Goal: Information Seeking & Learning: Learn about a topic

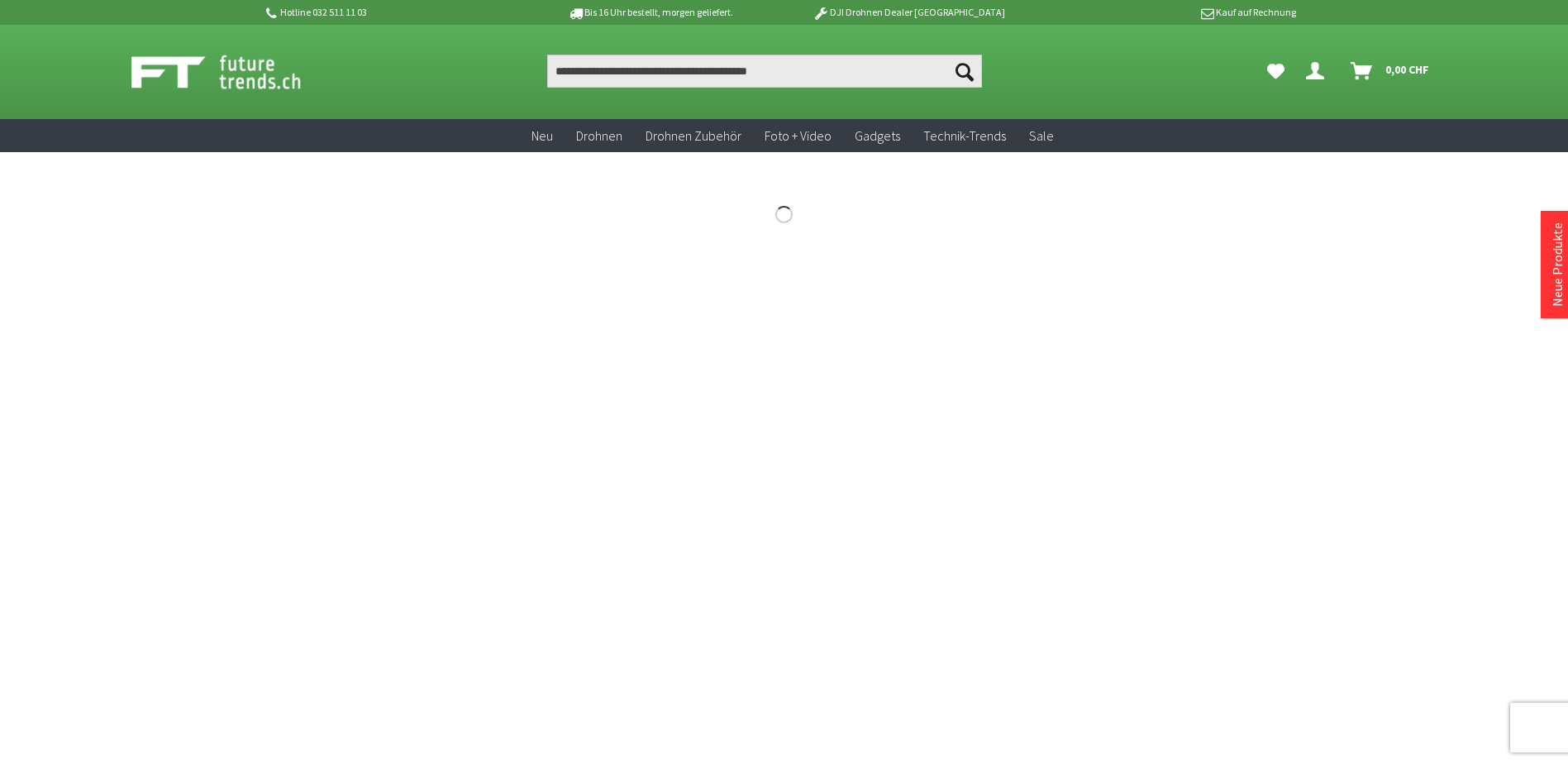
click at [1303, 77] on link "Dein Konto" at bounding box center [1319, 71] width 38 height 33
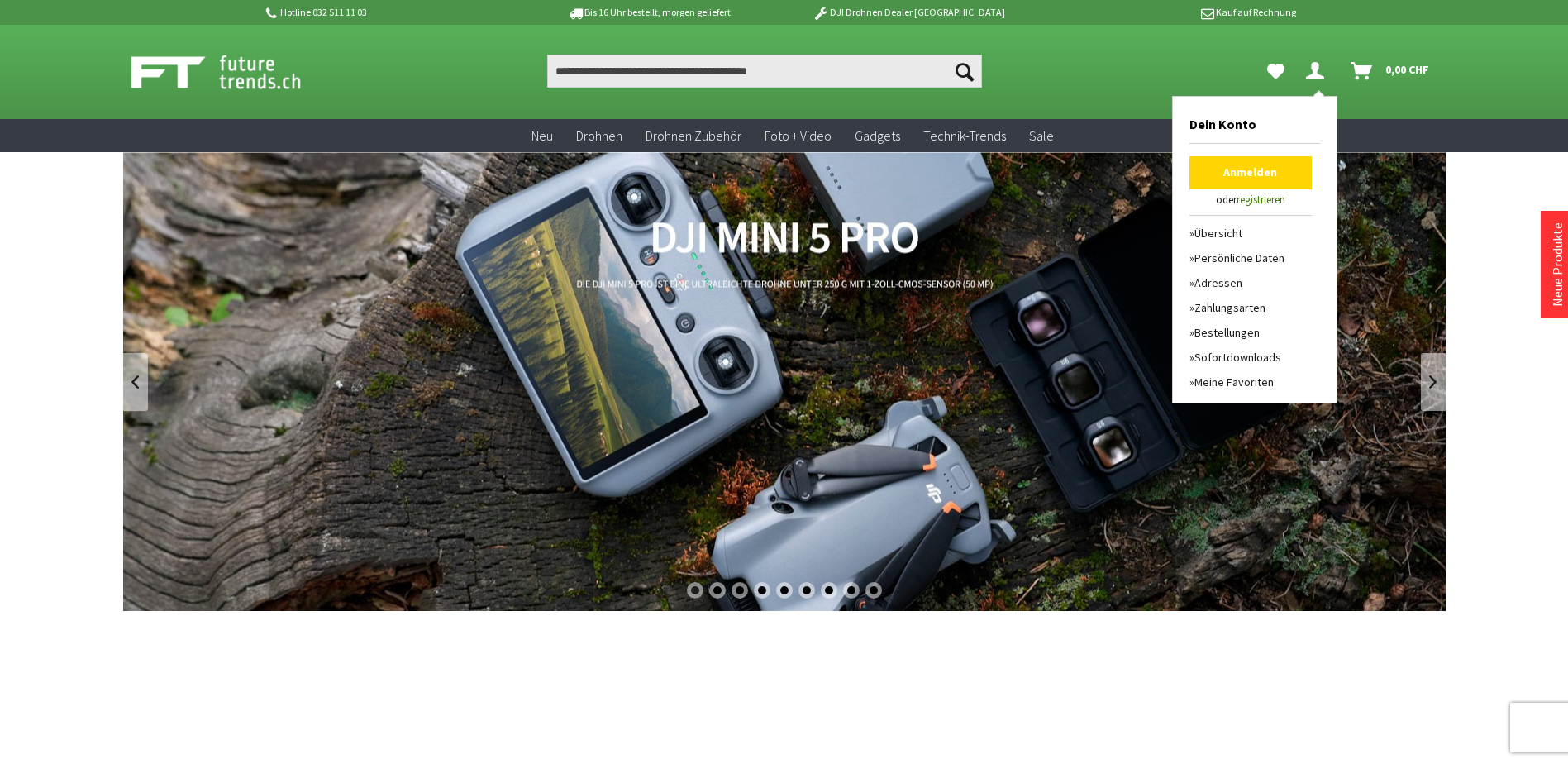
click at [1249, 162] on link "Anmelden" at bounding box center [1249, 173] width 122 height 33
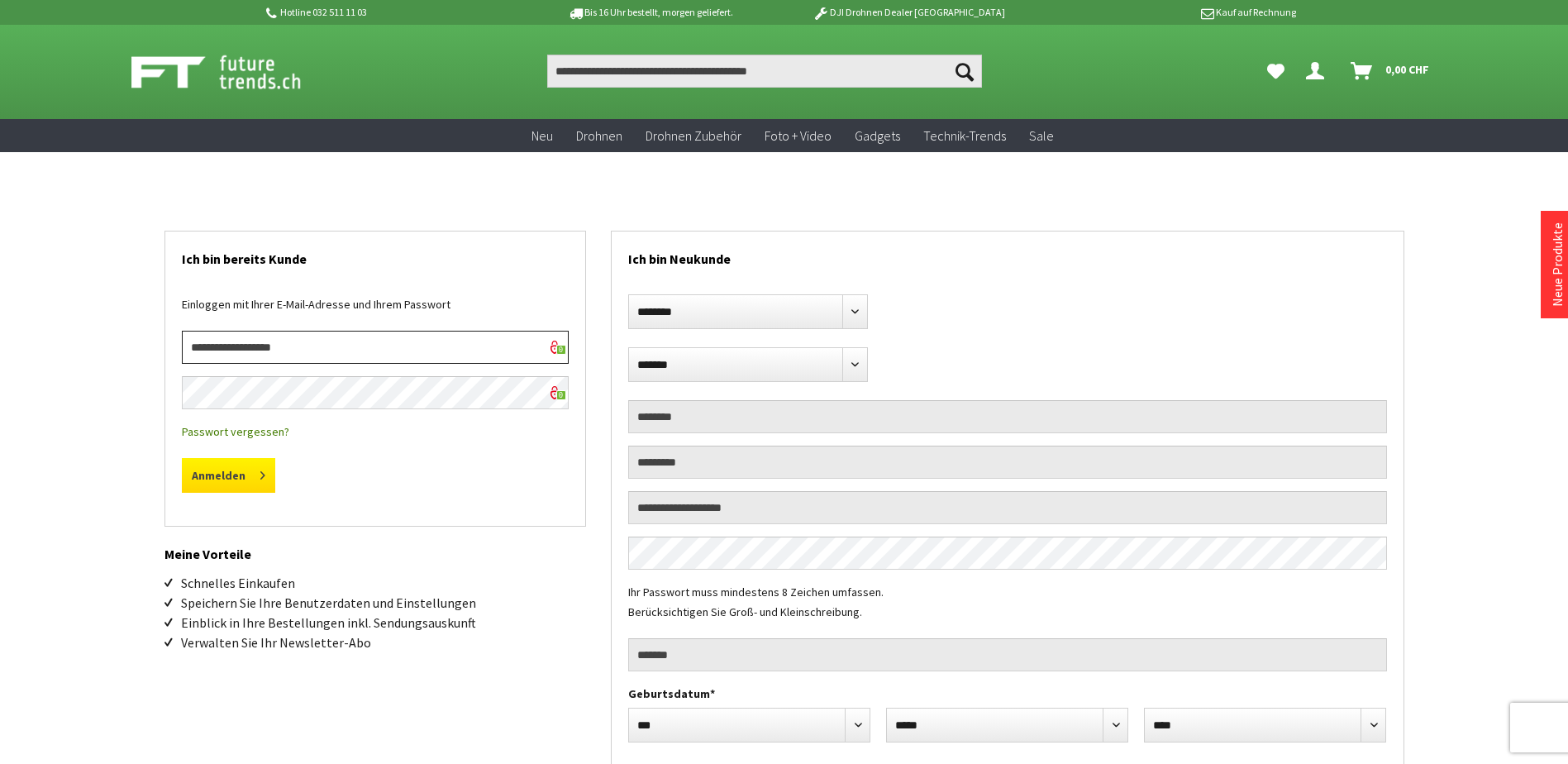
type input "**********"
click at [196, 469] on button "Anmelden" at bounding box center [227, 475] width 93 height 35
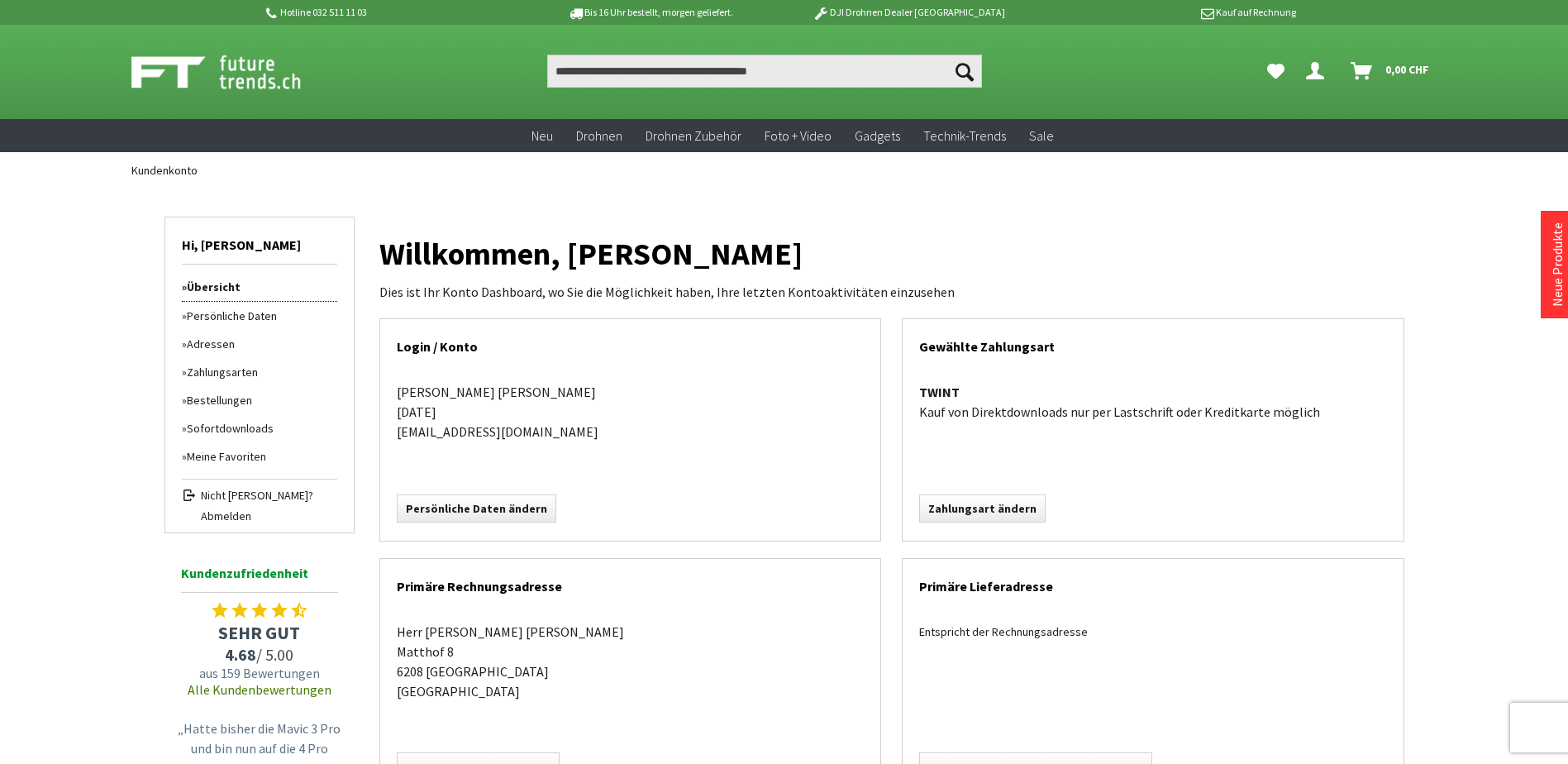
click at [241, 404] on link "Bestellungen" at bounding box center [259, 399] width 155 height 28
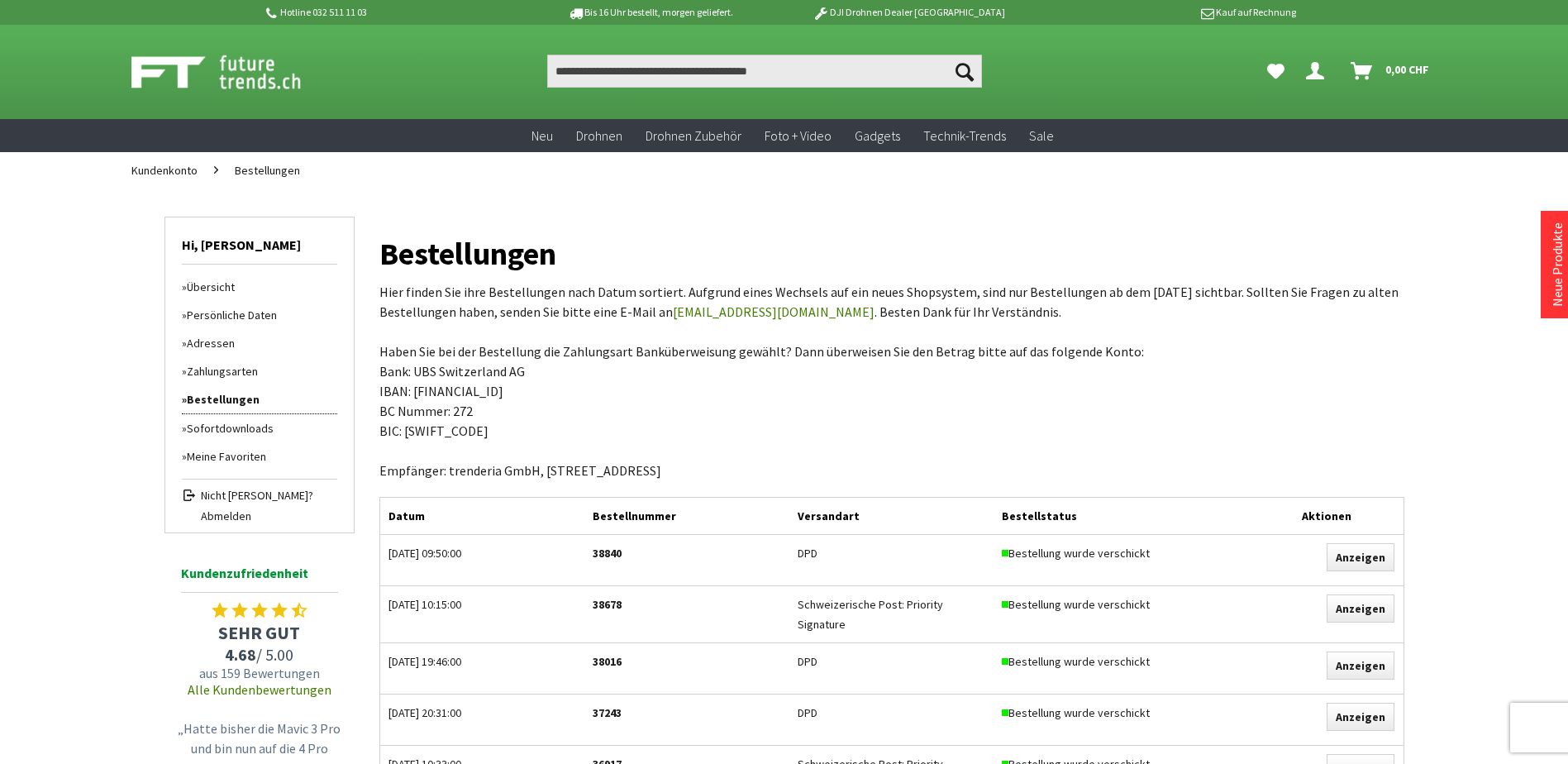
click at [1265, 662] on div "Anzeigen" at bounding box center [1326, 668] width 154 height 51
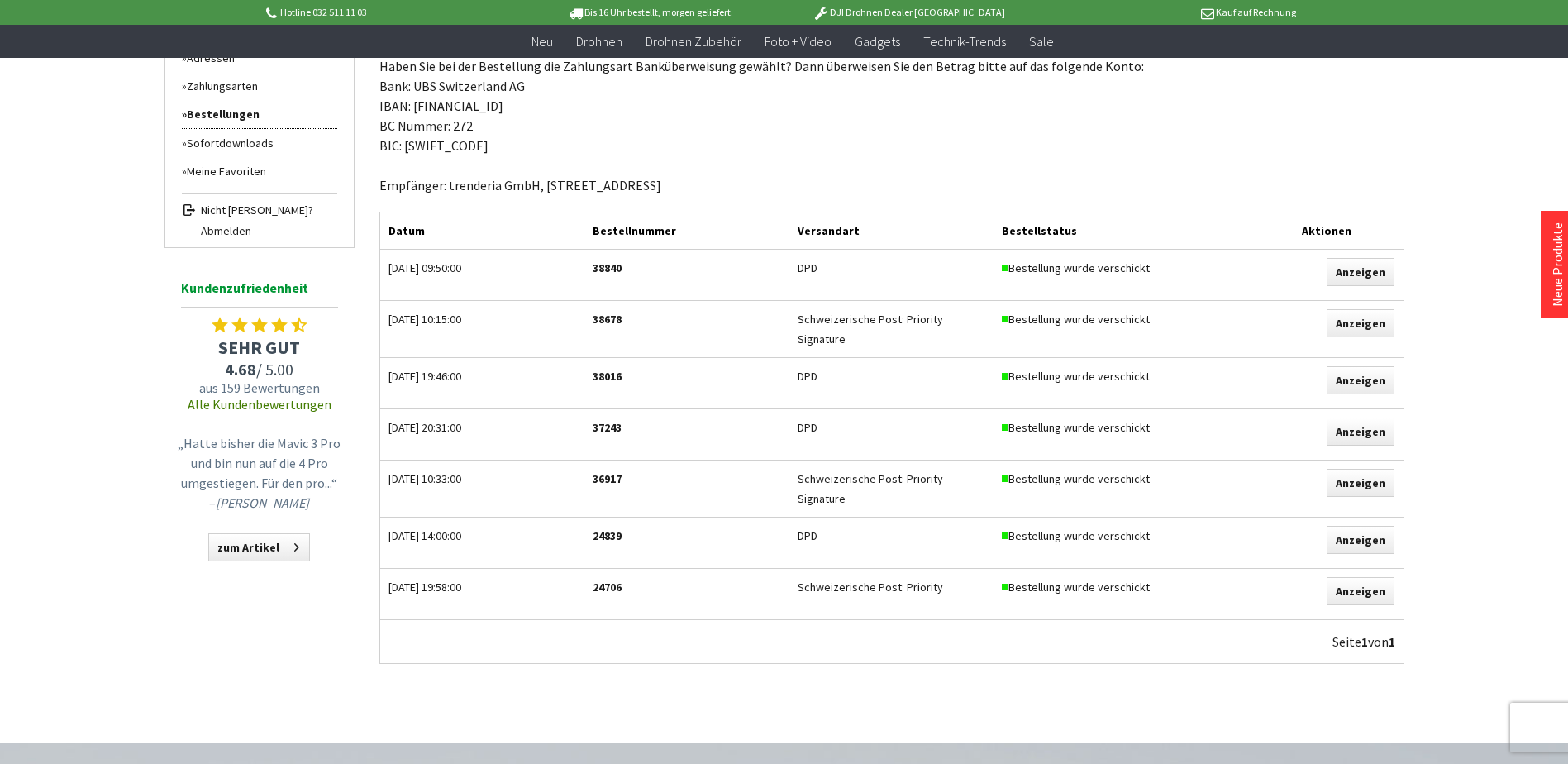
scroll to position [331, 0]
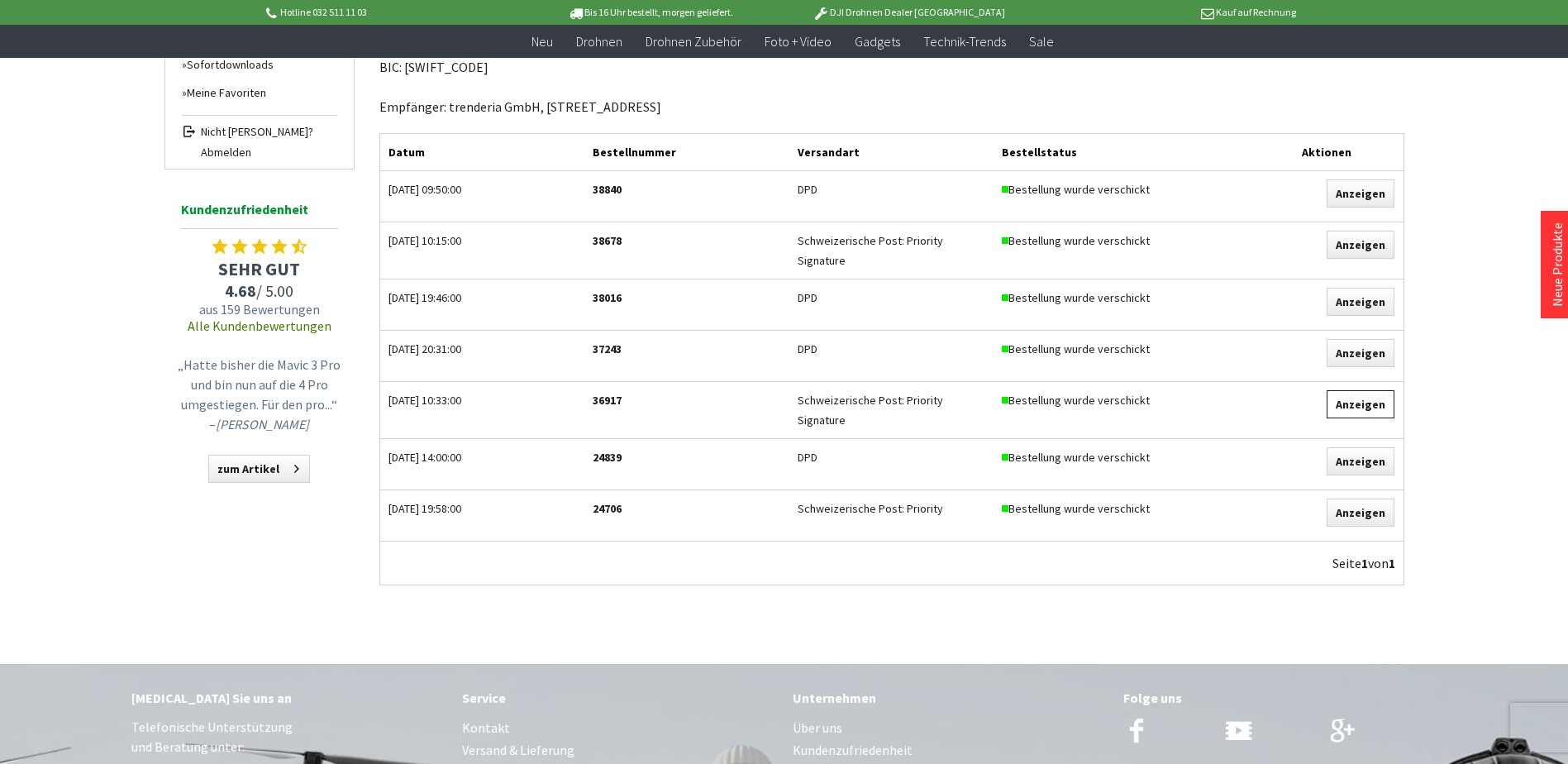
click at [1383, 400] on link "Anzeigen" at bounding box center [1360, 404] width 68 height 28
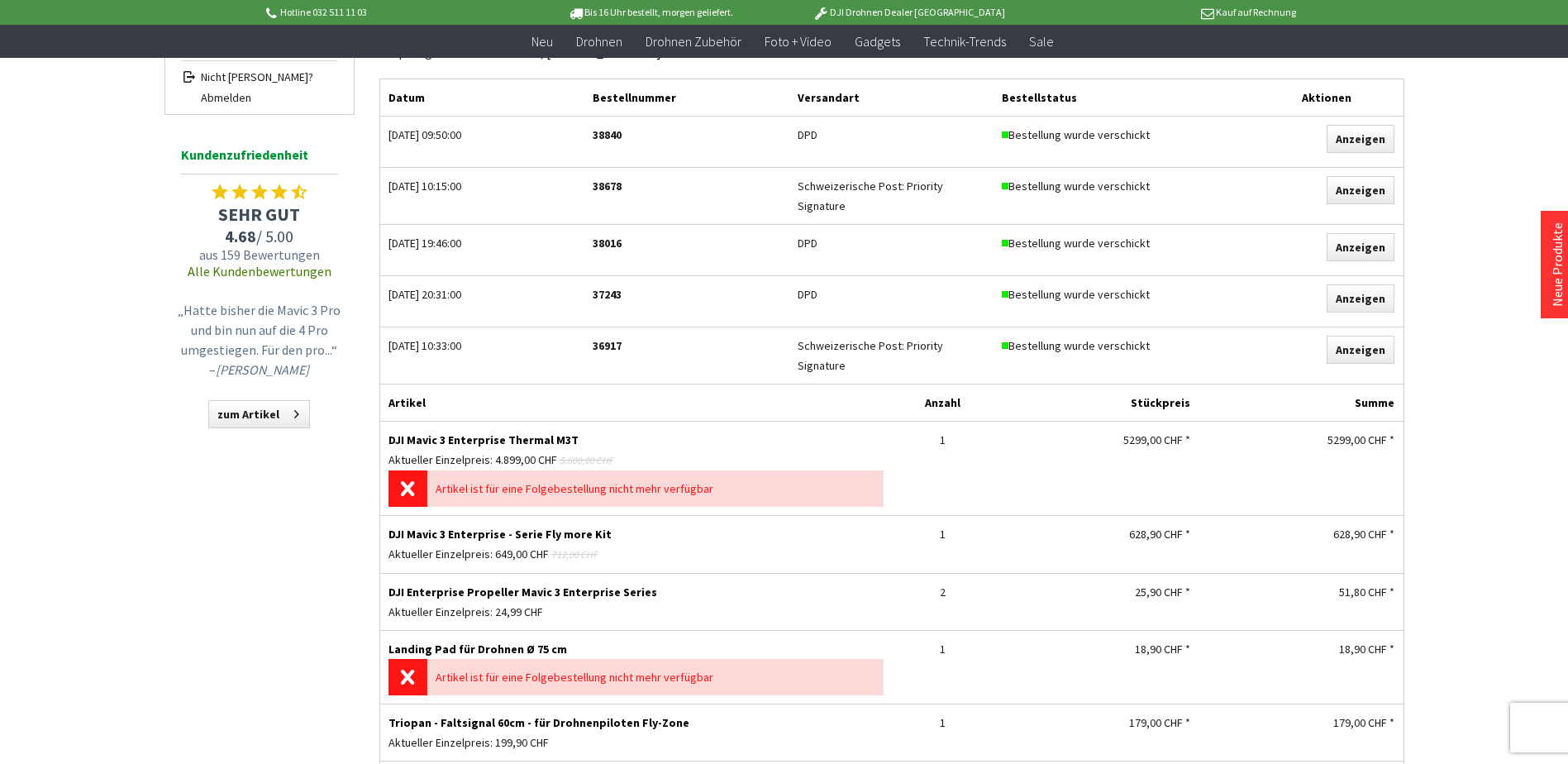
scroll to position [496, 0]
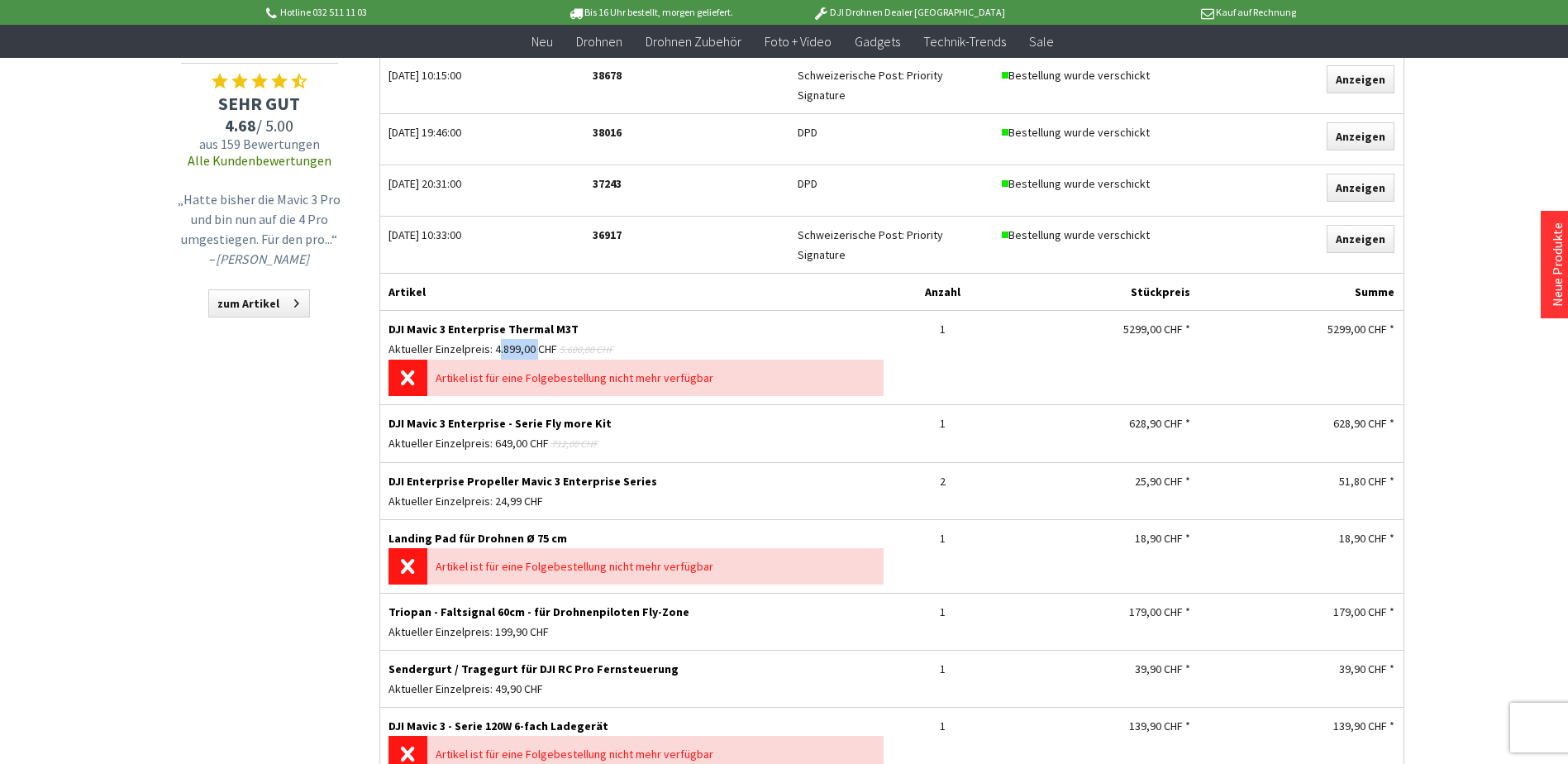
drag, startPoint x: 532, startPoint y: 341, endPoint x: 491, endPoint y: 342, distance: 41.0
click at [495, 342] on span "4.899,00 CHF" at bounding box center [526, 349] width 62 height 15
copy span "4.899,00"
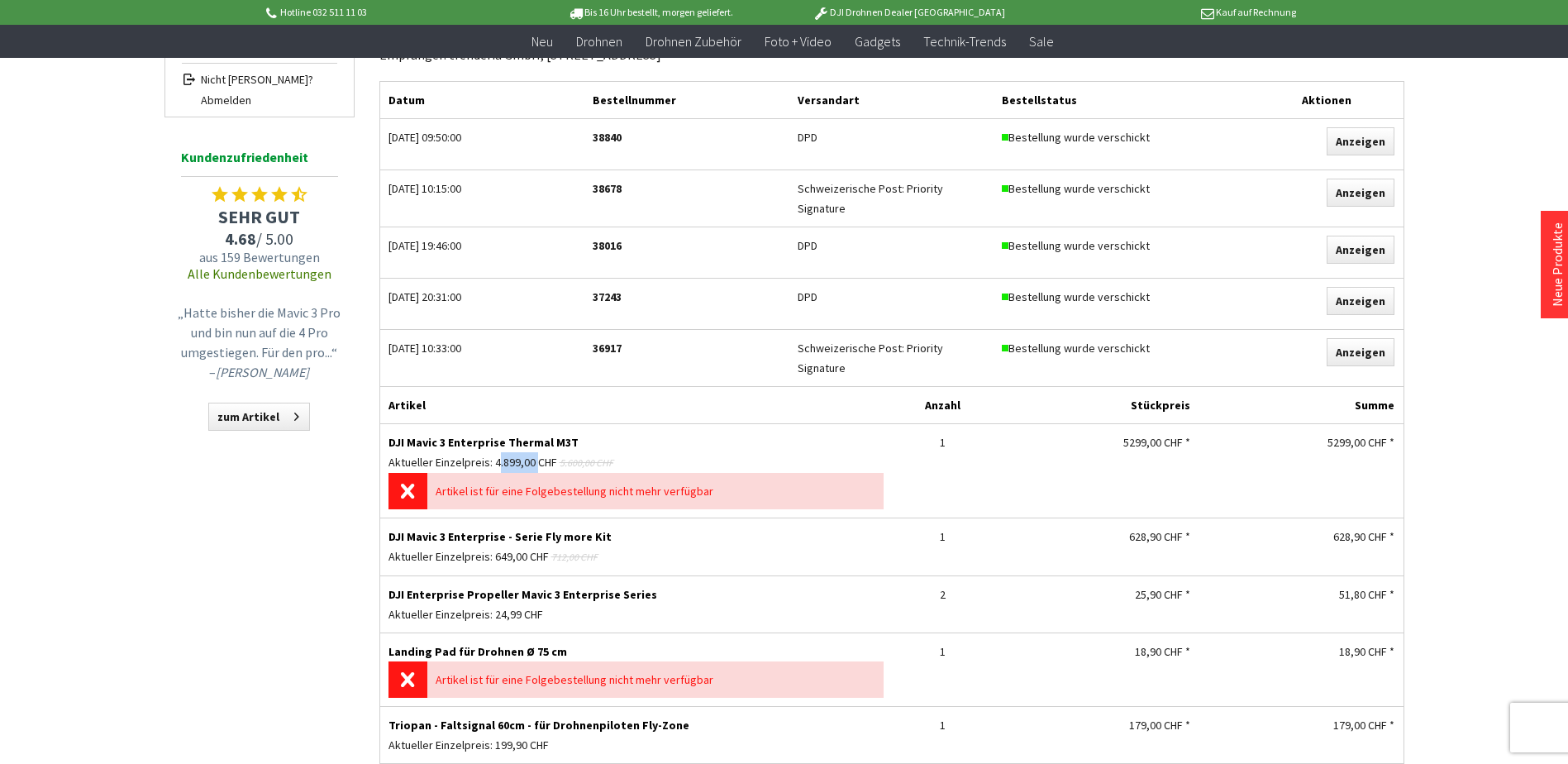
scroll to position [248, 0]
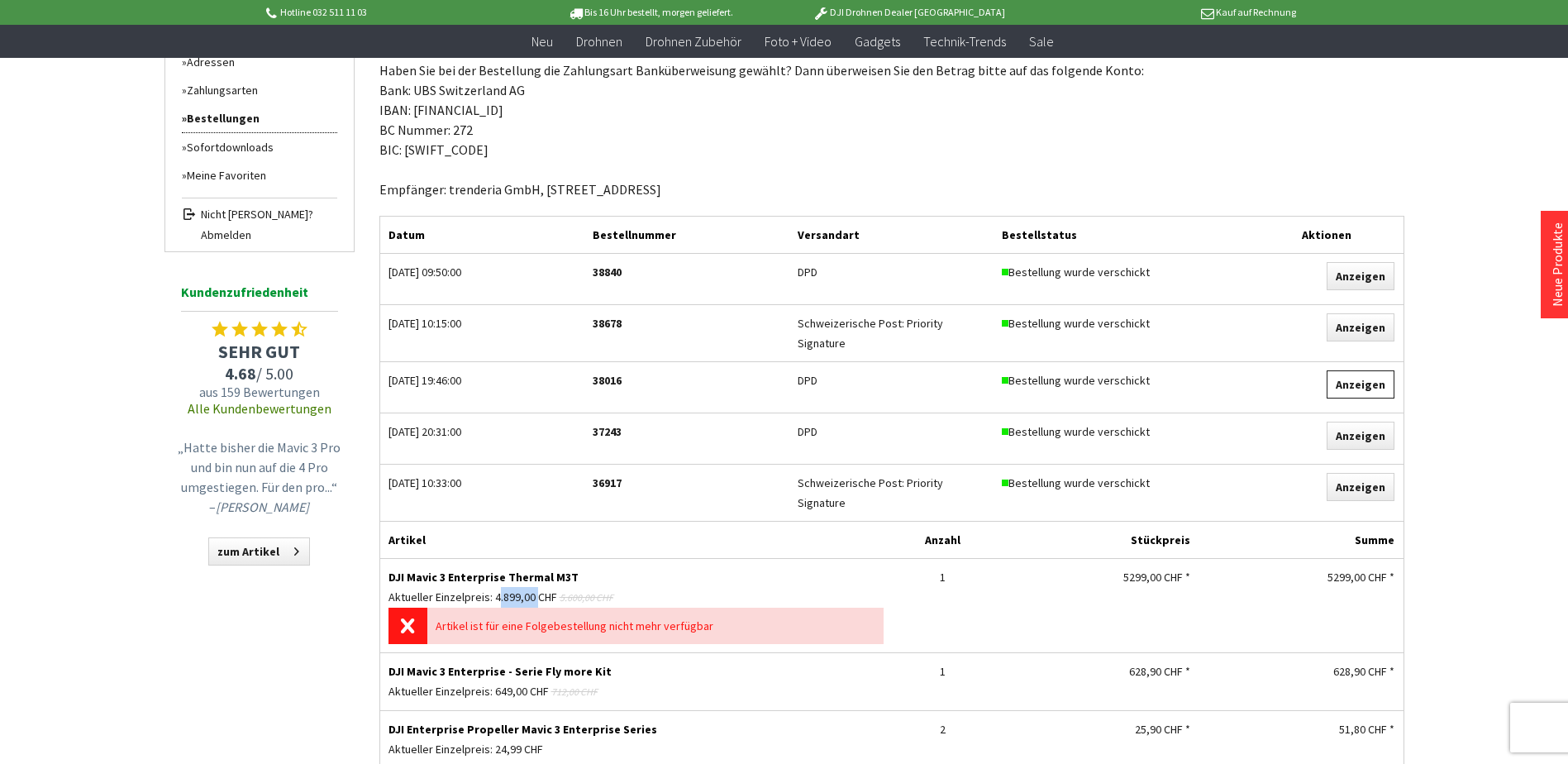
click at [1358, 385] on link "Anzeigen" at bounding box center [1360, 384] width 68 height 28
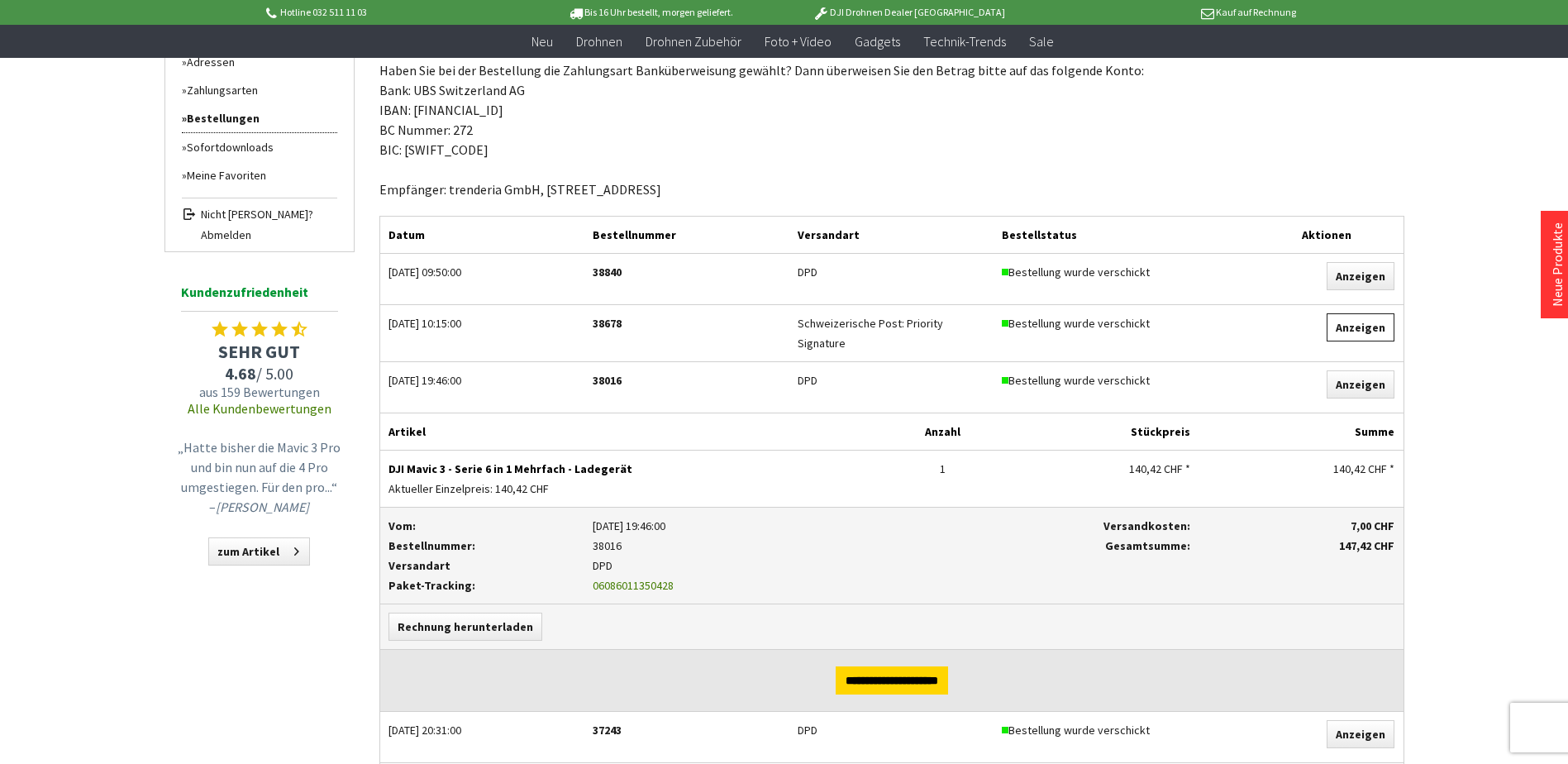
click at [1343, 323] on link "Anzeigen" at bounding box center [1360, 326] width 68 height 28
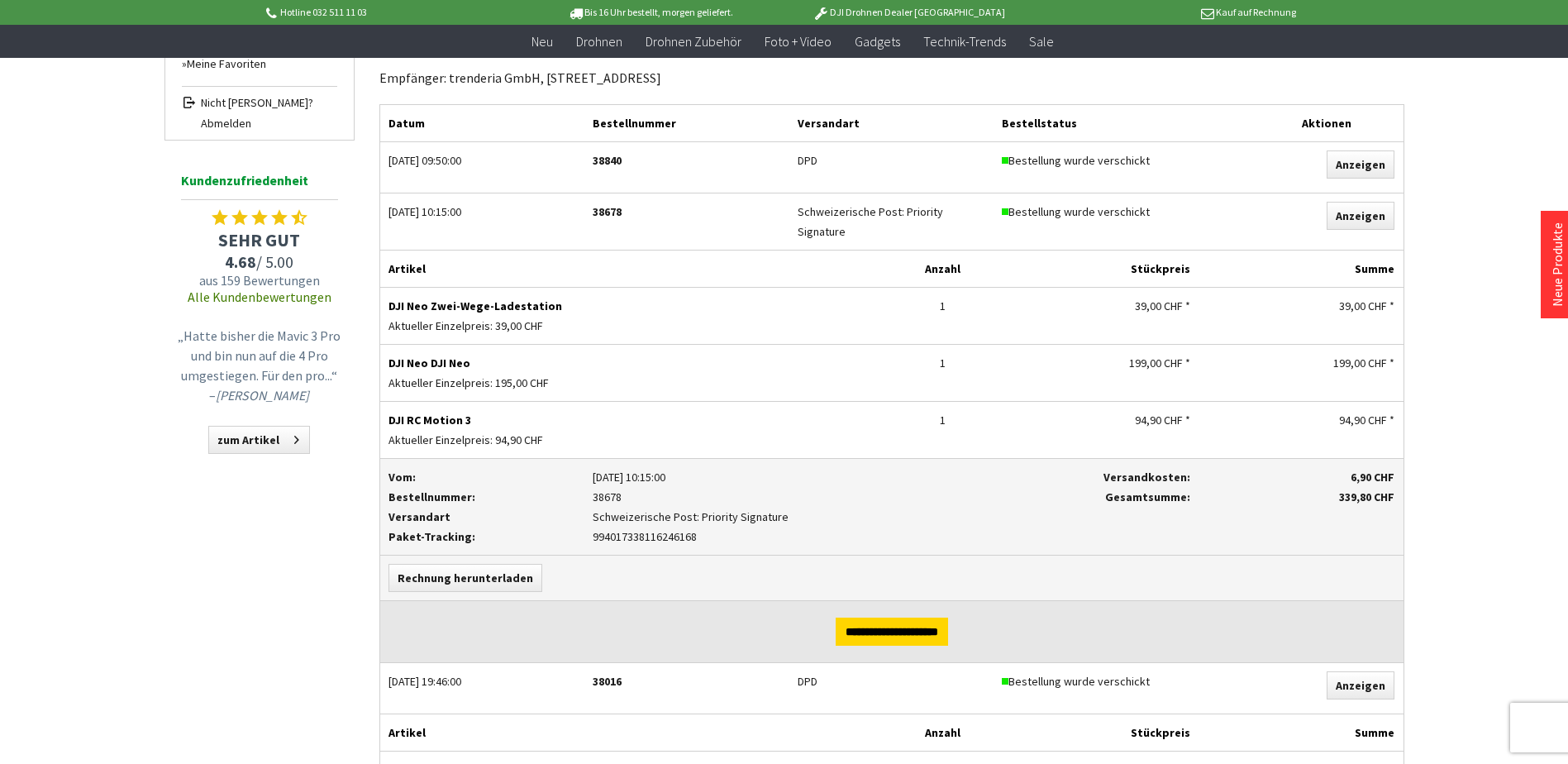
scroll to position [331, 0]
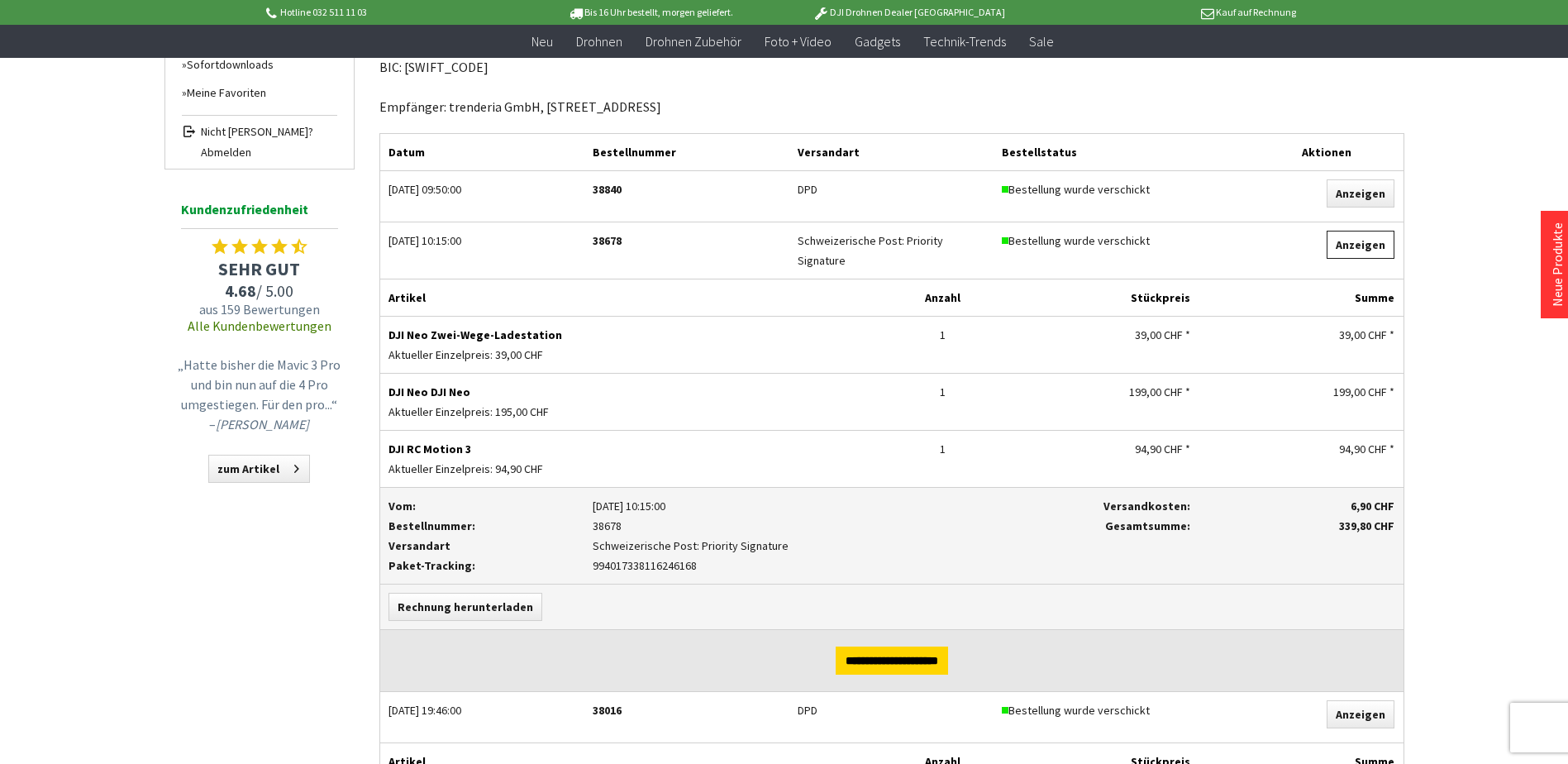
click at [1360, 247] on link "Anzeigen" at bounding box center [1360, 244] width 68 height 28
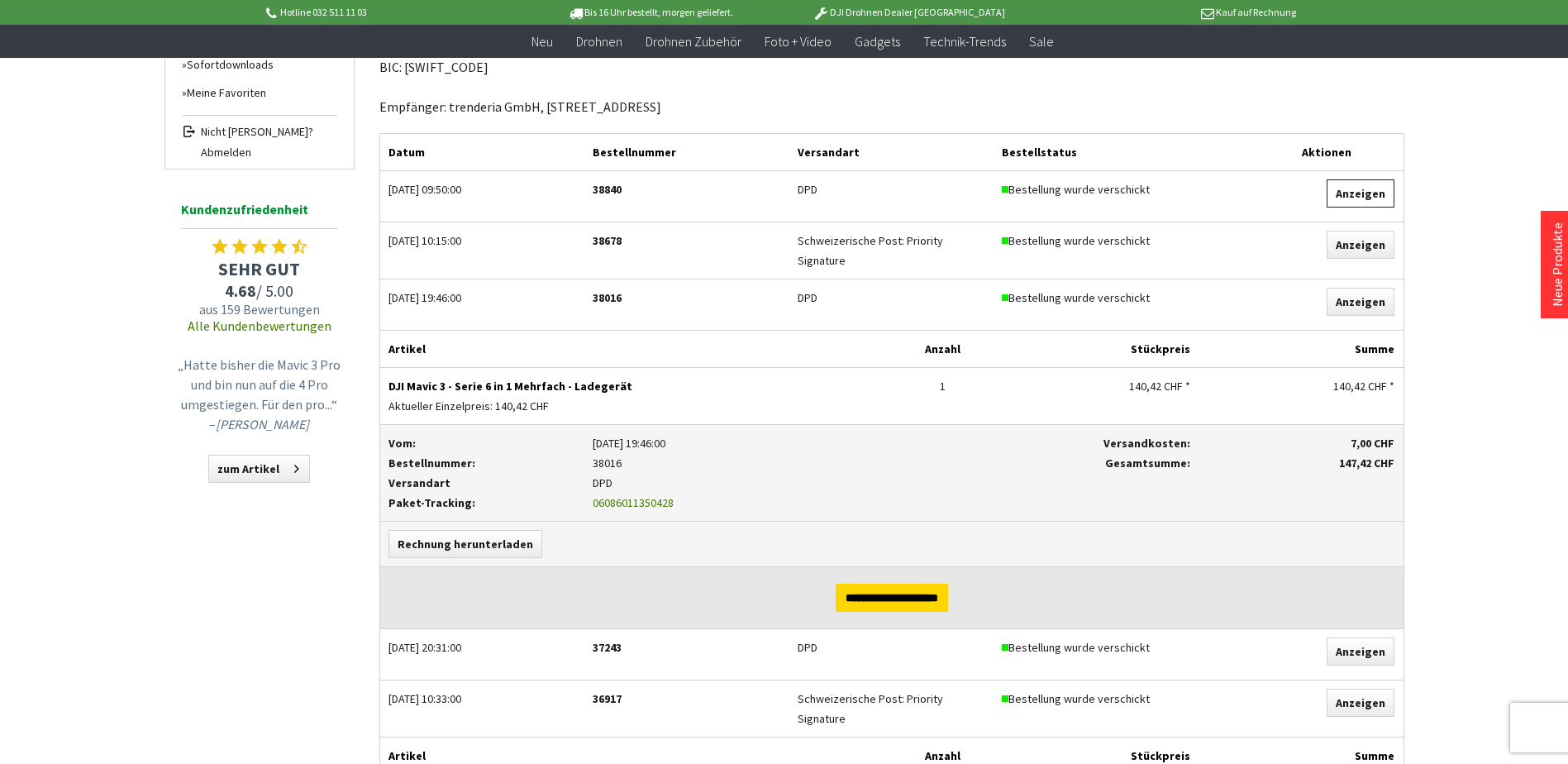
click at [1367, 185] on link "Anzeigen" at bounding box center [1360, 193] width 68 height 28
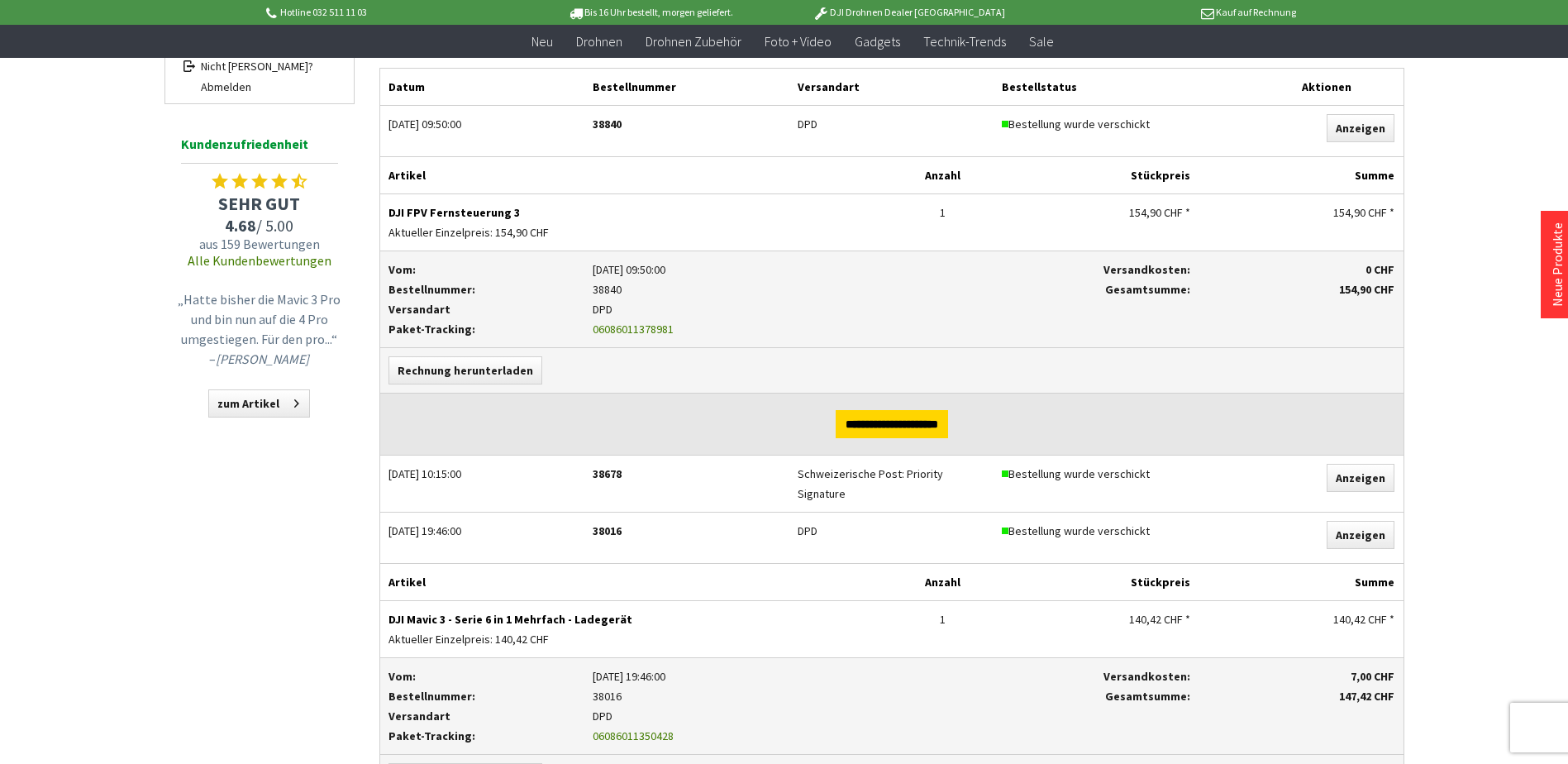
scroll to position [496, 0]
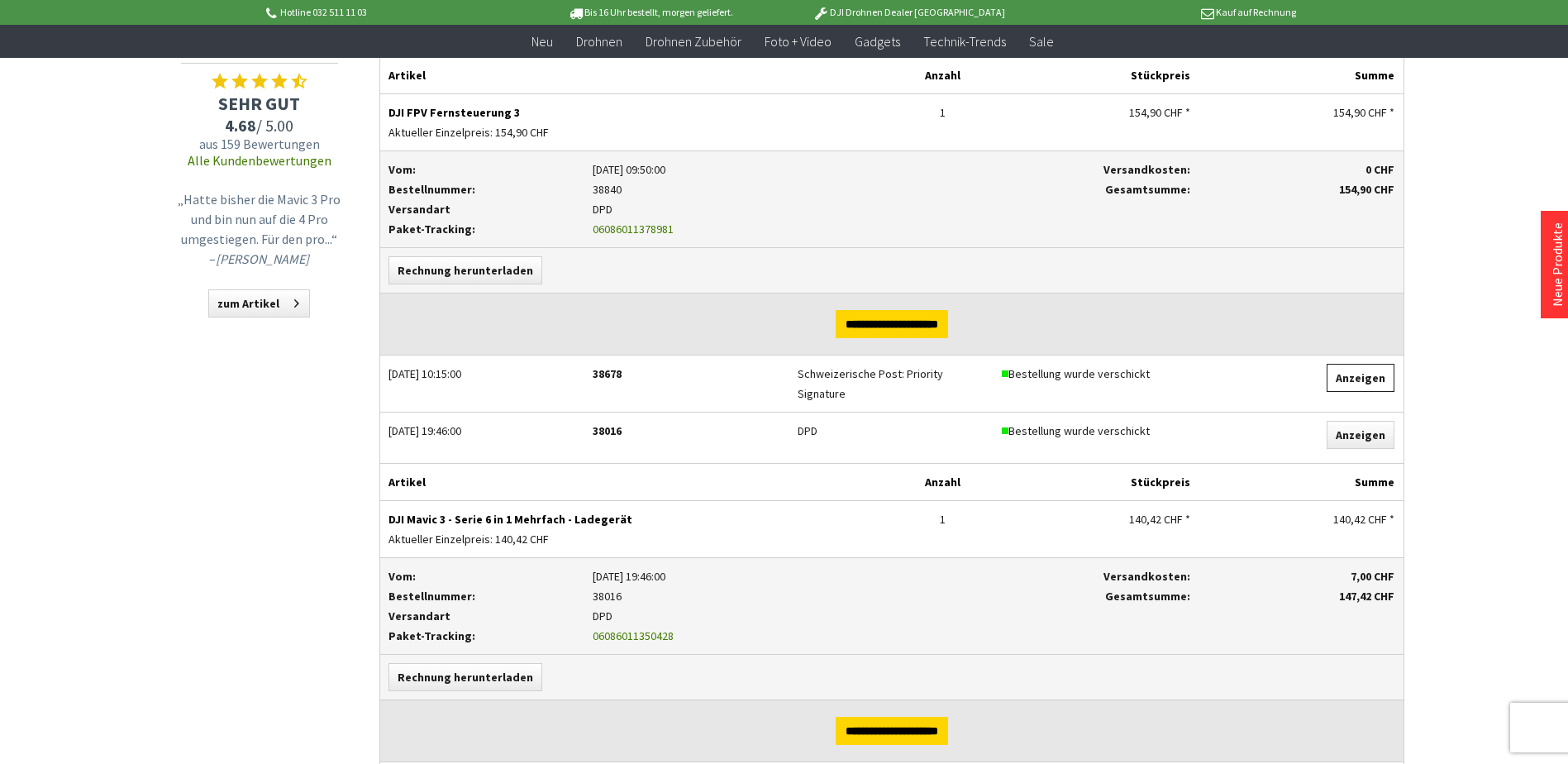
click at [1358, 366] on link "Anzeigen" at bounding box center [1360, 377] width 68 height 28
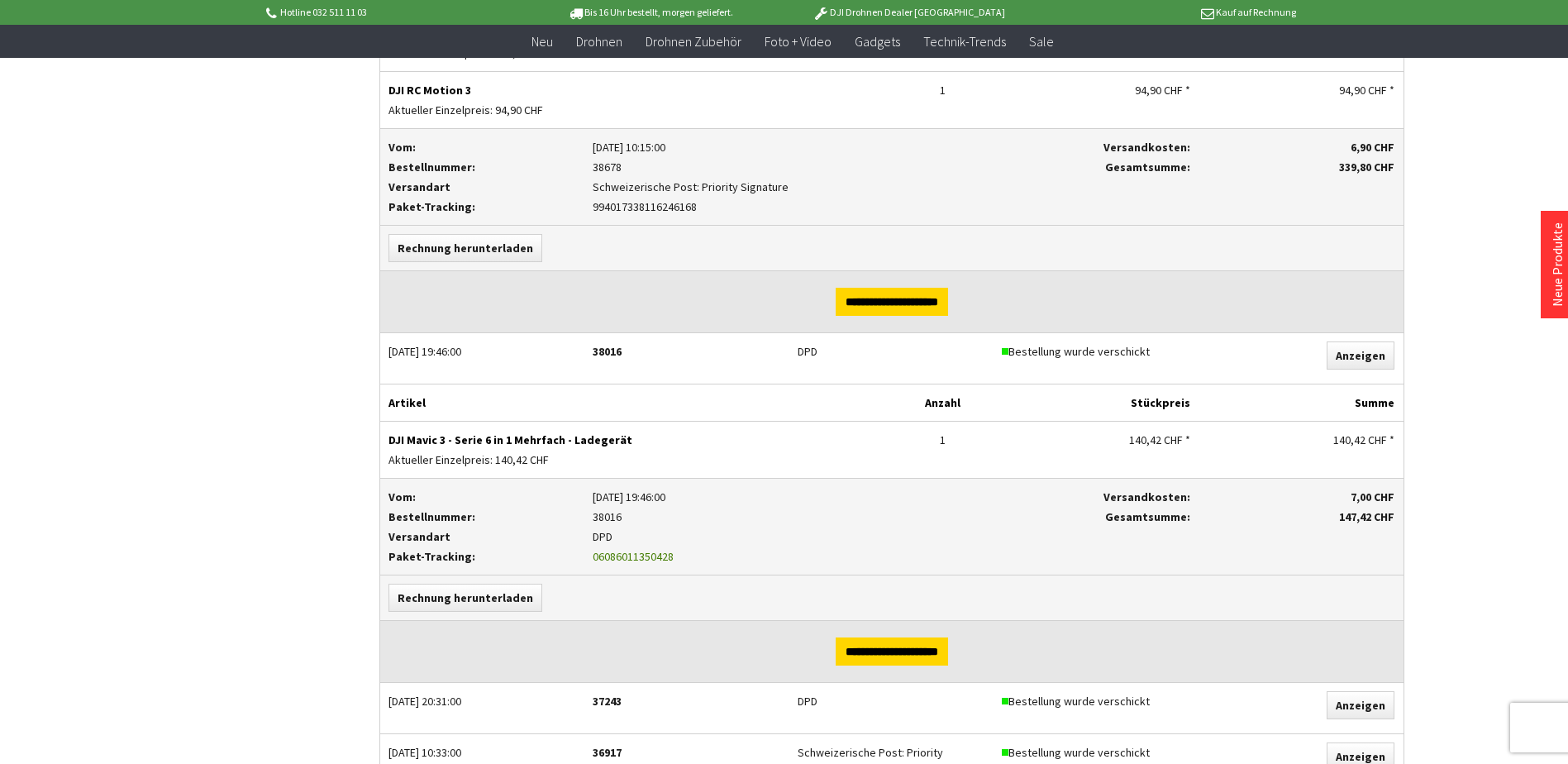
scroll to position [992, 0]
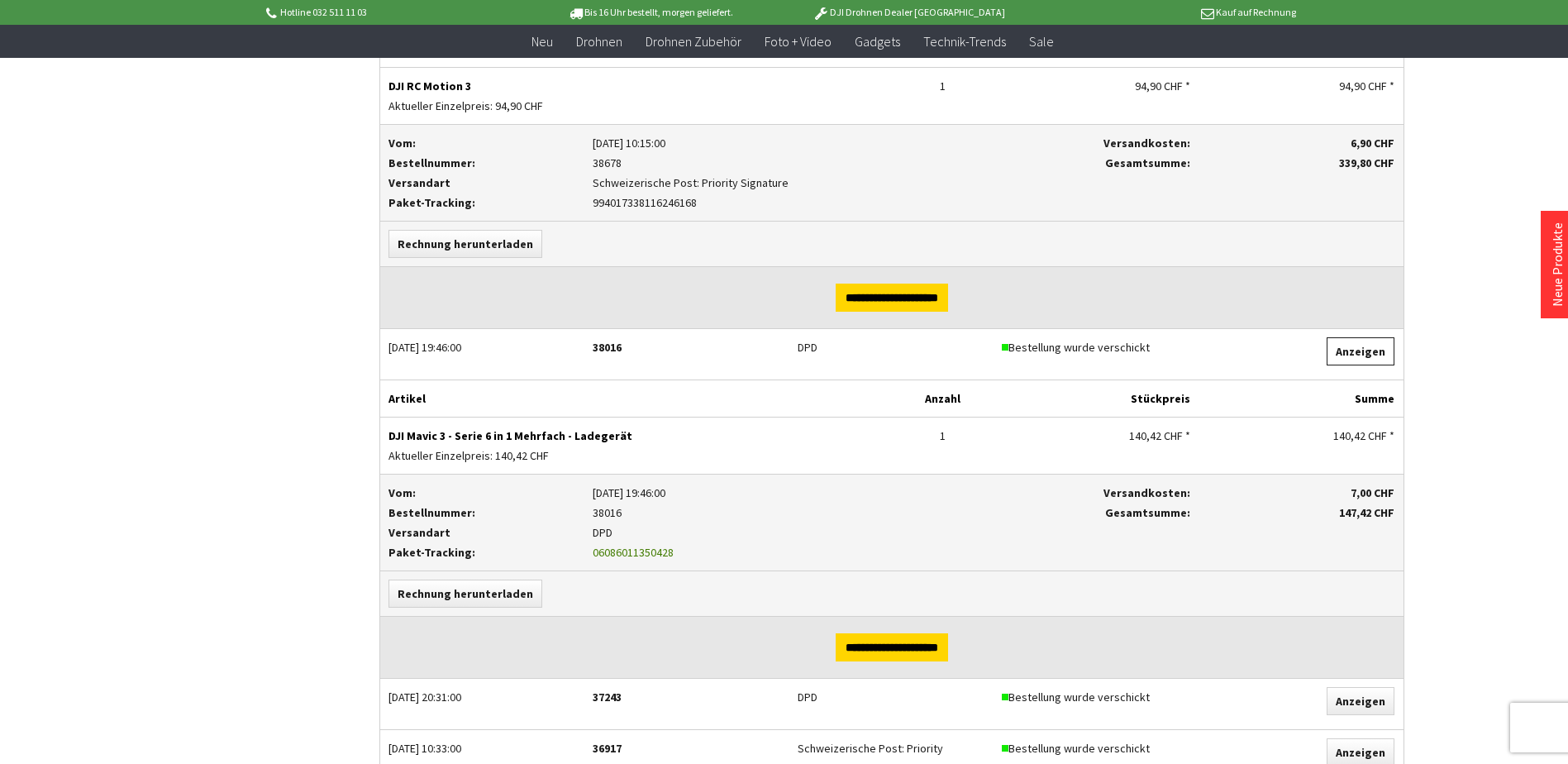
click at [1365, 351] on link "Anzeigen" at bounding box center [1360, 350] width 68 height 28
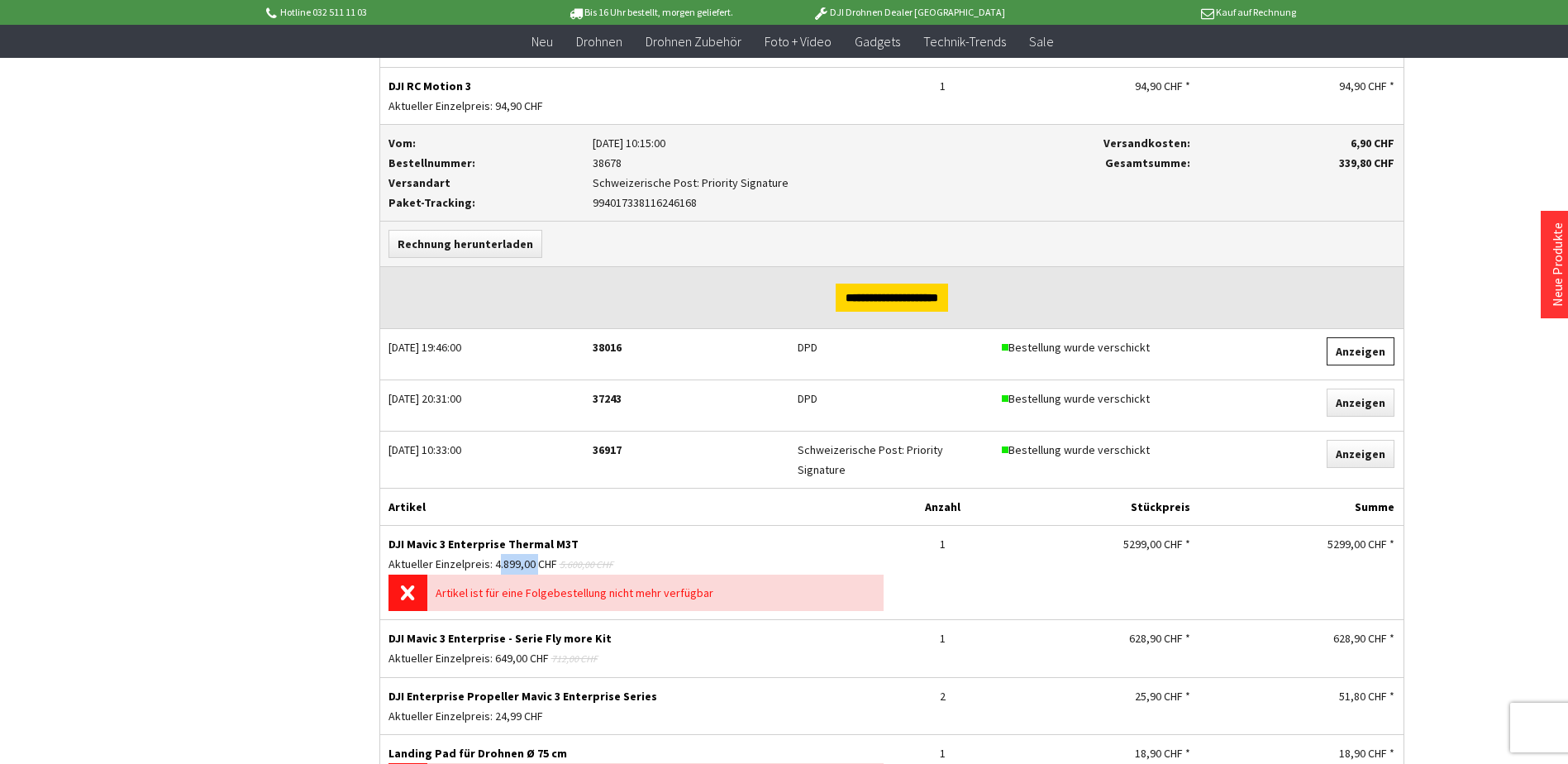
click at [1365, 351] on link "Anzeigen" at bounding box center [1360, 350] width 68 height 28
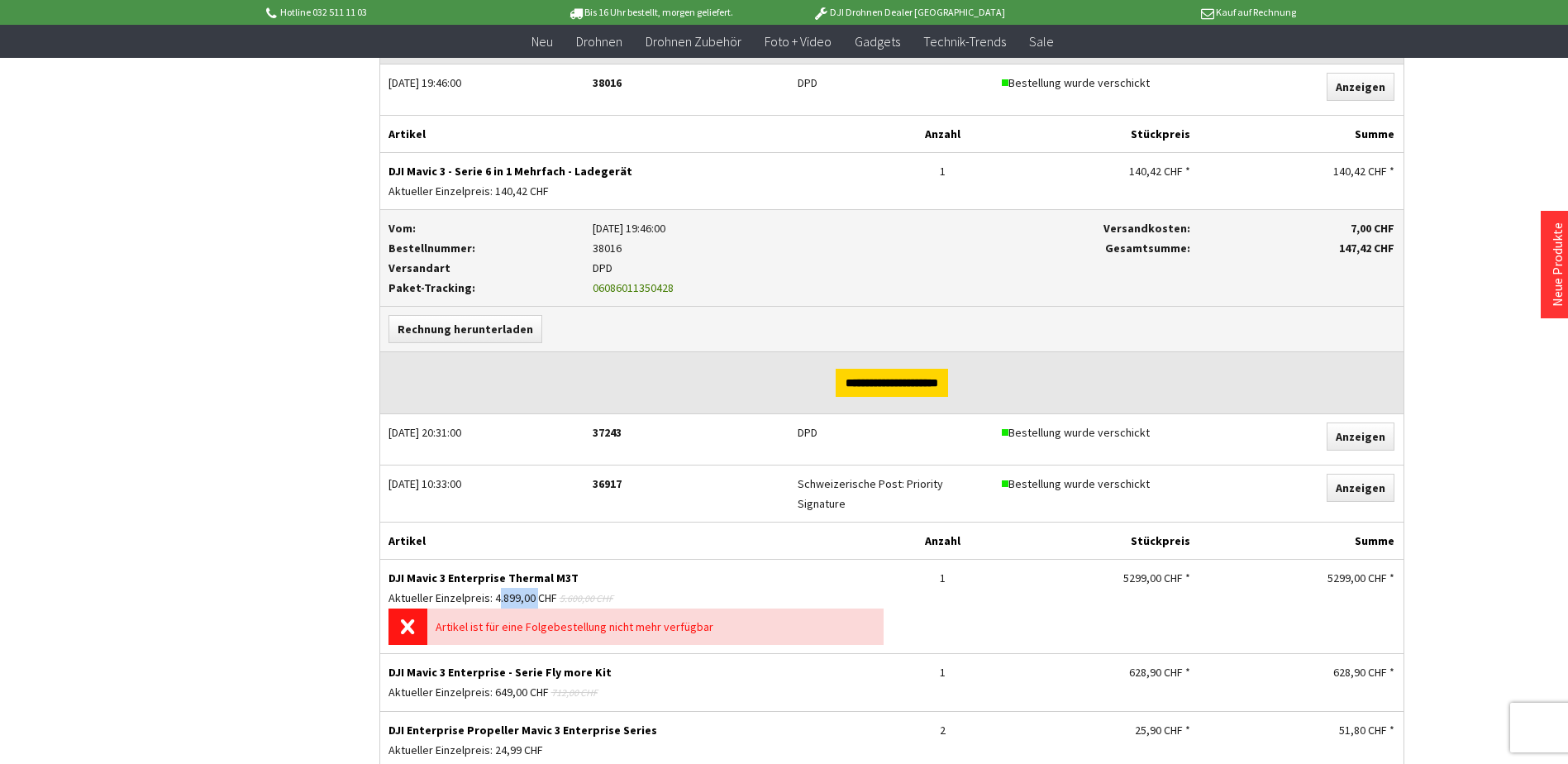
scroll to position [1323, 0]
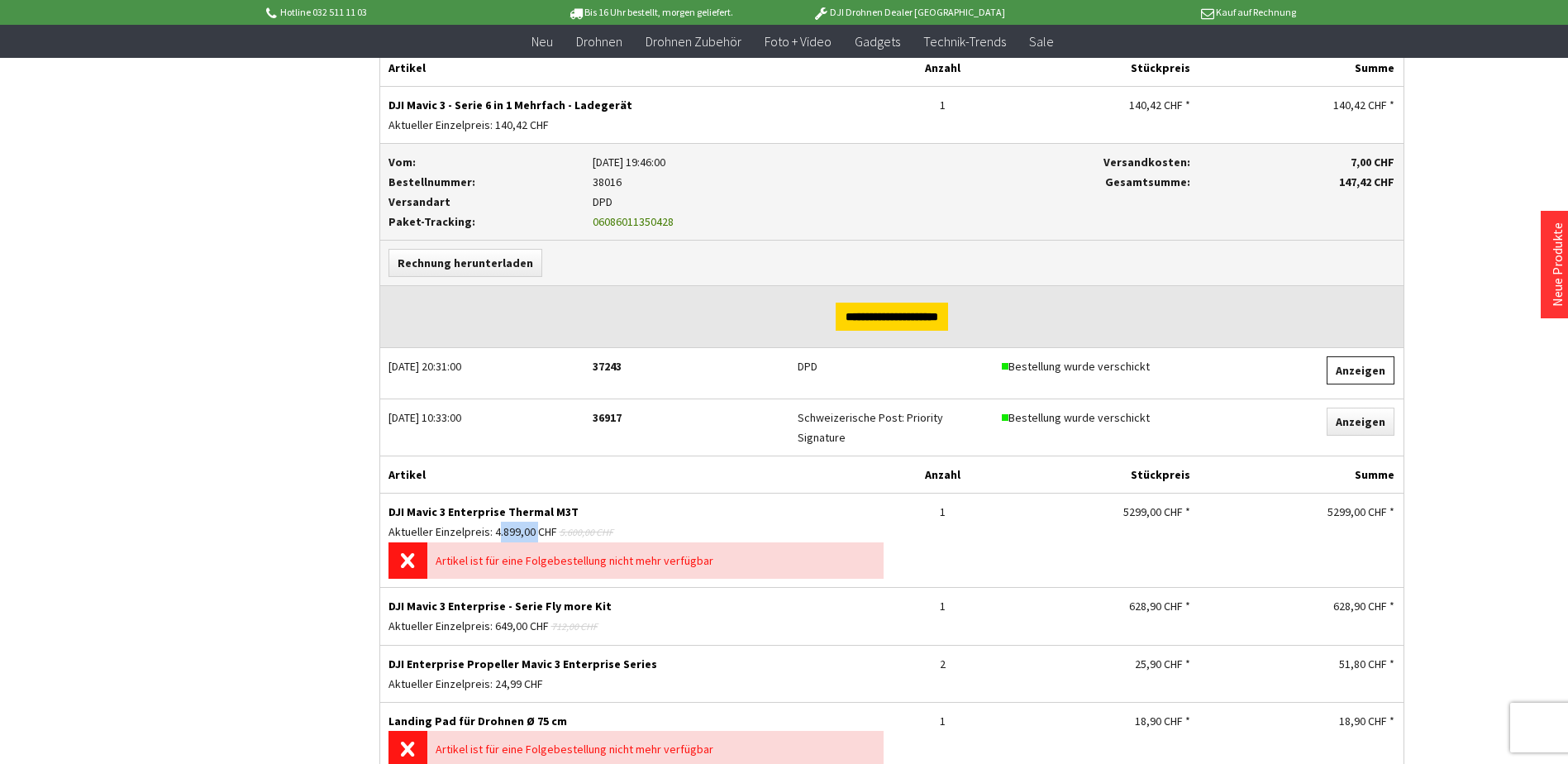
click at [1362, 361] on link "Anzeigen" at bounding box center [1360, 370] width 68 height 28
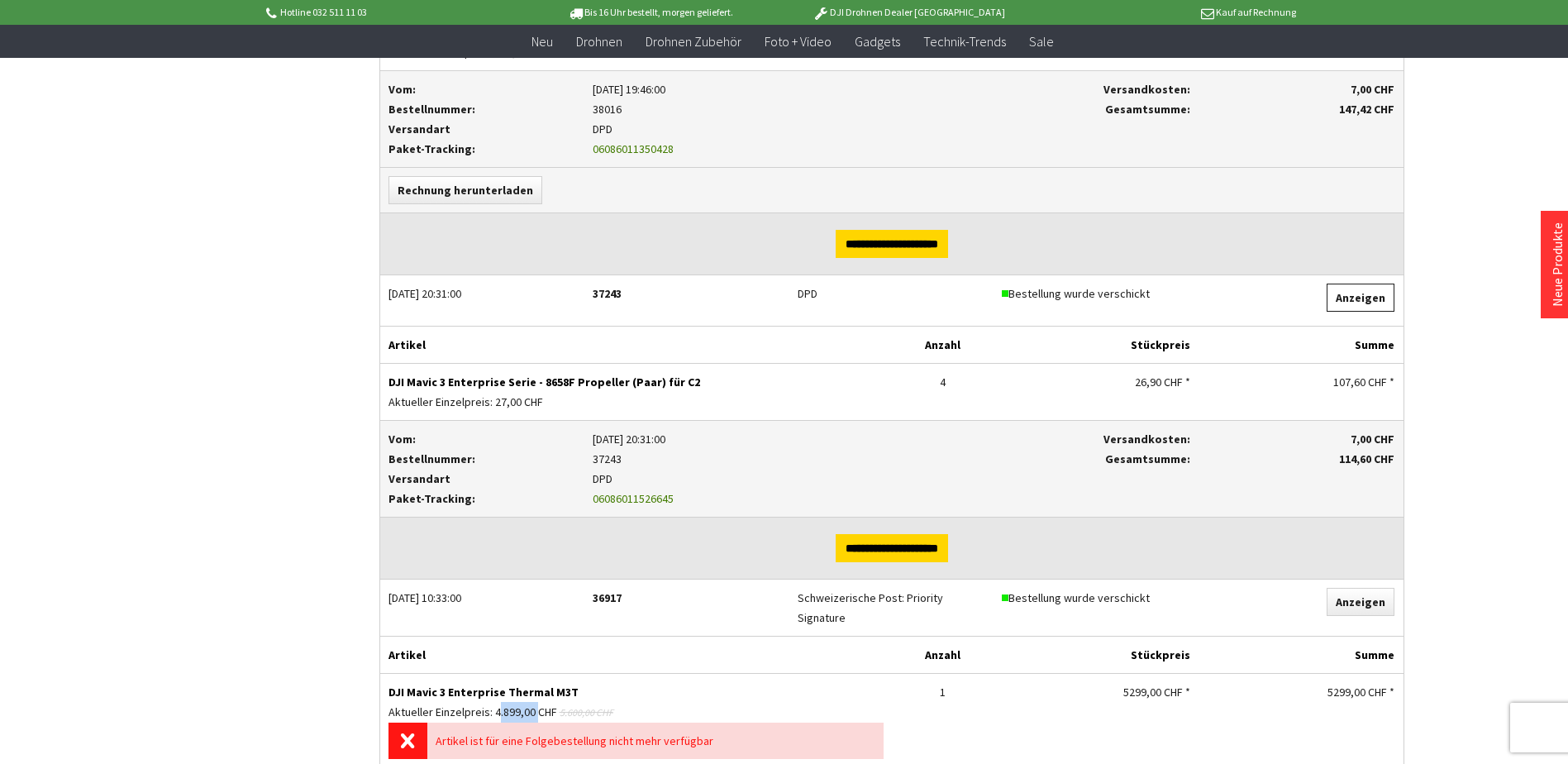
scroll to position [1488, 0]
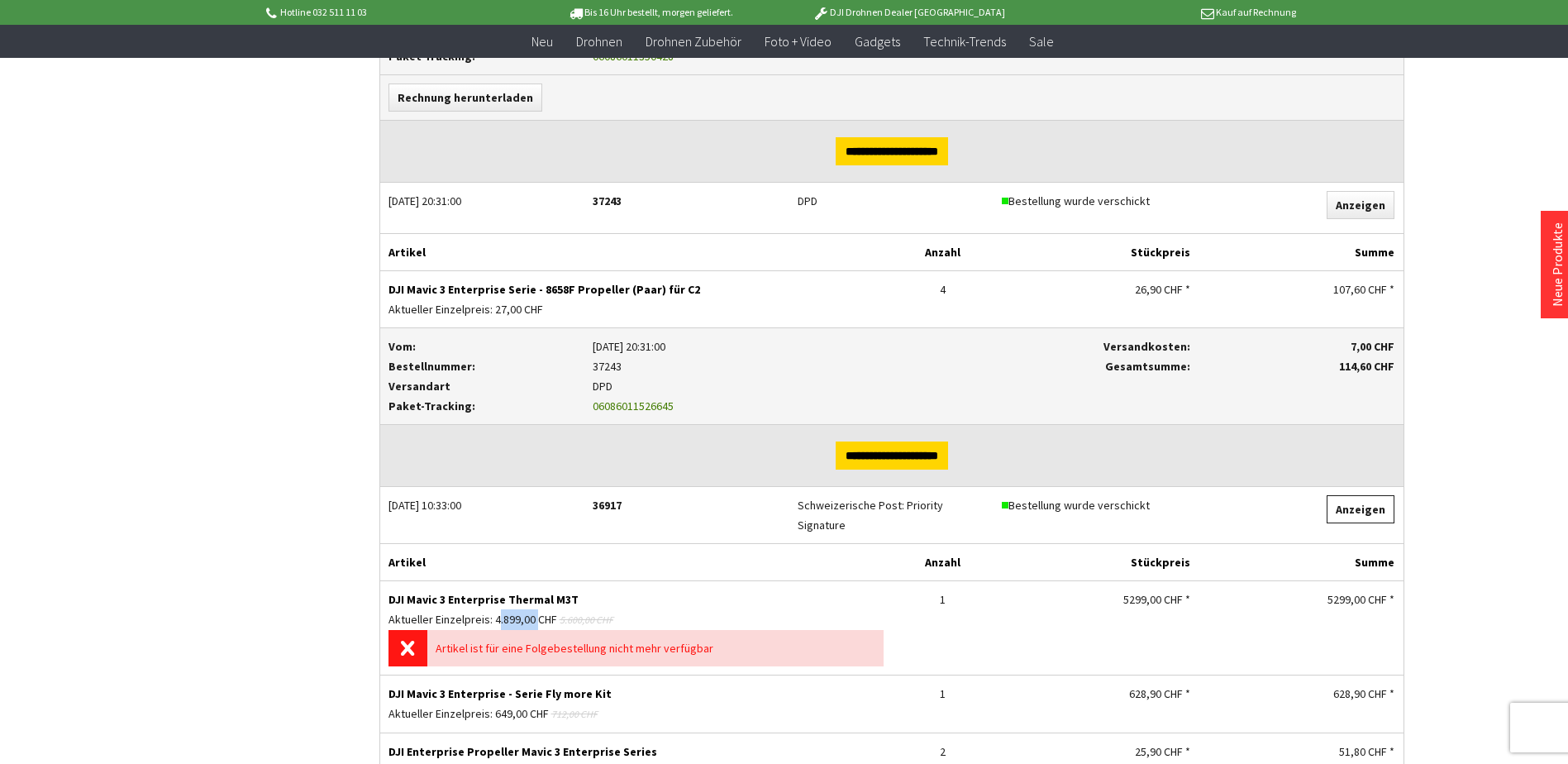
click at [1361, 501] on link "Anzeigen" at bounding box center [1360, 509] width 68 height 28
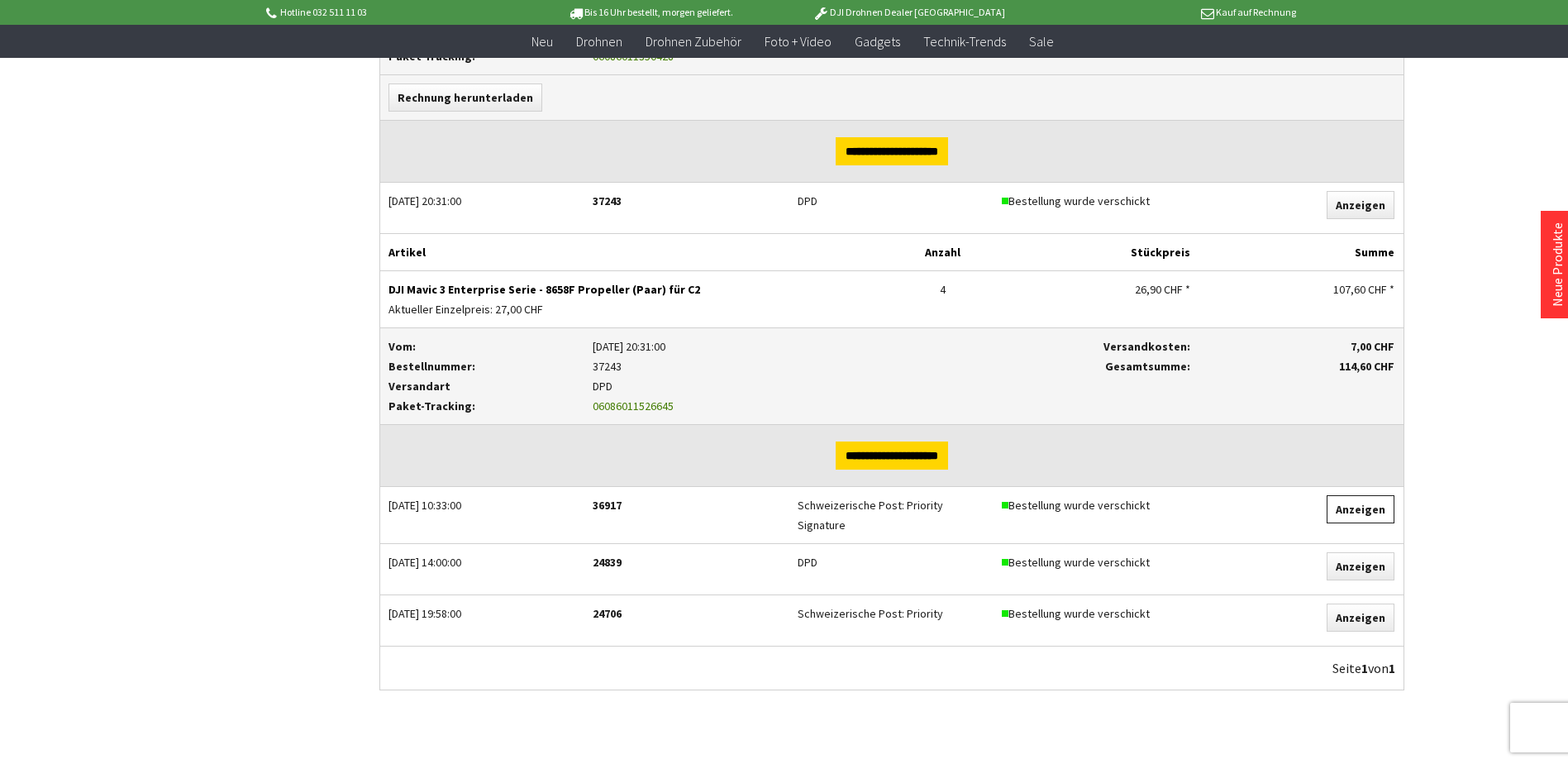
click at [1361, 501] on link "Anzeigen" at bounding box center [1360, 509] width 68 height 28
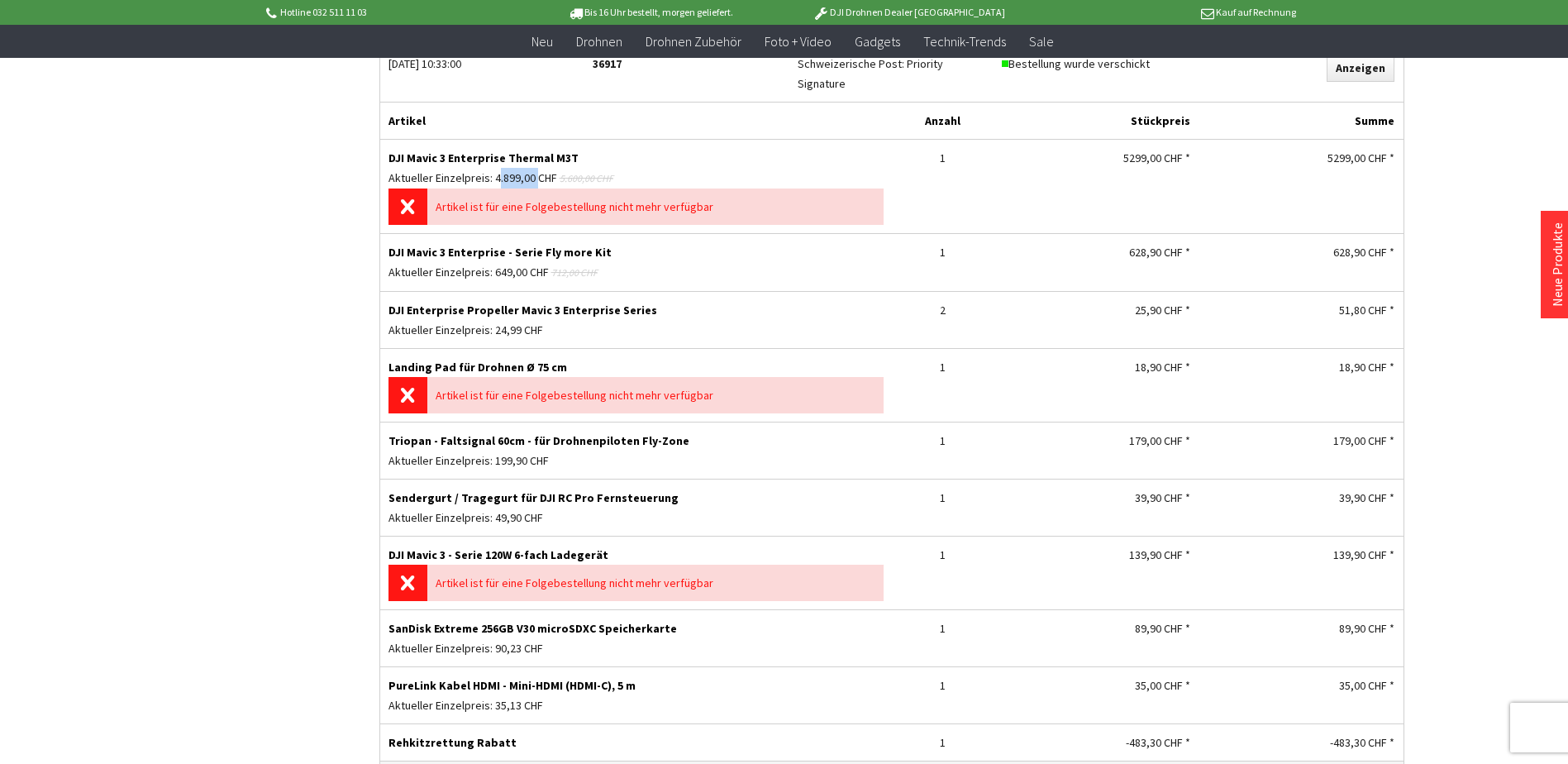
scroll to position [1901, 0]
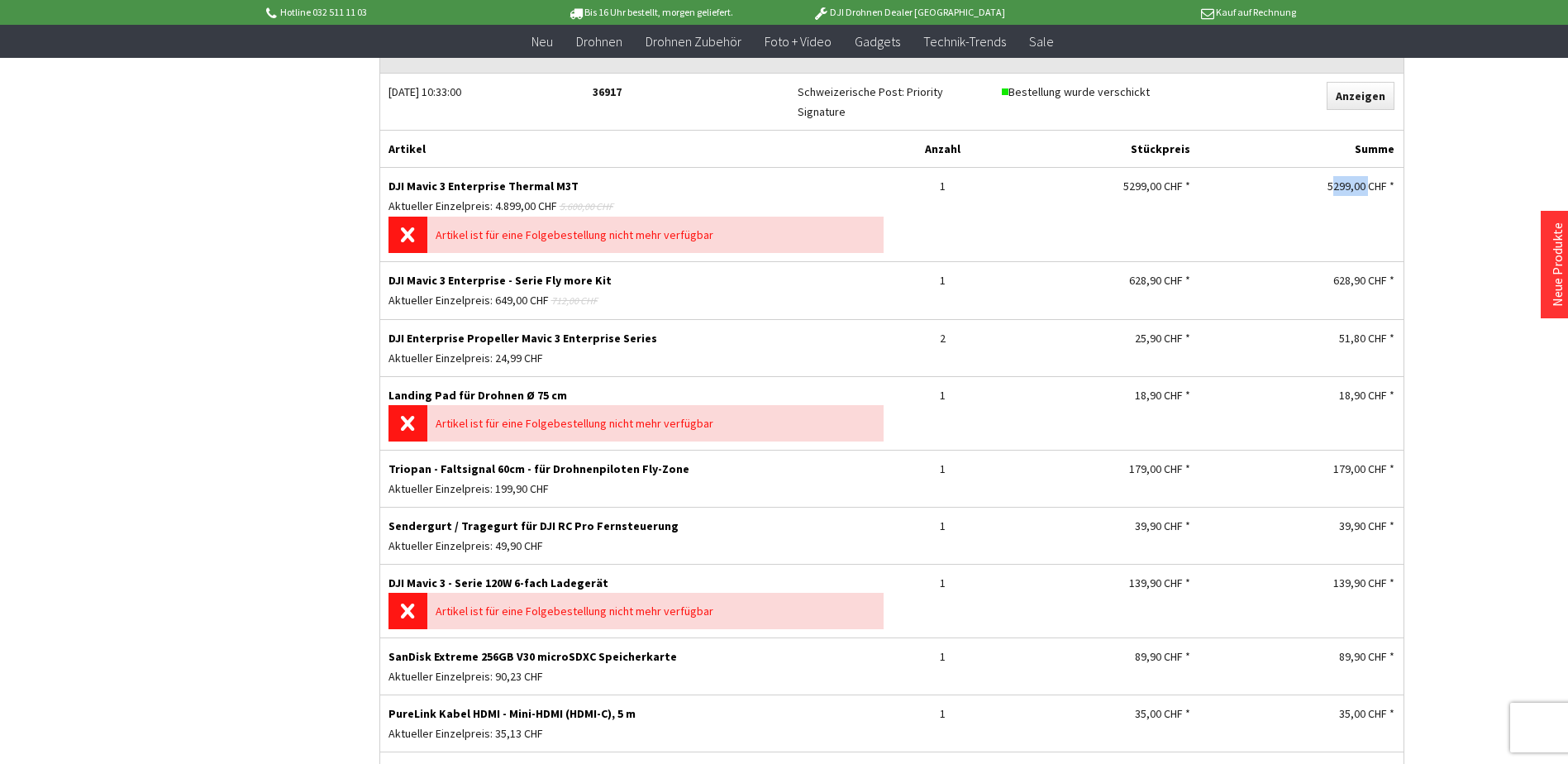
drag, startPoint x: 1366, startPoint y: 173, endPoint x: 1325, endPoint y: 180, distance: 41.6
click at [1325, 180] on div "5299,00 CHF *" at bounding box center [1300, 185] width 188 height 20
copy div "5299,00"
click at [1037, 638] on div "Stückpreis 89,90 CHF *" at bounding box center [1096, 657] width 205 height 36
drag, startPoint x: 599, startPoint y: 269, endPoint x: 388, endPoint y: 275, distance: 211.1
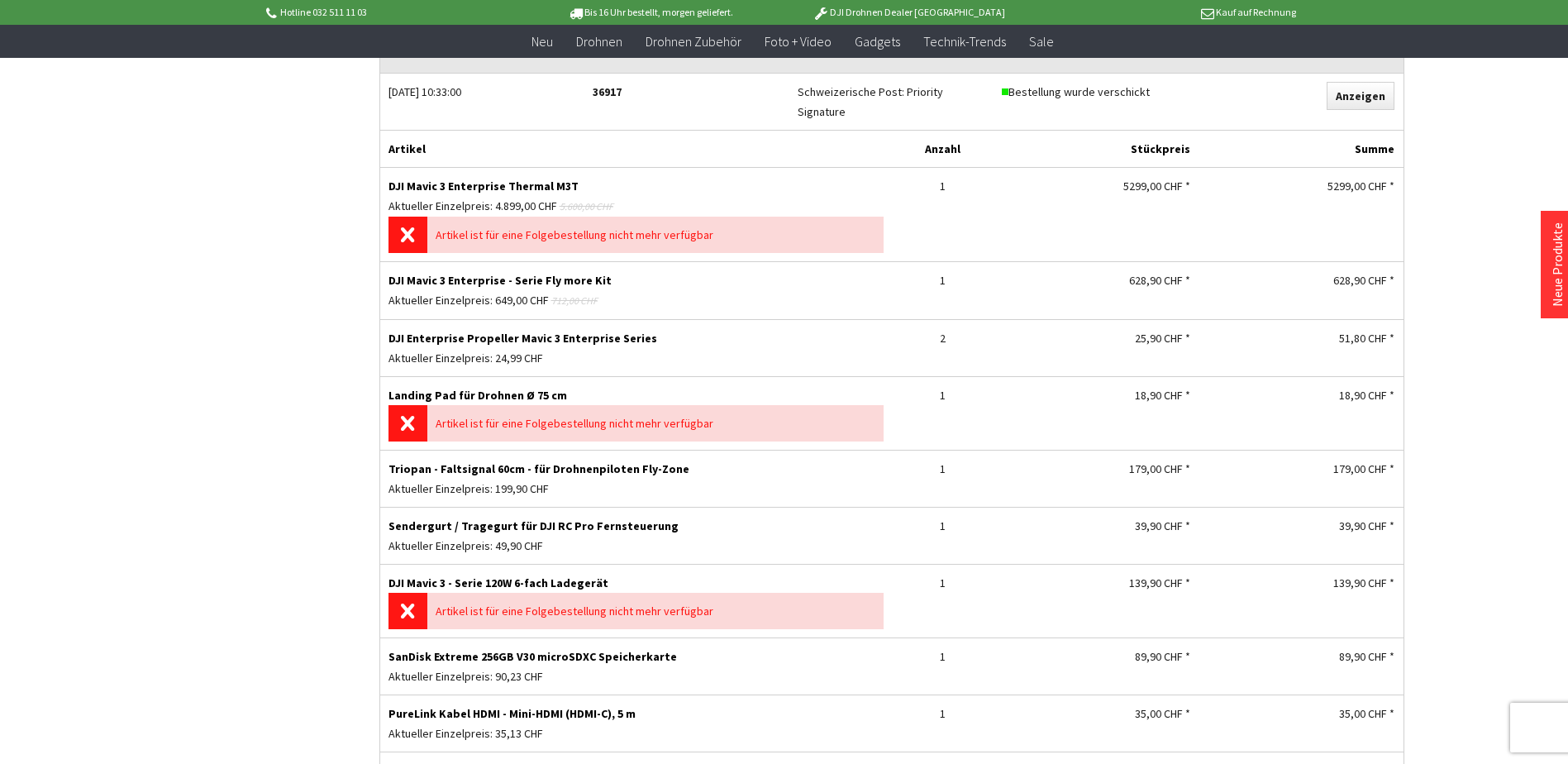
click at [389, 275] on p "DJI Mavic 3 Enterprise - Serie Fly more Kit" at bounding box center [636, 280] width 495 height 20
copy p "DJI Mavic 3 Enterprise - Serie Fly more Kit"
drag, startPoint x: 1388, startPoint y: 268, endPoint x: 1335, endPoint y: 272, distance: 53.2
click at [1335, 272] on div "628,90 CHF *" at bounding box center [1300, 280] width 188 height 20
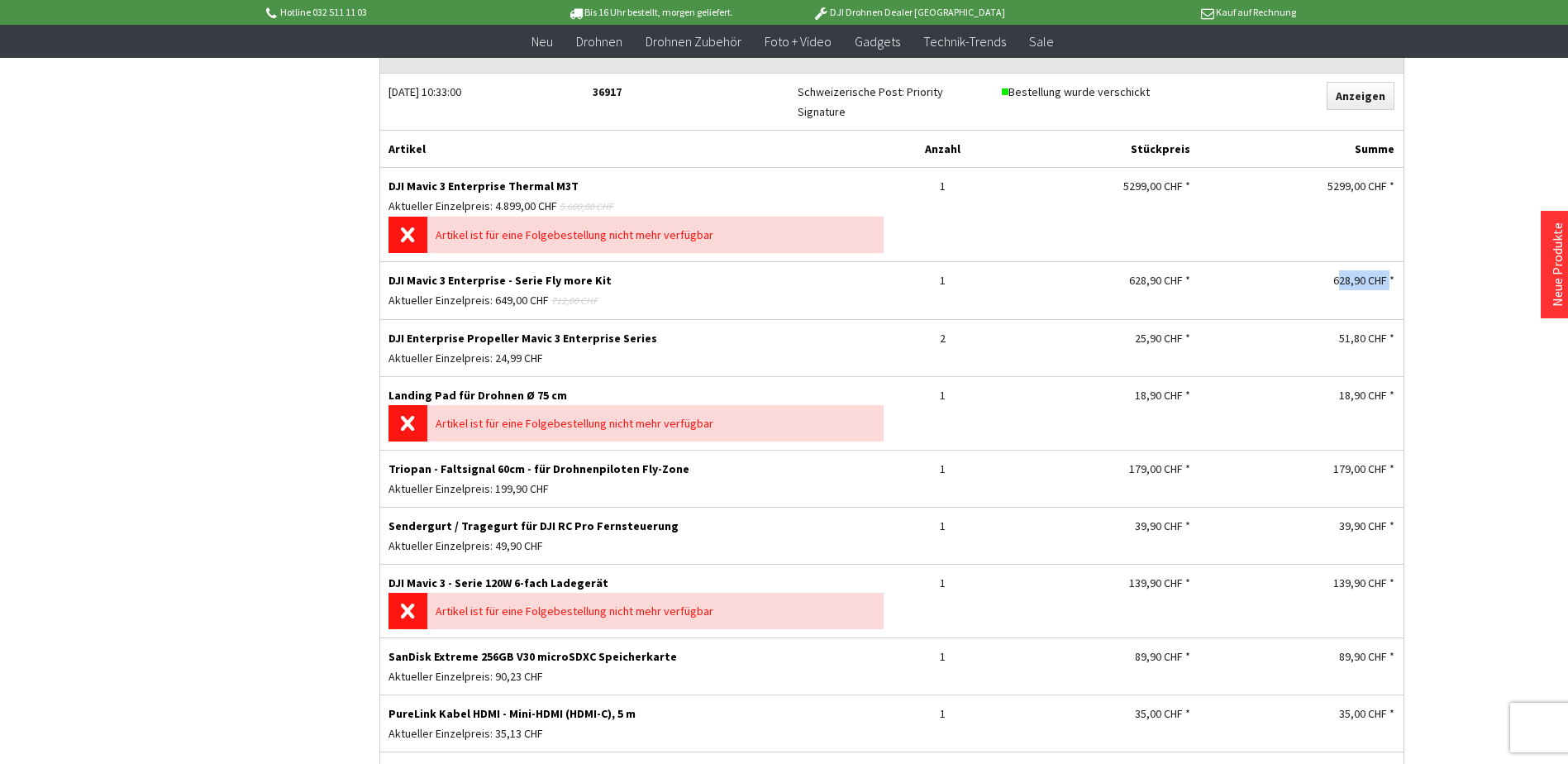
copy div "628,90 CHF"
click at [838, 666] on div "Aktueller Einzelpreis: 90,23 CHF" at bounding box center [636, 676] width 495 height 20
drag, startPoint x: 636, startPoint y: 324, endPoint x: 385, endPoint y: 332, distance: 251.1
click at [385, 332] on div "DJI Enterprise Propeller Mavic 3 Enterprise Series Aktueller Einzelpreis: 24,99…" at bounding box center [635, 347] width 511 height 57
copy p "DJI Enterprise Propeller Mavic 3 Enterprise Series"
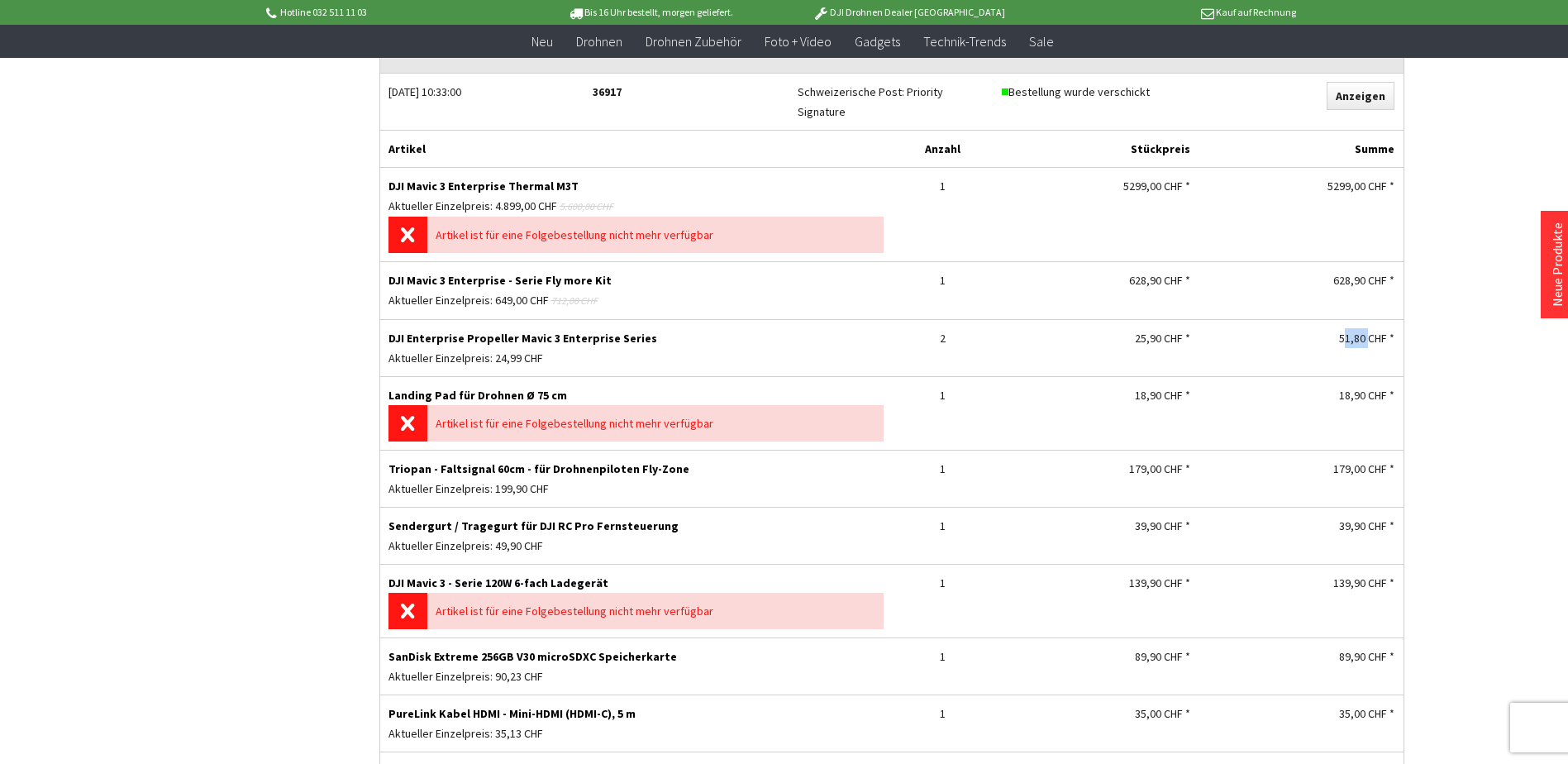
drag, startPoint x: 1366, startPoint y: 327, endPoint x: 1336, endPoint y: 331, distance: 30.3
click at [1336, 331] on div "51,80 CHF *" at bounding box center [1300, 338] width 188 height 20
copy div "51,80"
click at [960, 605] on div "DJI Mavic 3 - Serie 120W 6-fach Ladegerät Artikel ist für eine Folgebestellung …" at bounding box center [891, 601] width 1023 height 74
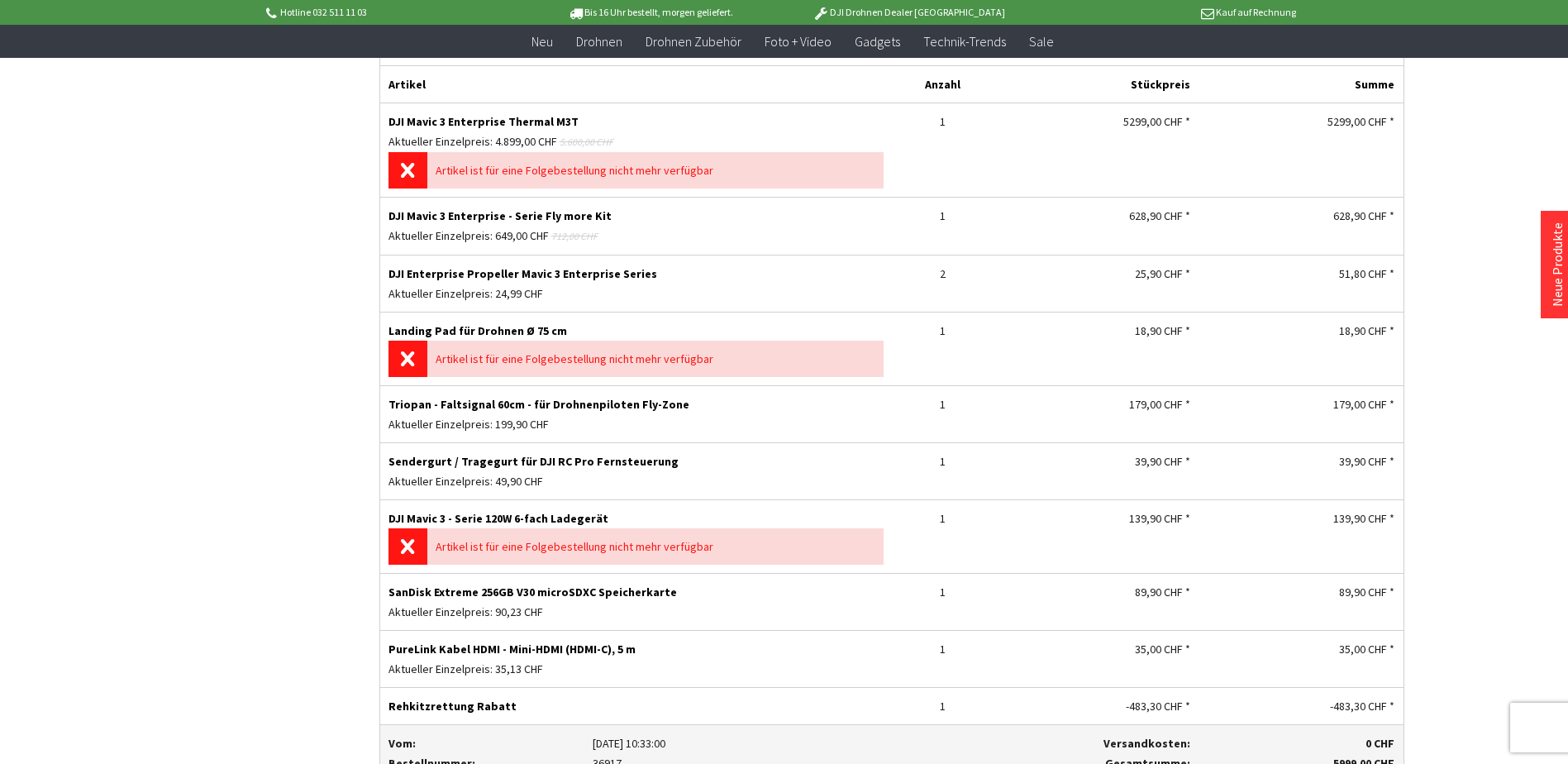
scroll to position [1984, 0]
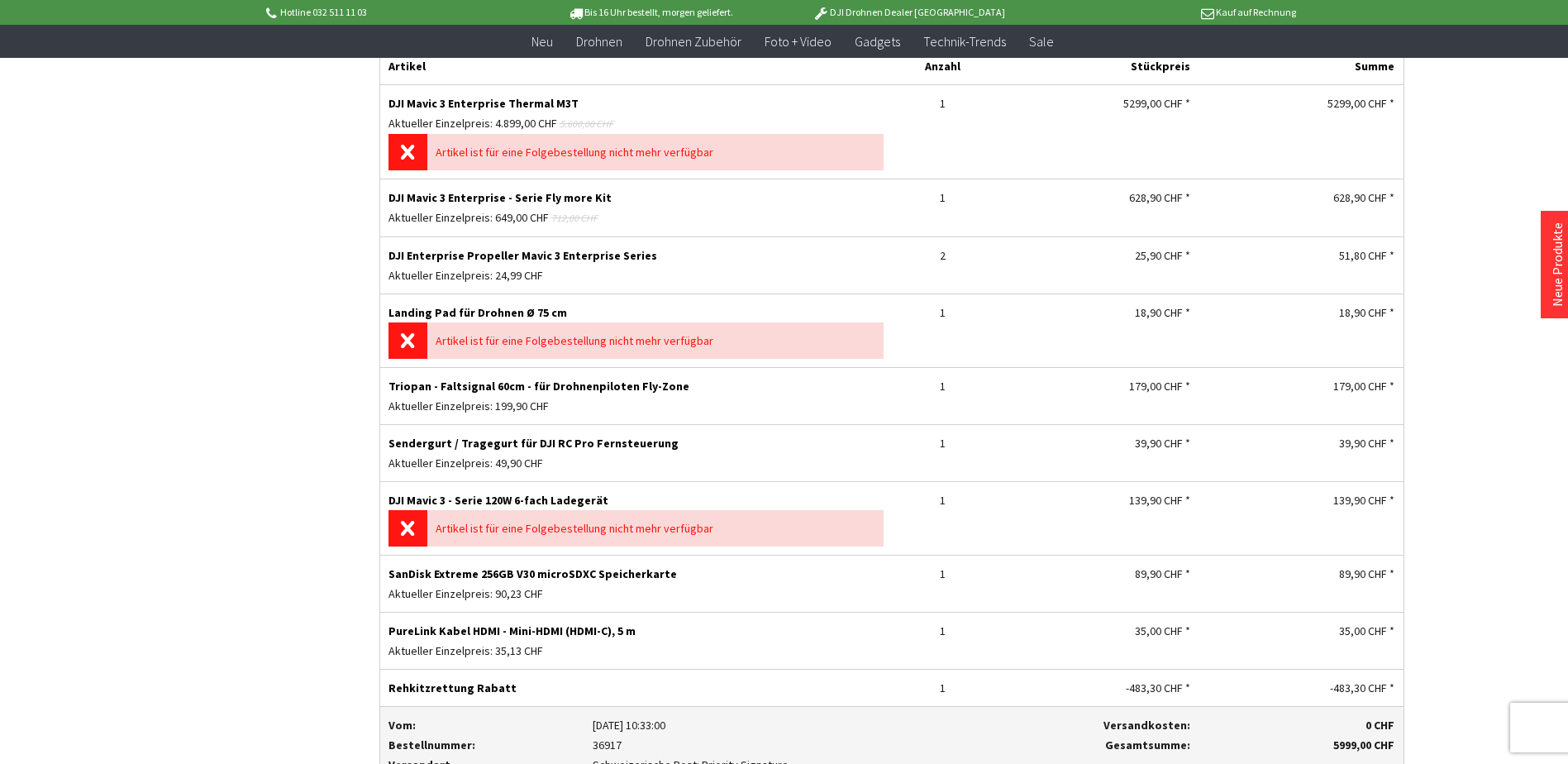
drag, startPoint x: 391, startPoint y: 431, endPoint x: 653, endPoint y: 436, distance: 262.0
click at [653, 436] on p "Sendergurt / Tragegurt für DJI RC Pro Fernsteuerung" at bounding box center [636, 442] width 495 height 20
copy p "Sendergurt / Tragegurt für DJI RC Pro Fernsteuerung"
drag, startPoint x: 1340, startPoint y: 430, endPoint x: 1366, endPoint y: 430, distance: 26.0
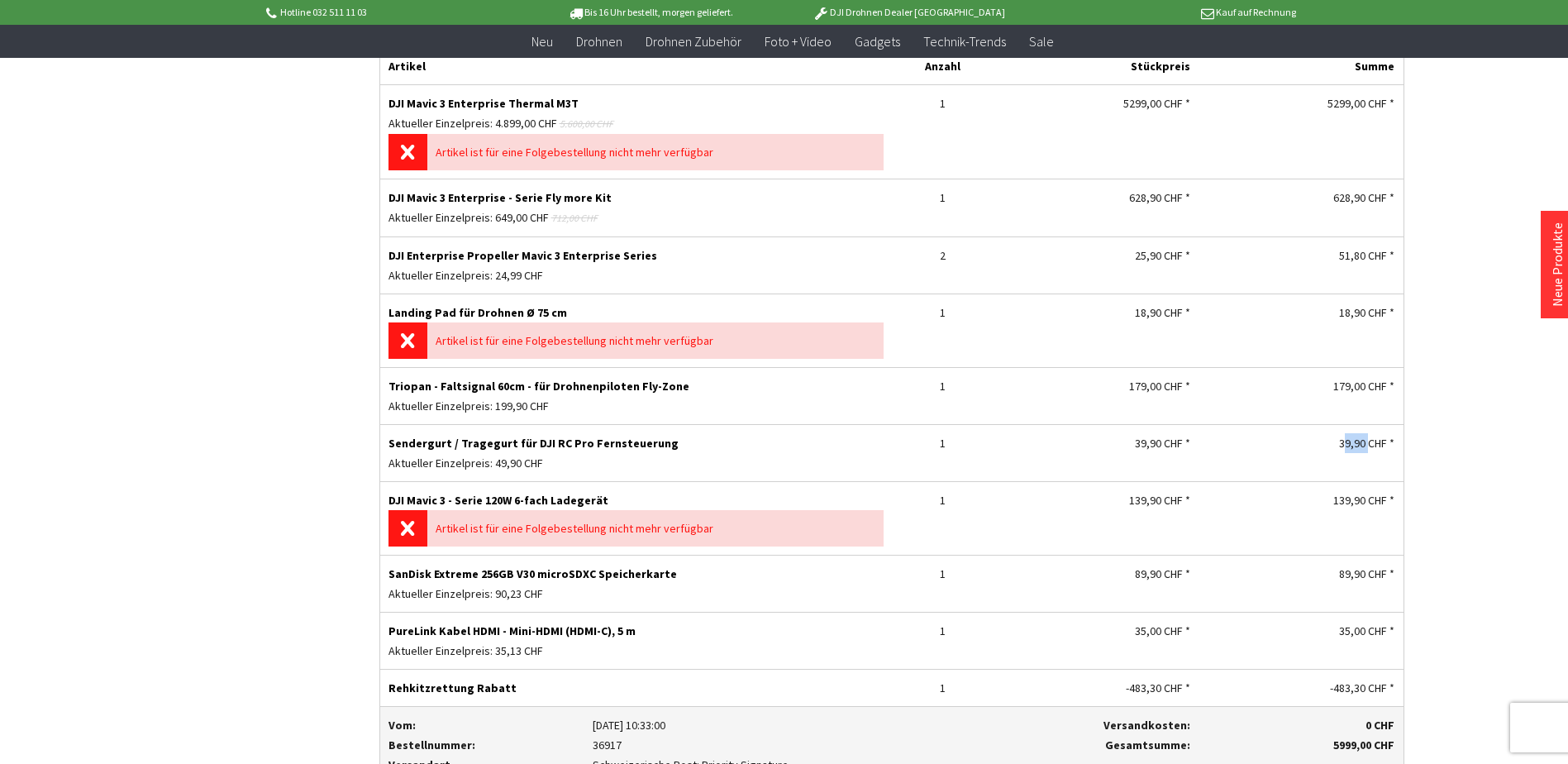
click at [1366, 433] on div "39,90 CHF *" at bounding box center [1300, 442] width 188 height 20
copy div "39,90"
click at [710, 641] on div "Aktueller Einzelpreis: 35,13 CHF" at bounding box center [636, 651] width 495 height 20
drag, startPoint x: 390, startPoint y: 489, endPoint x: 602, endPoint y: 485, distance: 212.0
click at [602, 490] on p "DJI Mavic 3 - Serie 120W 6-fach Ladegerät" at bounding box center [636, 500] width 495 height 20
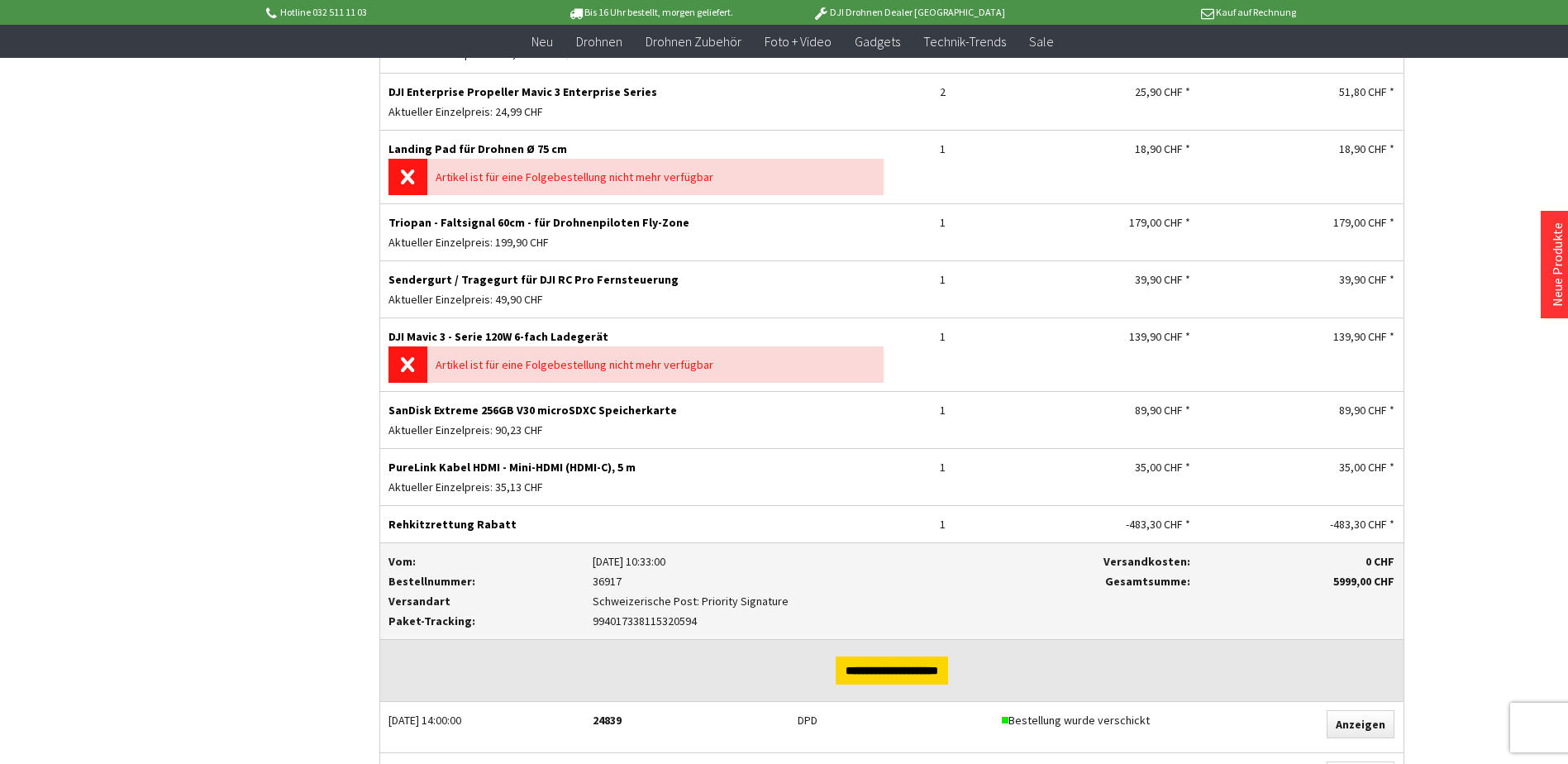
scroll to position [2066, 0]
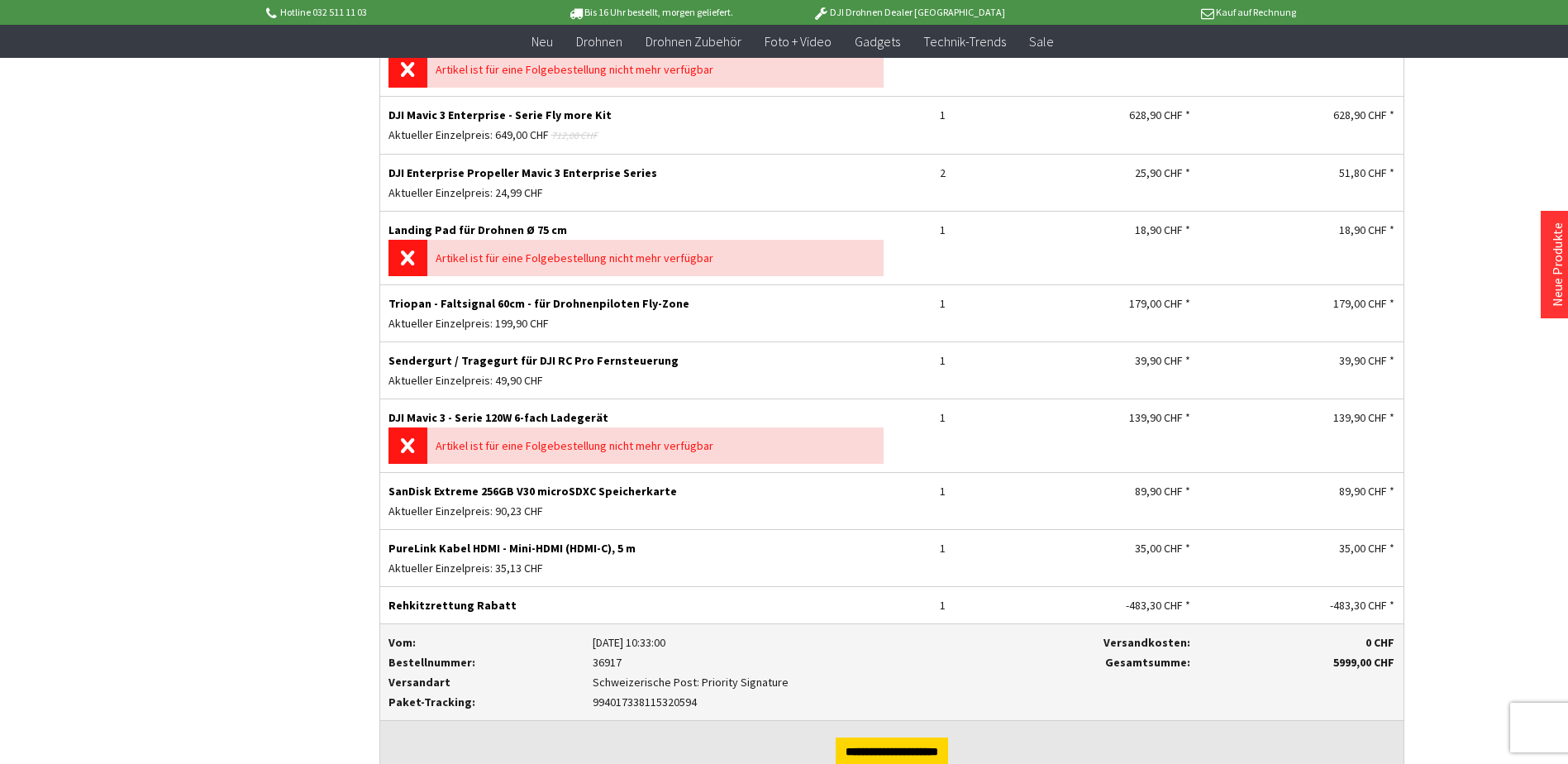
click at [594, 408] on p "DJI Mavic 3 - Serie 120W 6-fach Ladegerät" at bounding box center [636, 418] width 495 height 20
drag, startPoint x: 602, startPoint y: 404, endPoint x: 548, endPoint y: 403, distance: 54.0
click at [548, 408] on p "DJI Mavic 3 - Serie 120W 6-fach Ladegerät" at bounding box center [636, 418] width 495 height 20
copy p "Ladegerät"
click at [1242, 633] on p "0 CHF" at bounding box center [1300, 642] width 188 height 20
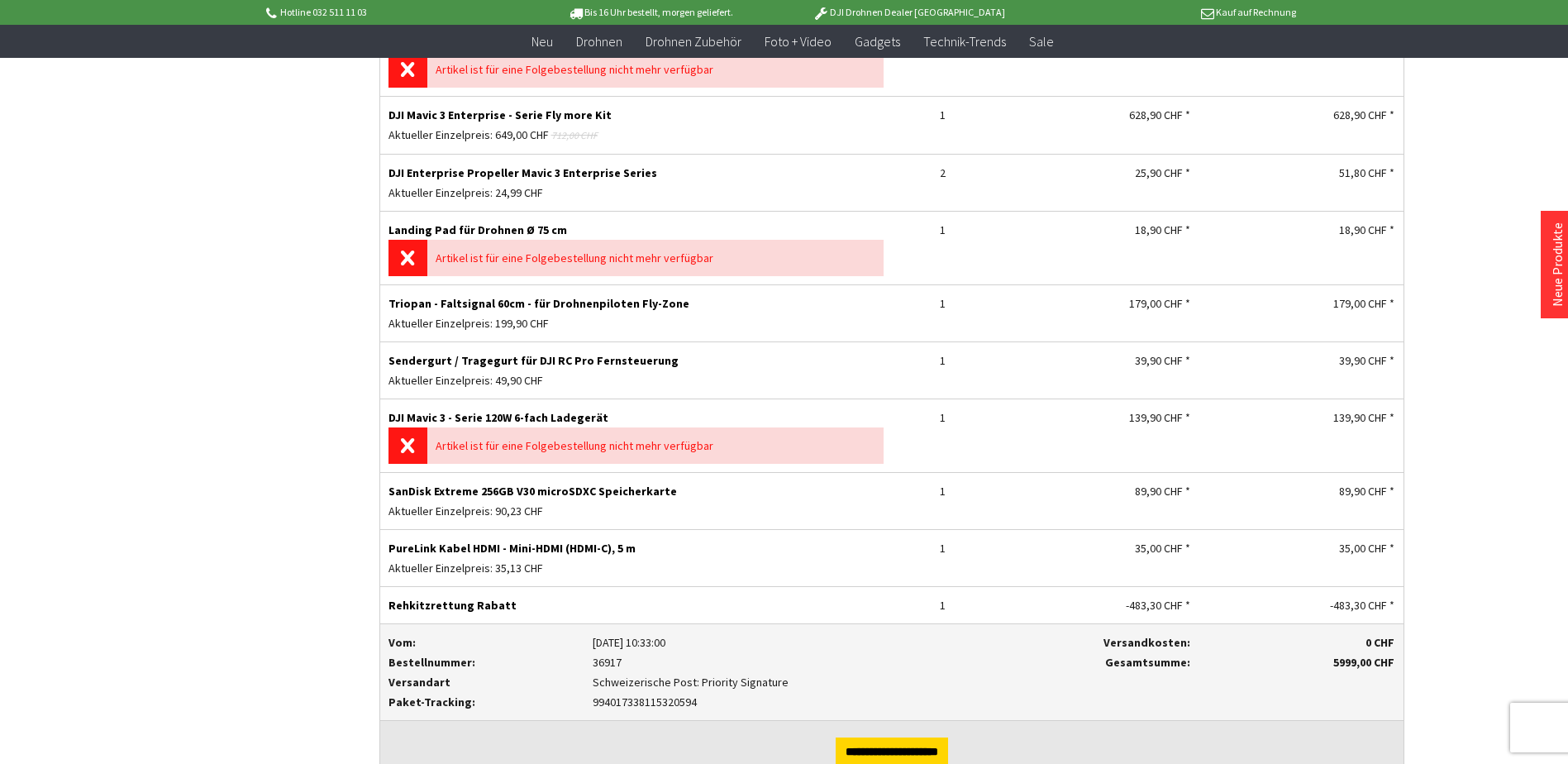
click at [1337, 408] on div "139,90 CHF *" at bounding box center [1300, 418] width 188 height 20
drag, startPoint x: 1331, startPoint y: 403, endPoint x: 1365, endPoint y: 410, distance: 34.7
click at [1365, 410] on div "139,90 CHF *" at bounding box center [1300, 418] width 188 height 20
copy div "139,90"
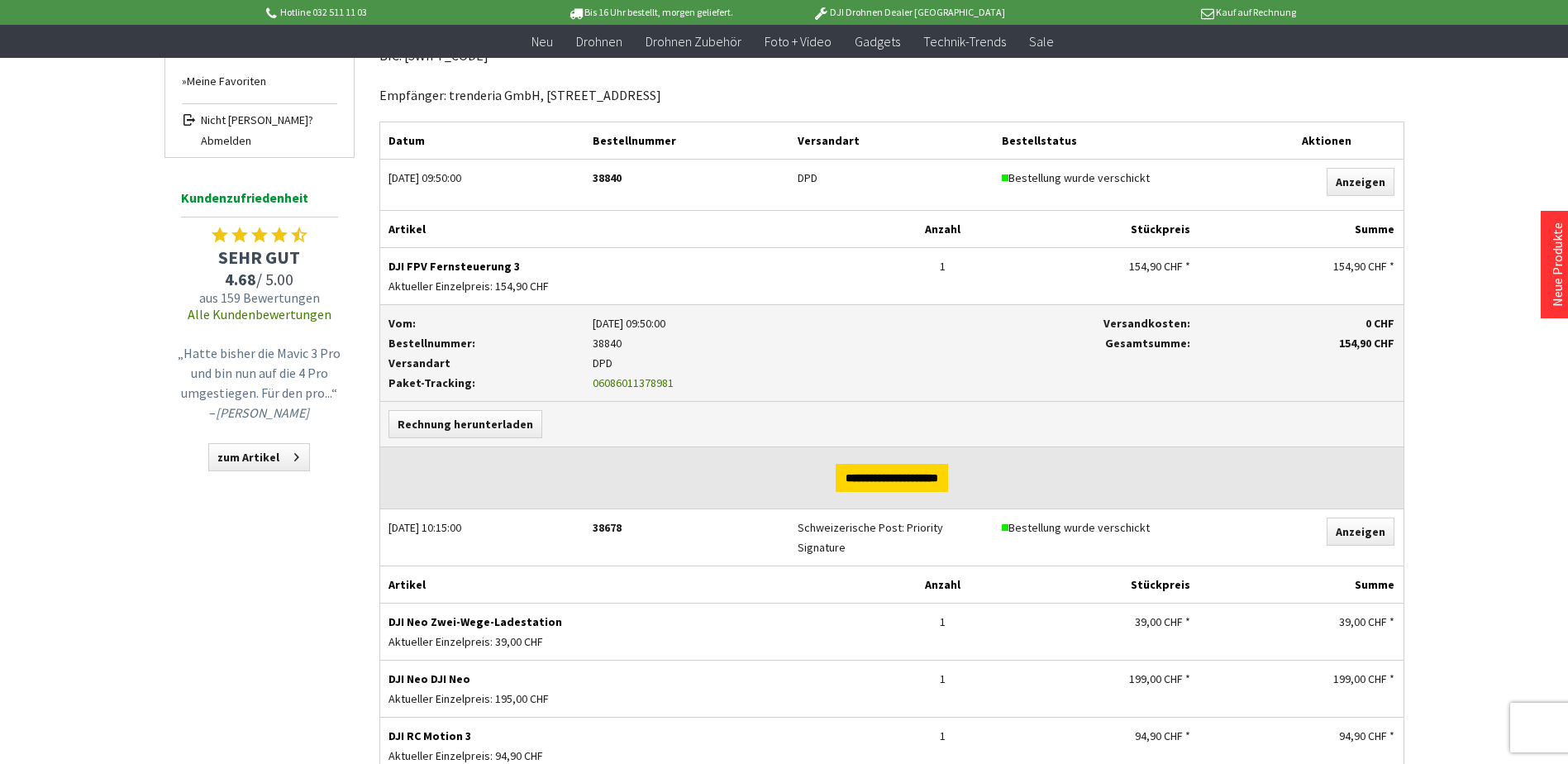
scroll to position [248, 0]
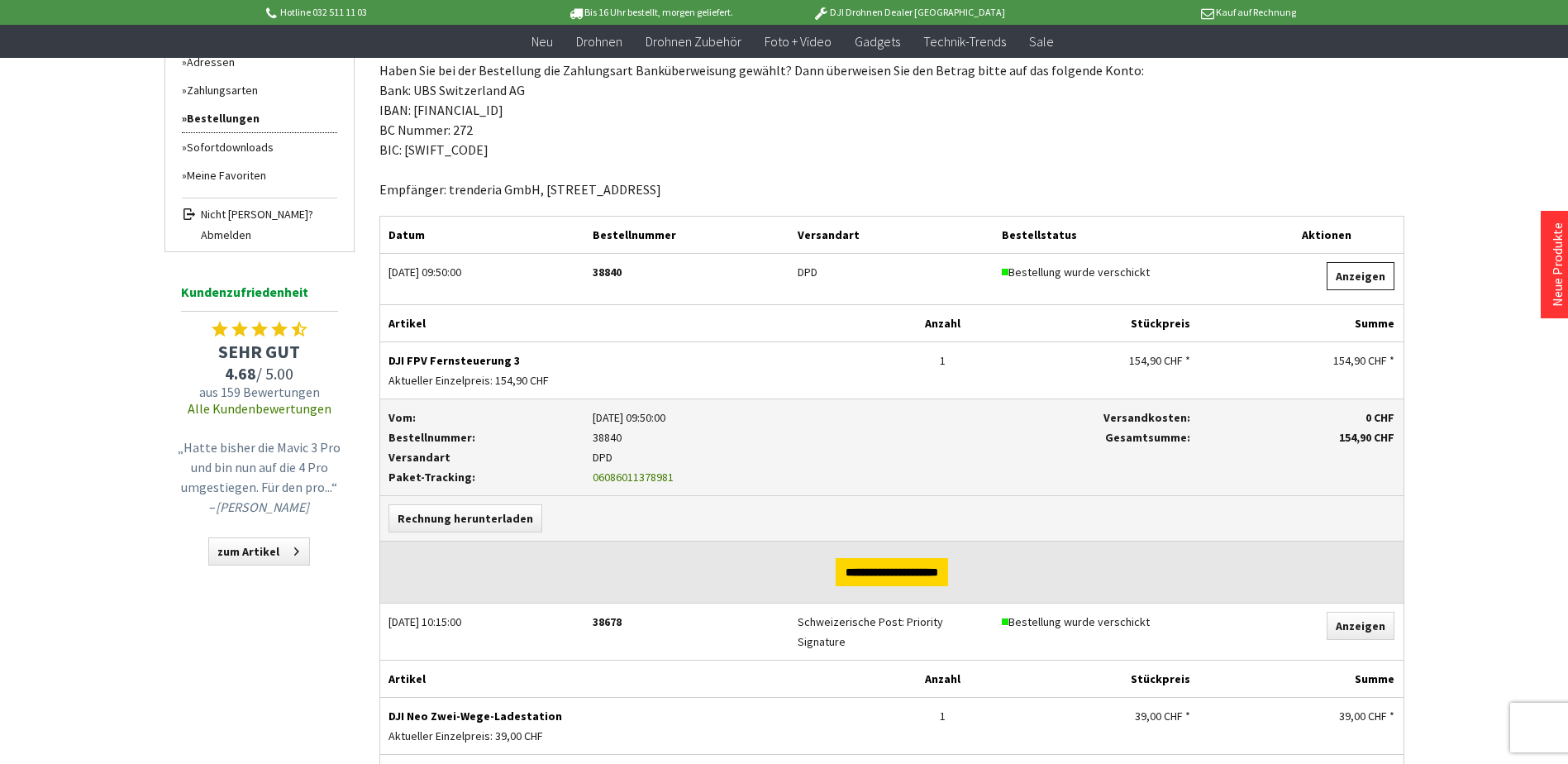
click at [1345, 277] on link "Anzeigen" at bounding box center [1360, 275] width 68 height 28
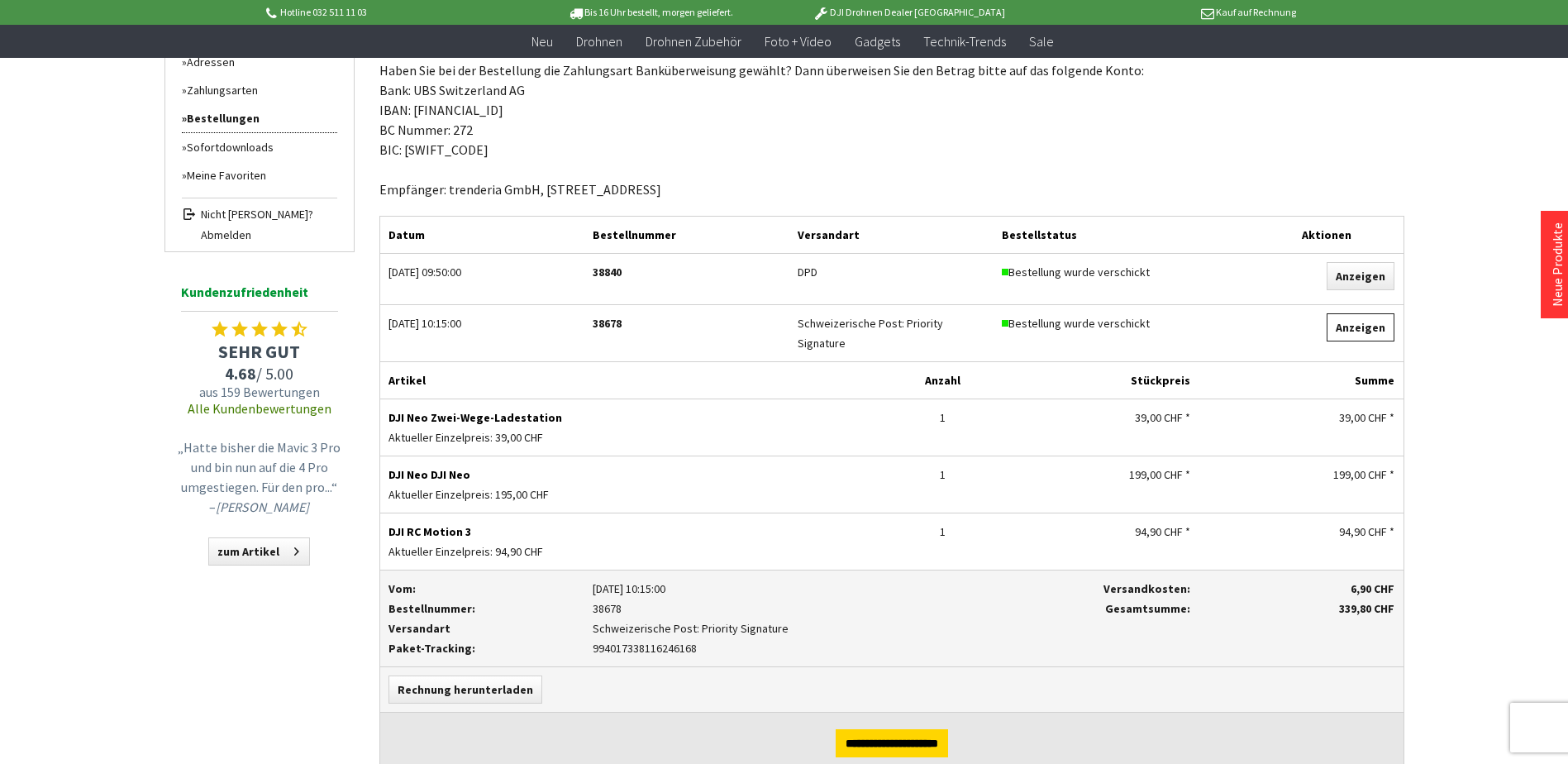
click at [1339, 336] on link "Anzeigen" at bounding box center [1360, 326] width 68 height 28
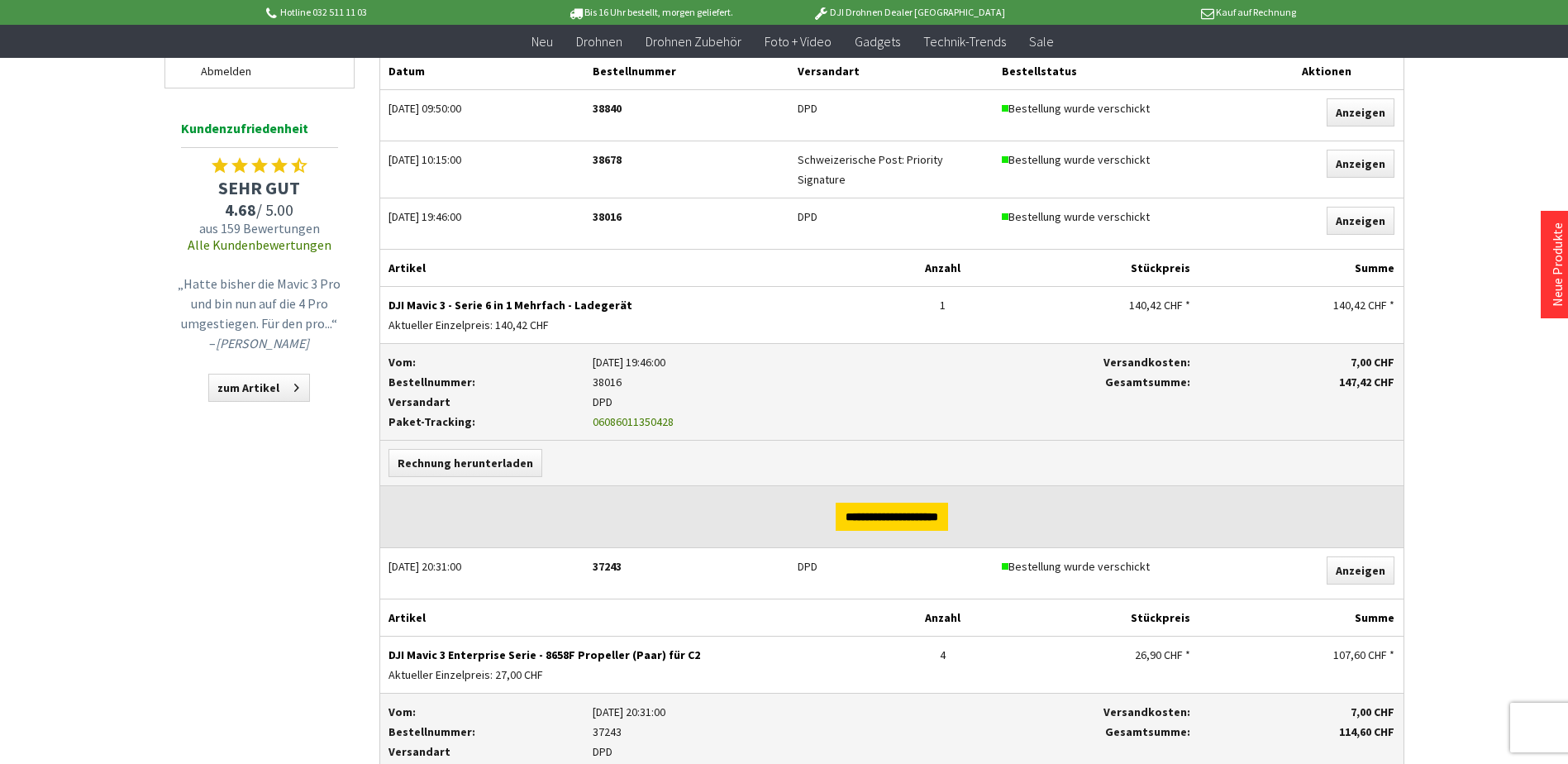
scroll to position [414, 0]
click at [1357, 212] on link "Anzeigen" at bounding box center [1360, 219] width 68 height 28
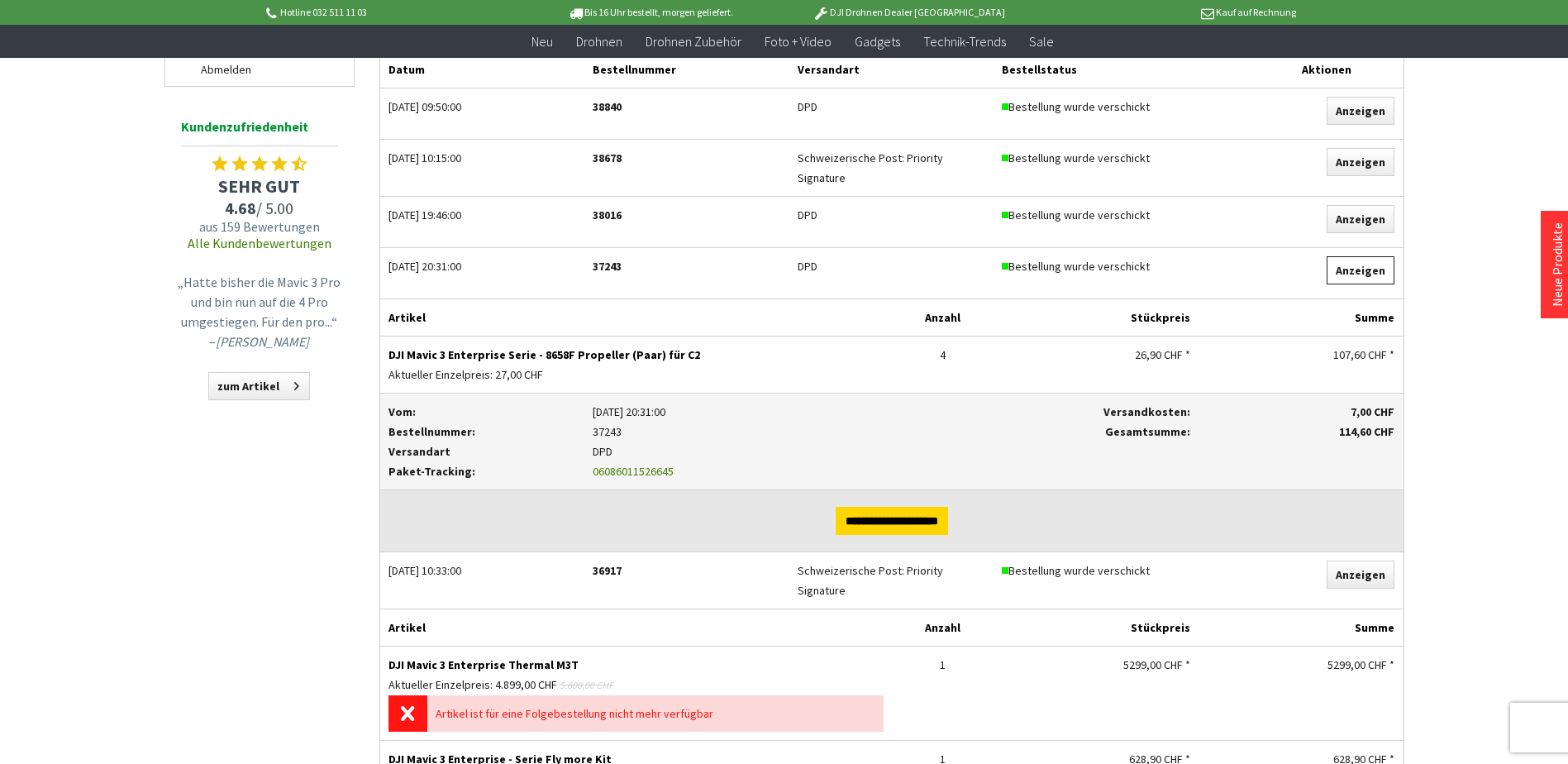
click at [1351, 272] on link "Anzeigen" at bounding box center [1360, 270] width 68 height 28
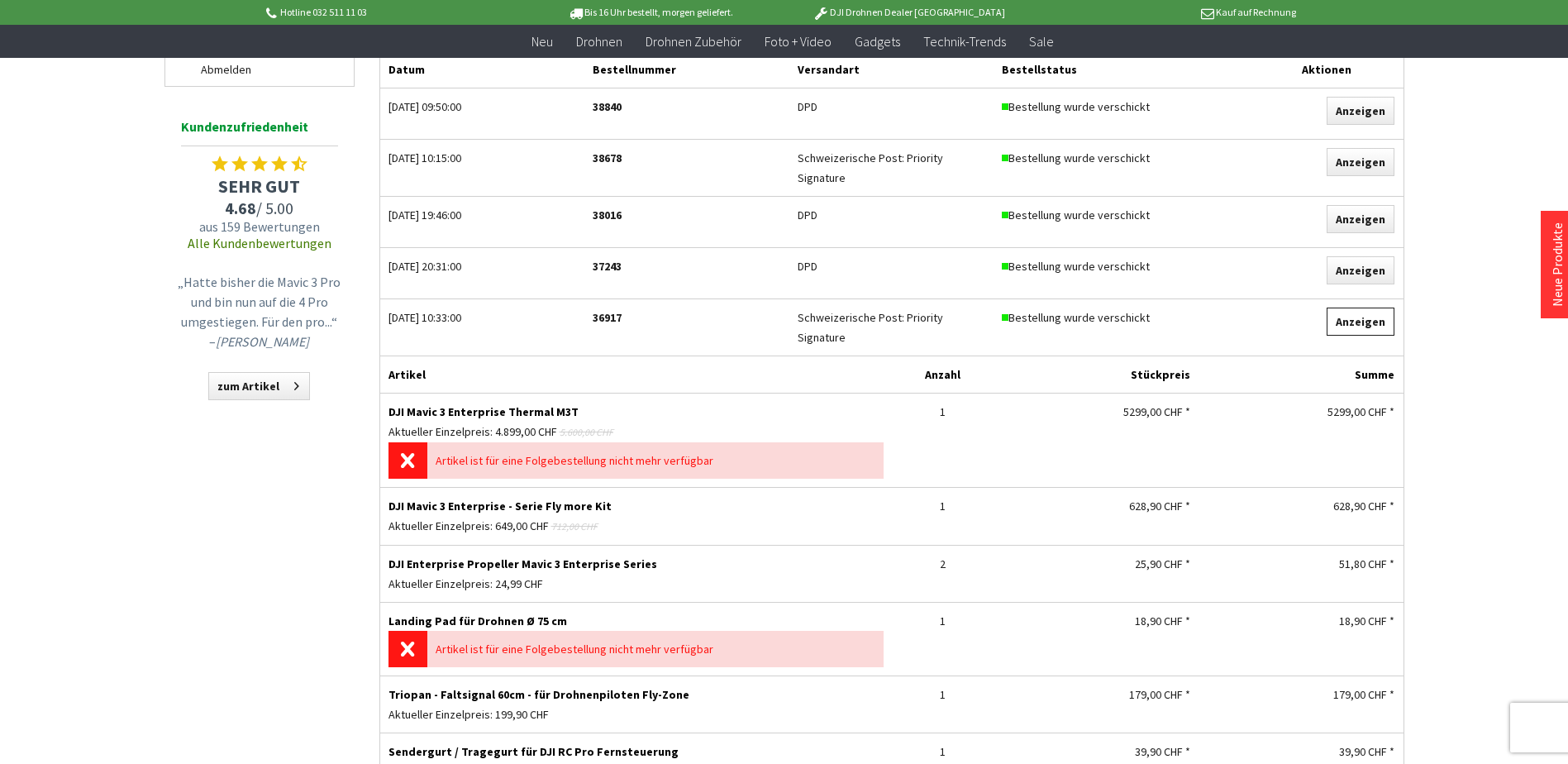
click at [1369, 320] on link "Anzeigen" at bounding box center [1360, 321] width 68 height 28
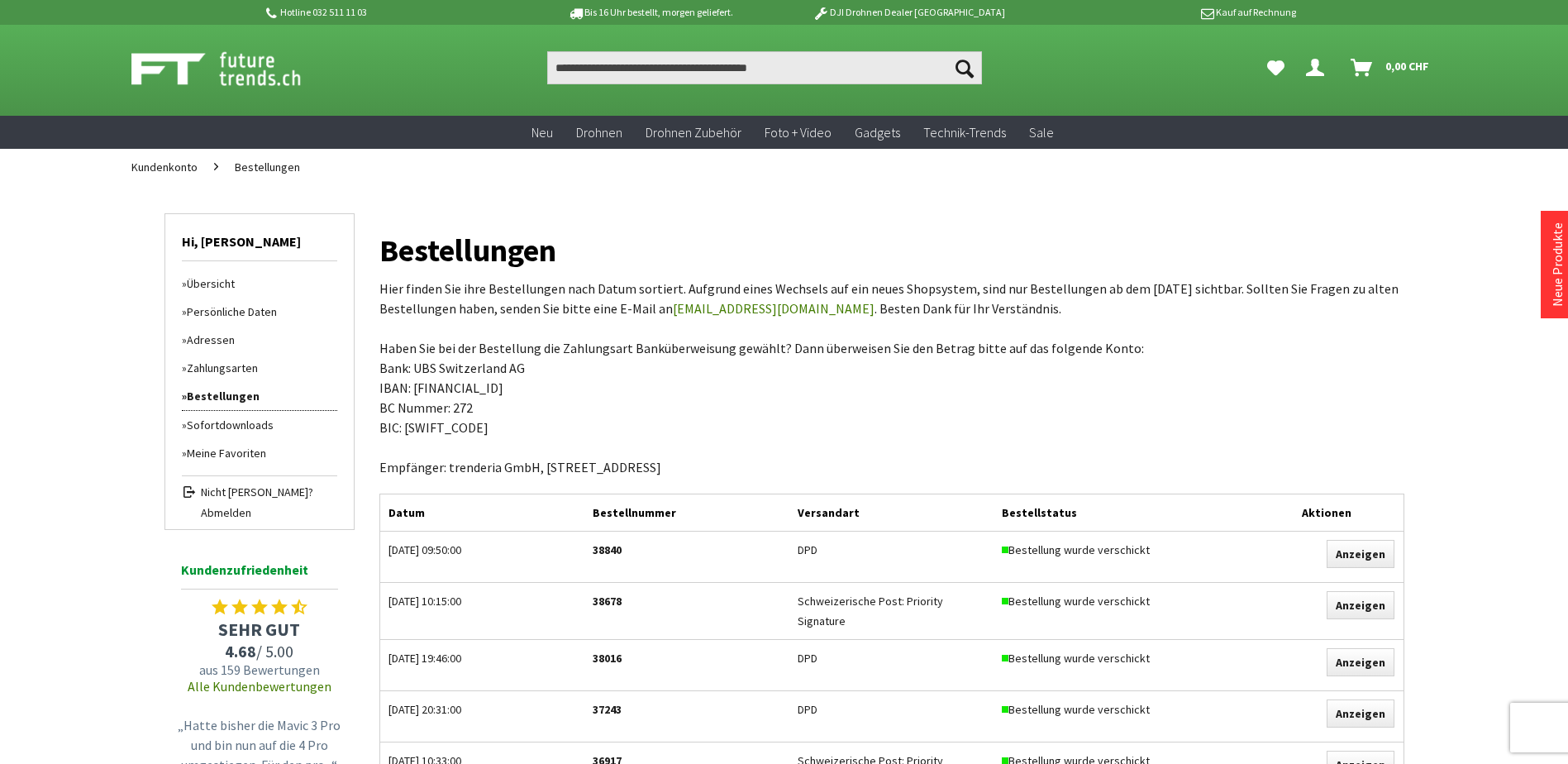
scroll to position [0, 0]
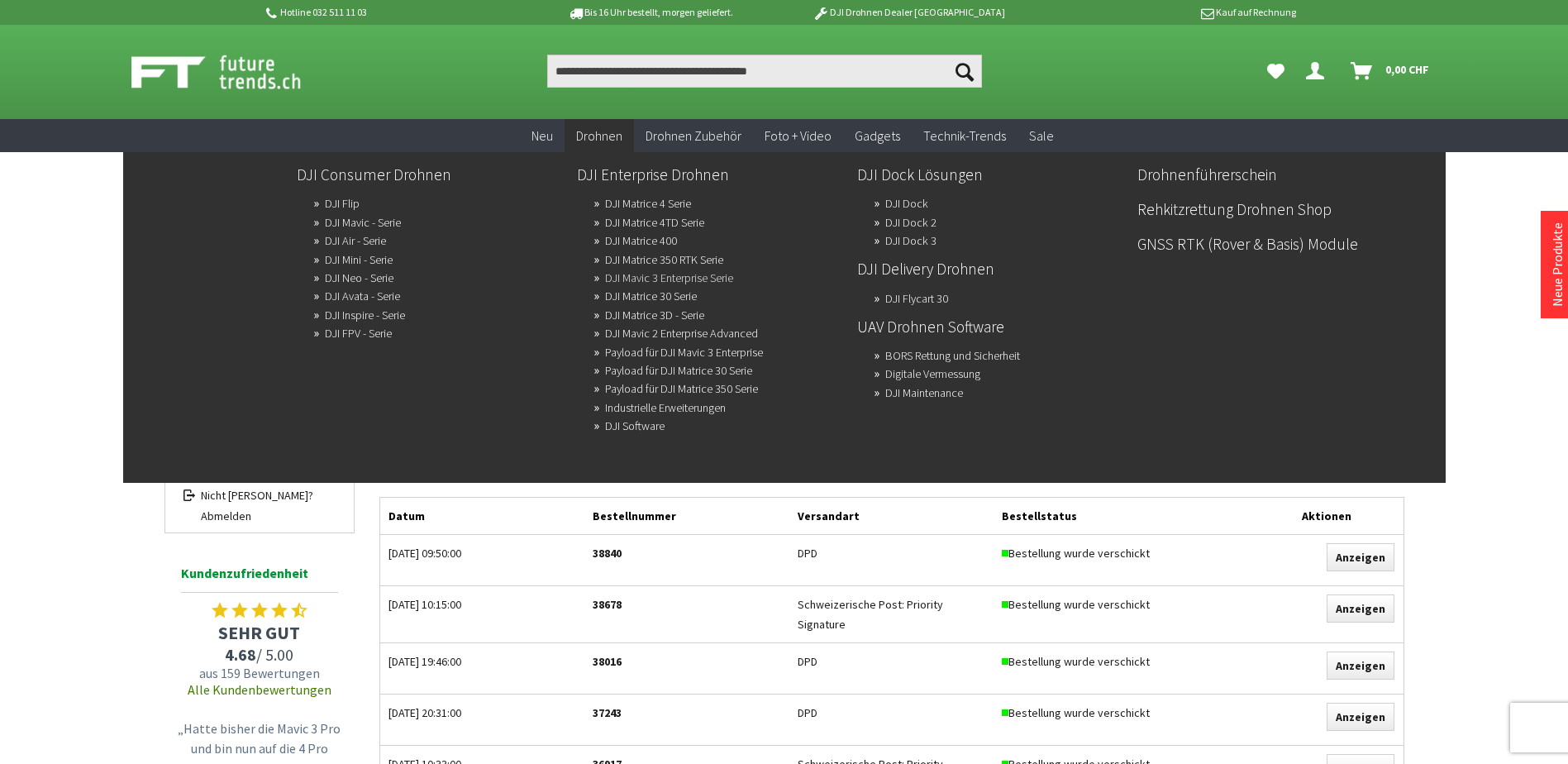
click at [617, 275] on link "DJI Mavic 3 Enterprise Serie" at bounding box center [669, 277] width 129 height 23
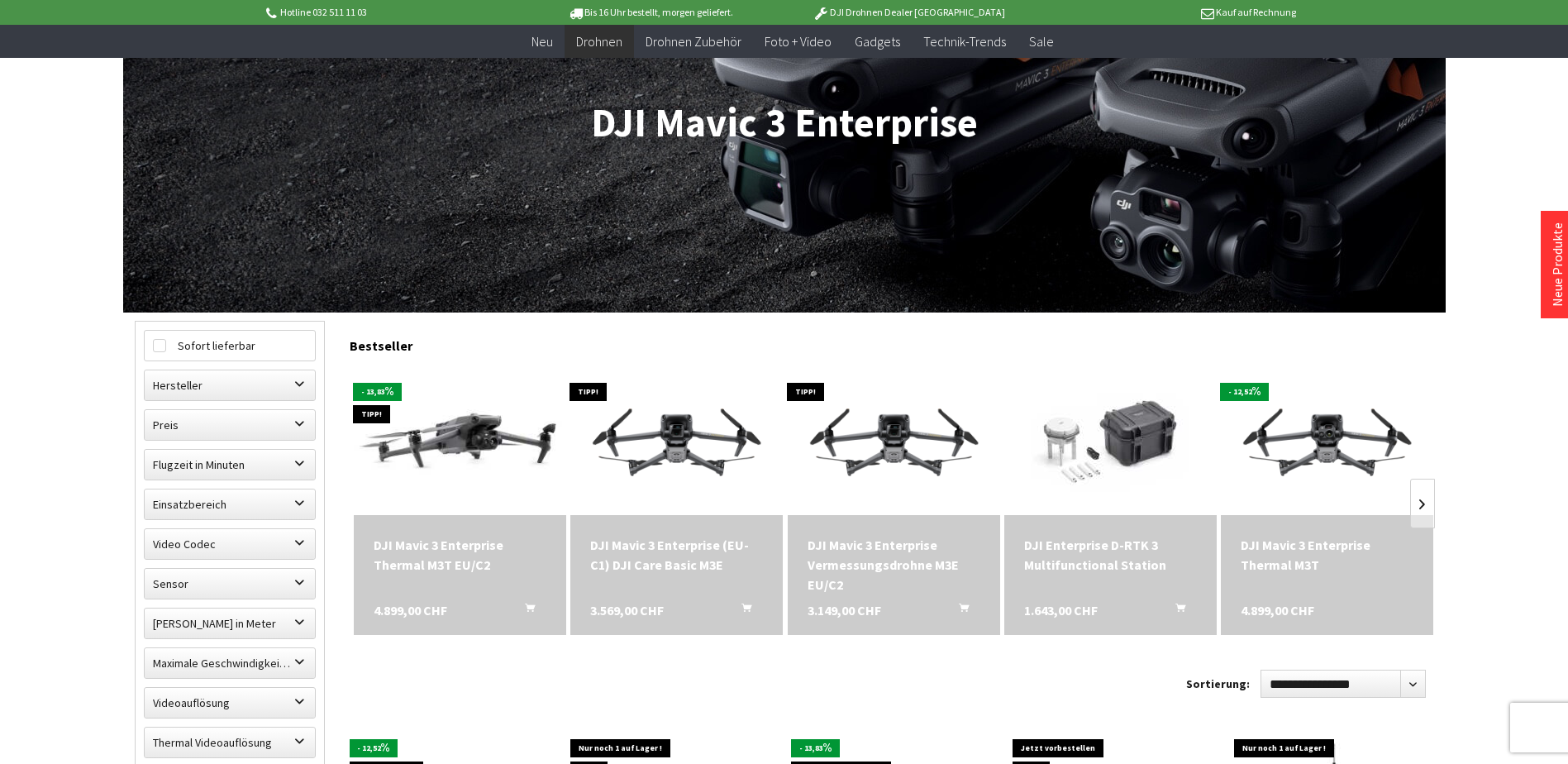
scroll to position [331, 0]
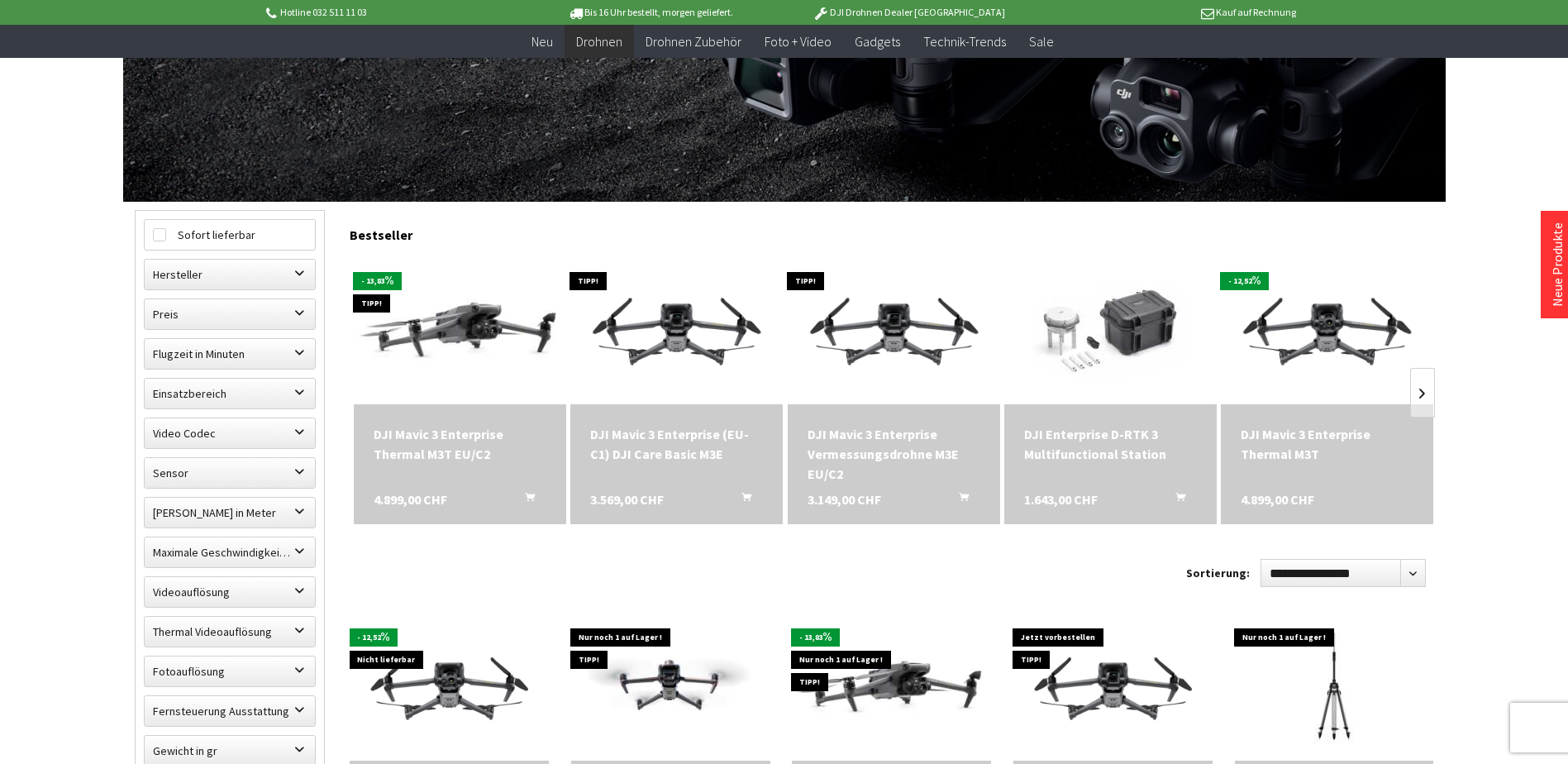
click at [432, 459] on div "DJI Mavic 3 Enterprise Thermal M3T EU/C2" at bounding box center [460, 443] width 173 height 39
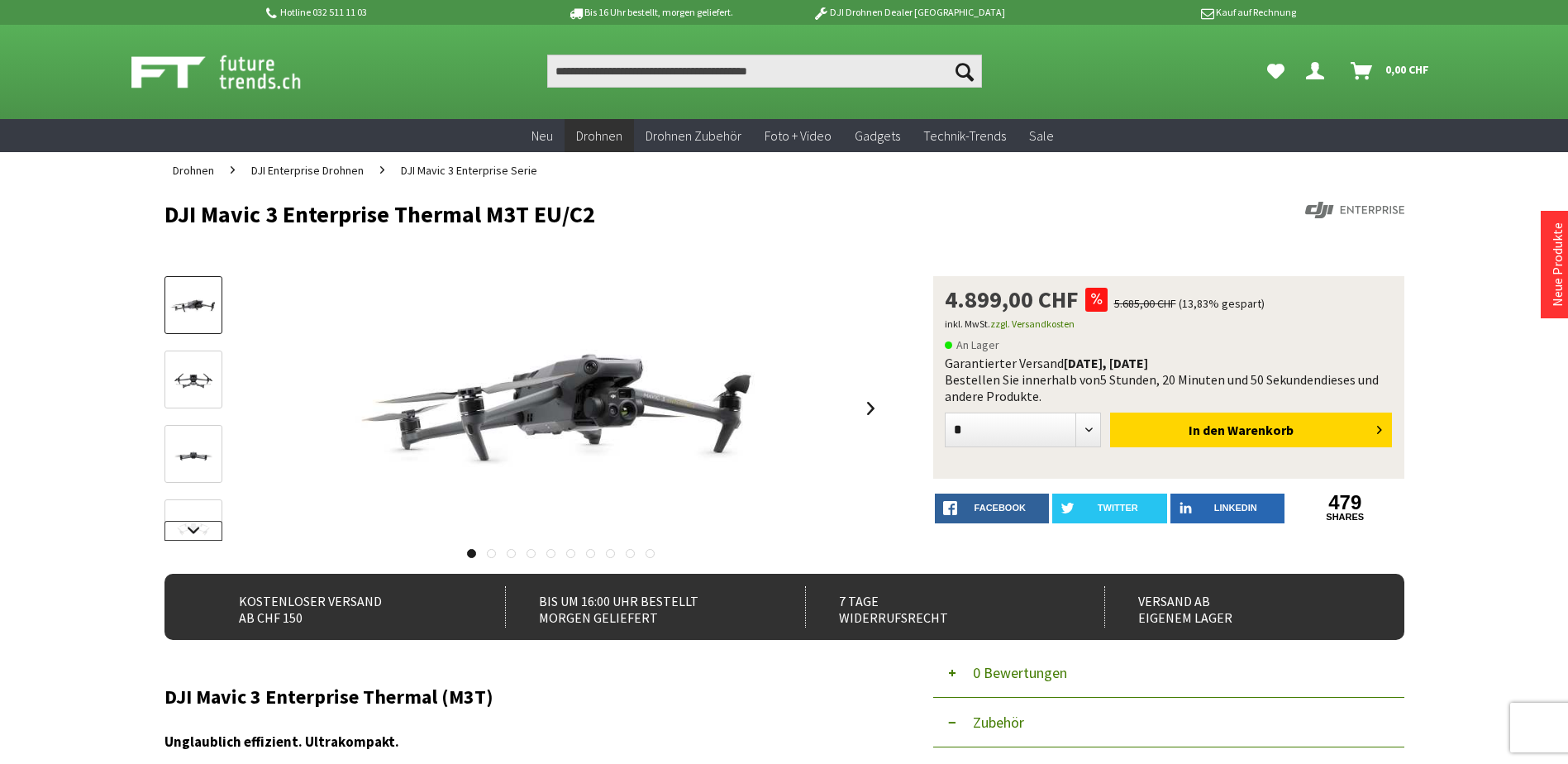
click at [186, 537] on link at bounding box center [193, 531] width 58 height 20
click at [186, 534] on link at bounding box center [193, 531] width 58 height 20
click at [186, 534] on div at bounding box center [193, 168] width 58 height 744
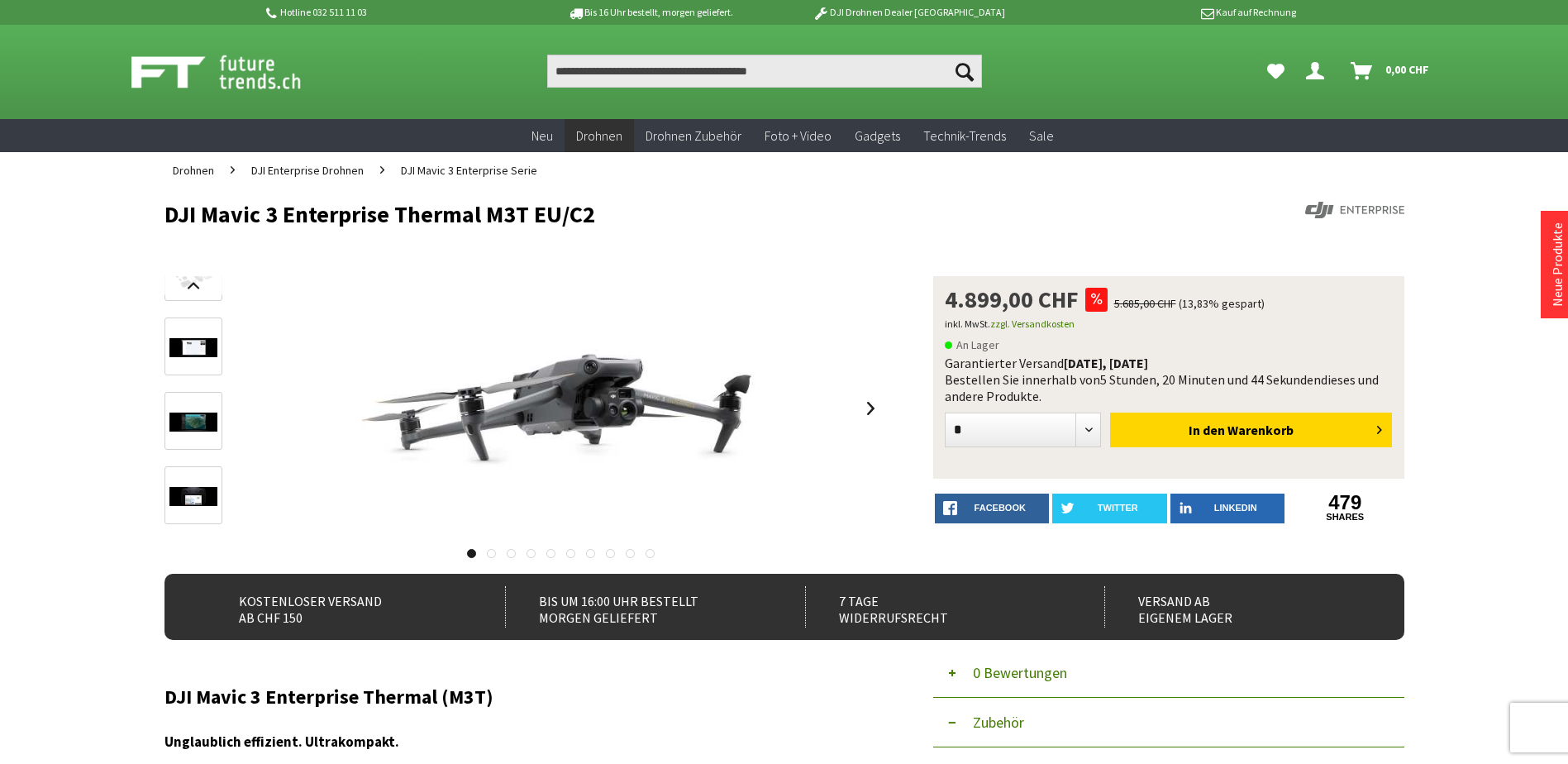
click at [200, 500] on img at bounding box center [194, 496] width 48 height 19
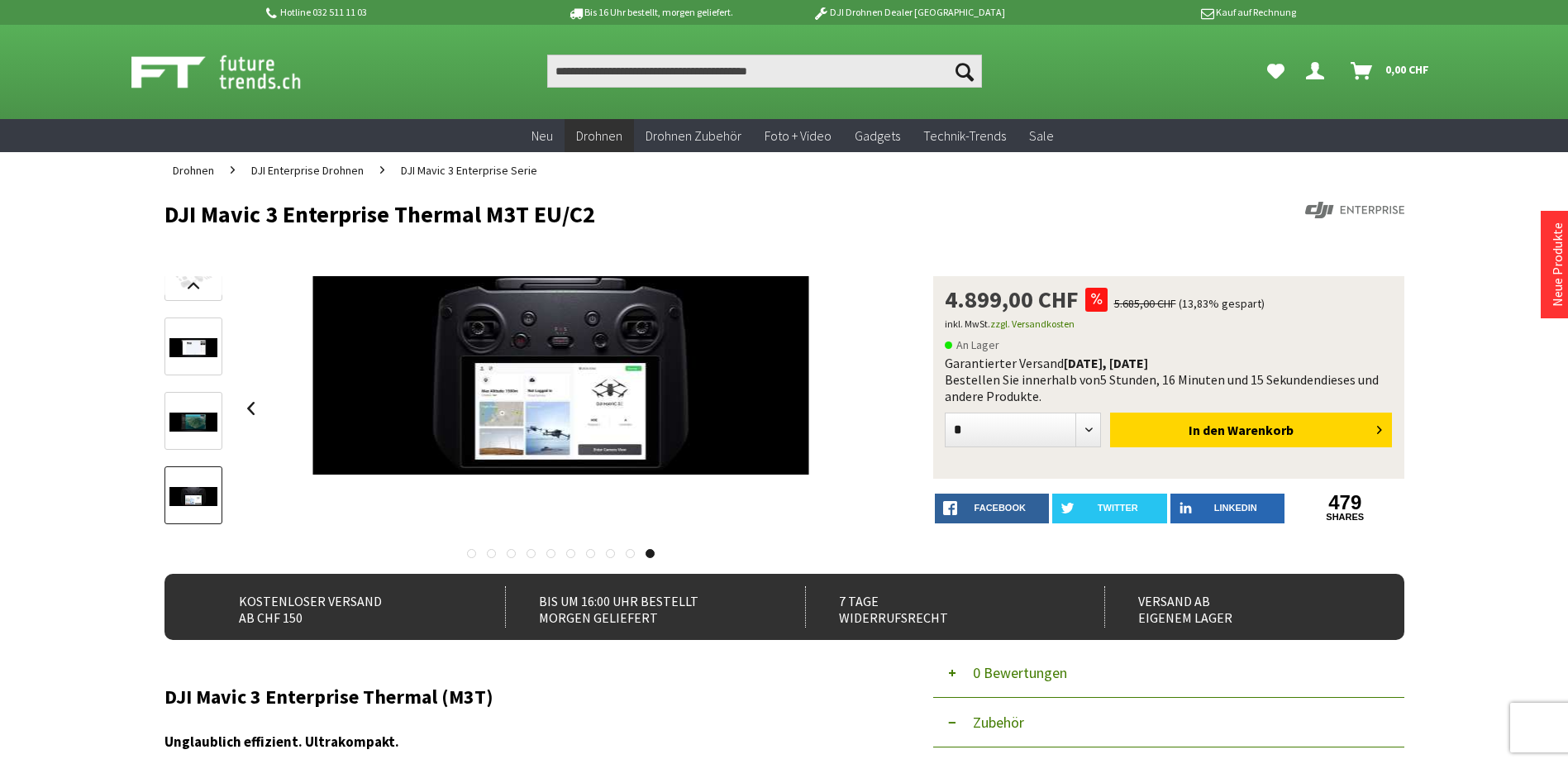
click at [1111, 81] on ul "Suchen Suchen Hi, Marcel Dein Konto Menü schließen Hi, Marcel Übersicht Persönl…" at bounding box center [983, 71] width 926 height 33
click at [195, 279] on link at bounding box center [193, 286] width 58 height 20
click at [195, 280] on link at bounding box center [193, 286] width 58 height 20
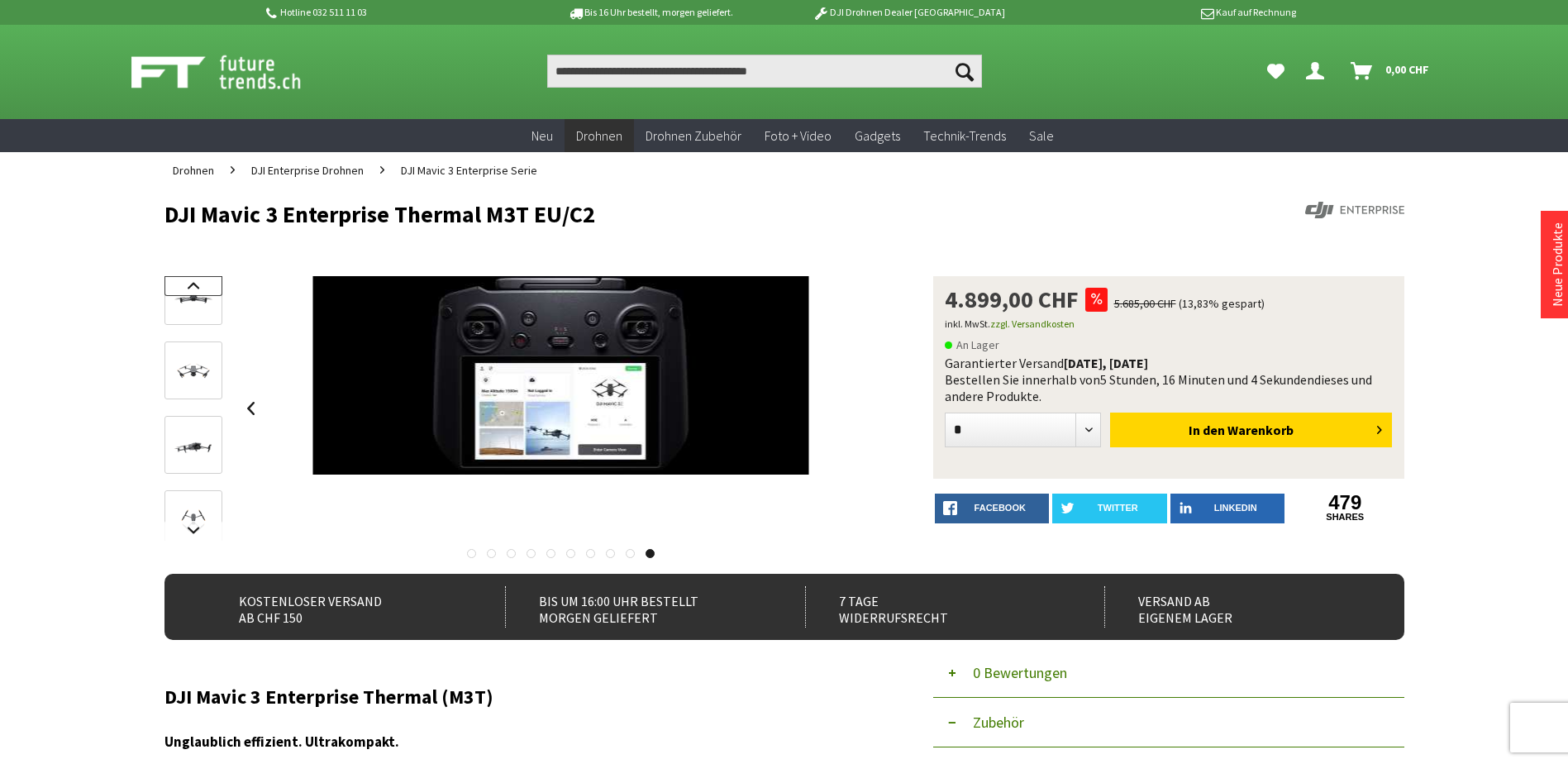
click at [195, 280] on link at bounding box center [193, 286] width 58 height 20
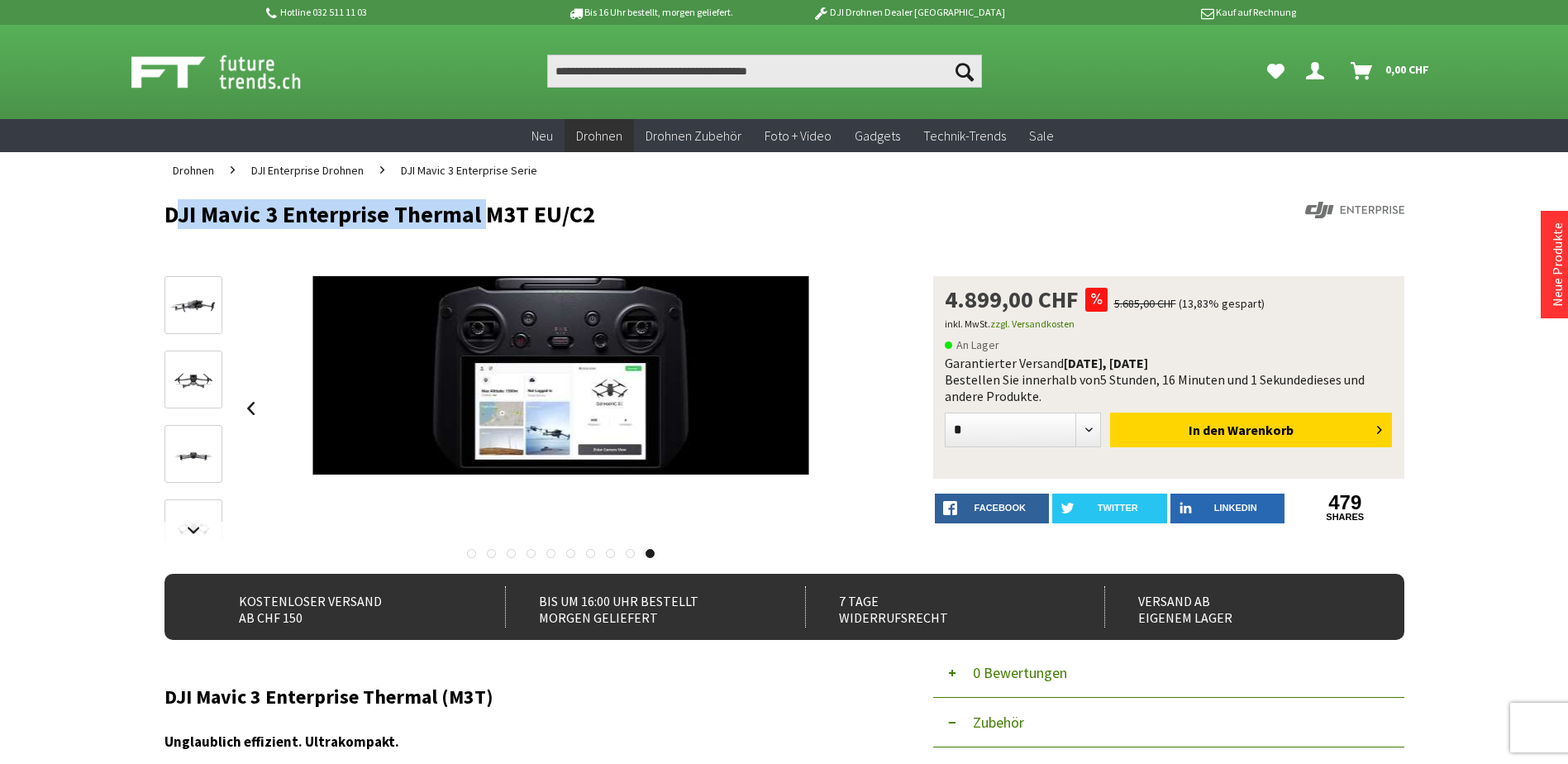
drag, startPoint x: 164, startPoint y: 219, endPoint x: 478, endPoint y: 215, distance: 314.0
click at [478, 215] on h1 "DJI Mavic 3 Enterprise Thermal M3T EU/C2" at bounding box center [660, 214] width 992 height 25
copy h1 "DJI Mavic 3 Enterprise Thermal"
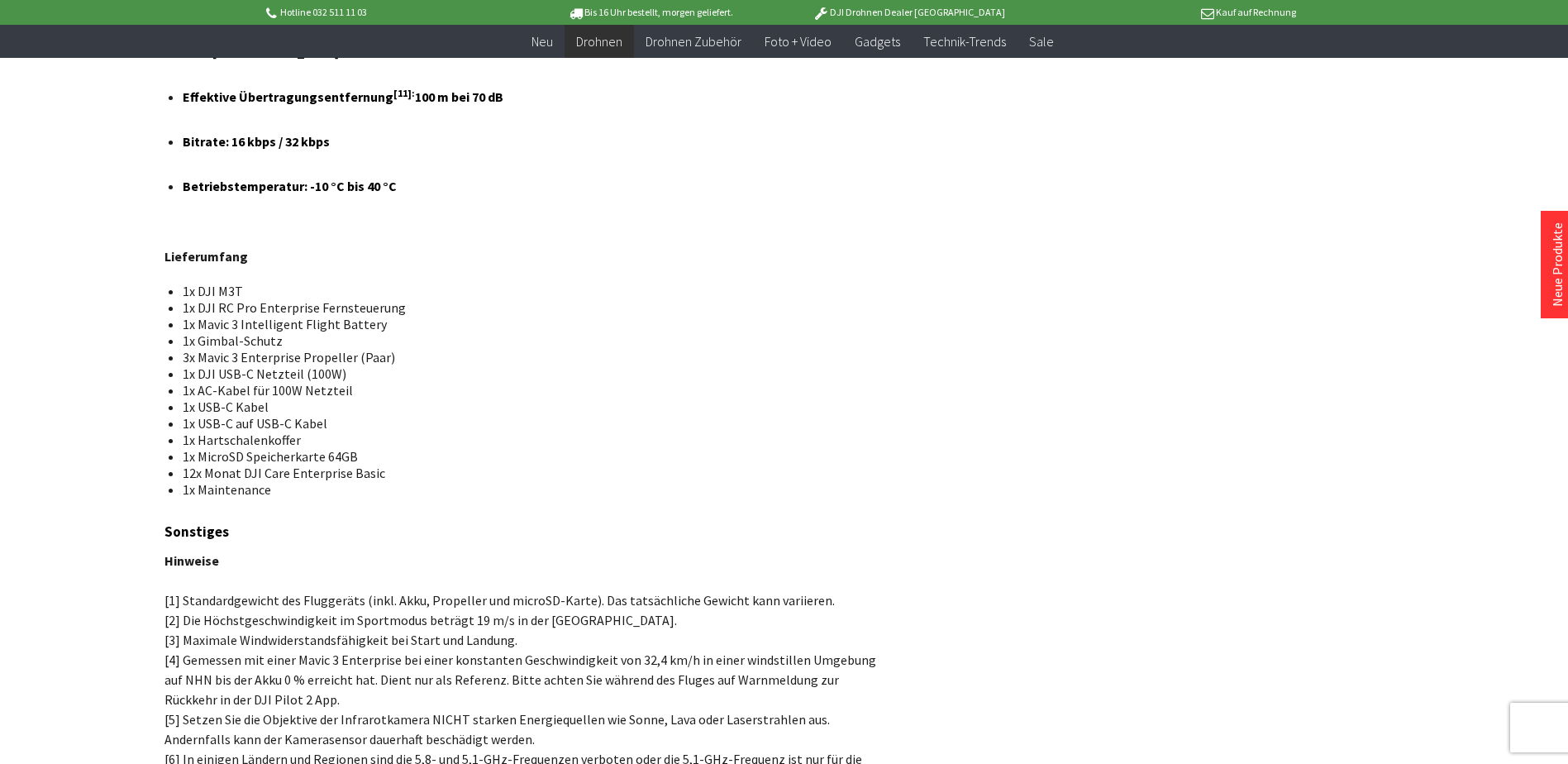
scroll to position [10994, 0]
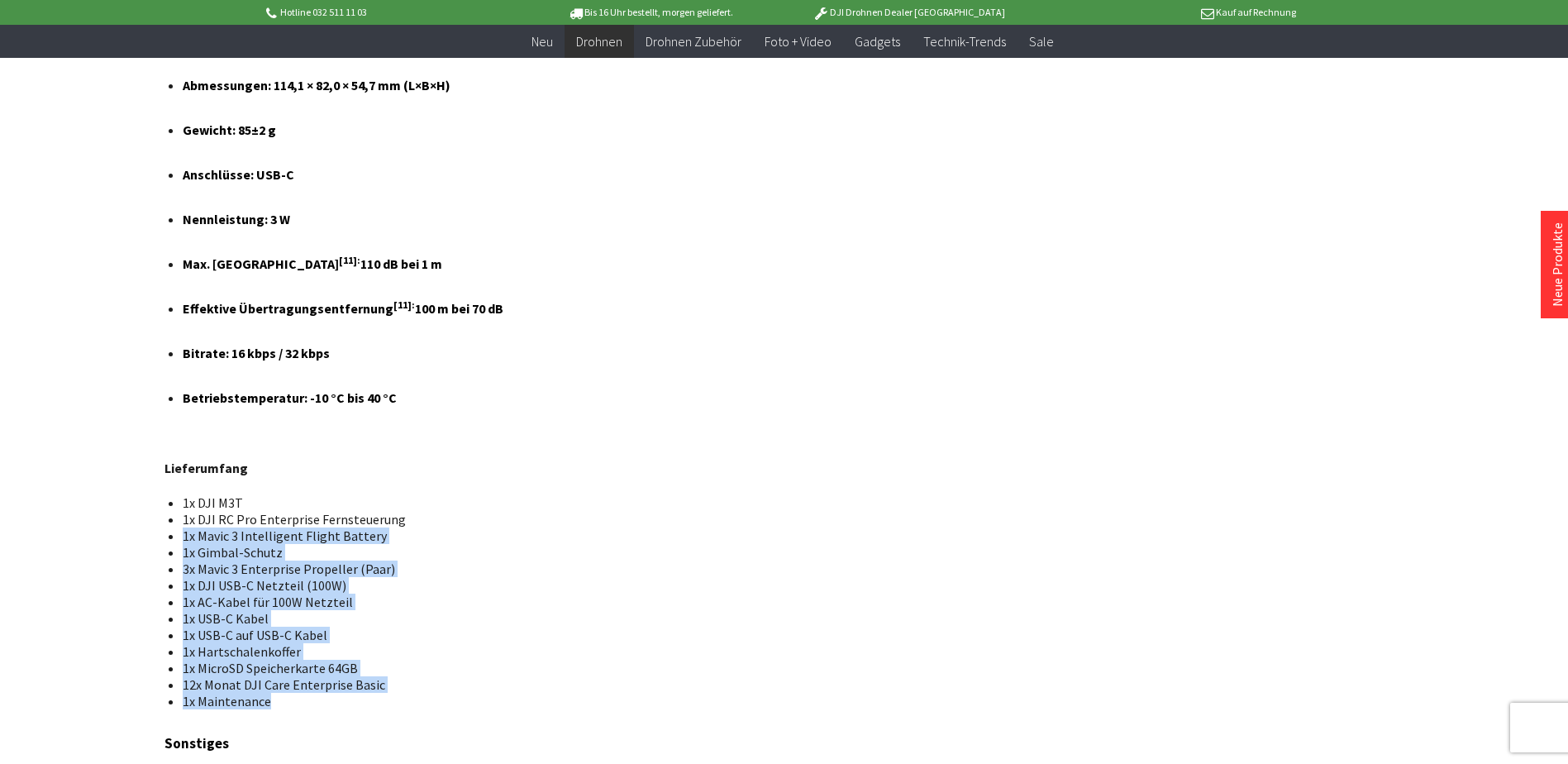
drag, startPoint x: 272, startPoint y: 557, endPoint x: 179, endPoint y: 395, distance: 186.8
click at [179, 494] on ul "1x DJI M3T 1x DJI RC Pro Enterprise Fernsteuerung 1x Mavic 3 Intelligent Flight…" at bounding box center [524, 602] width 693 height 215
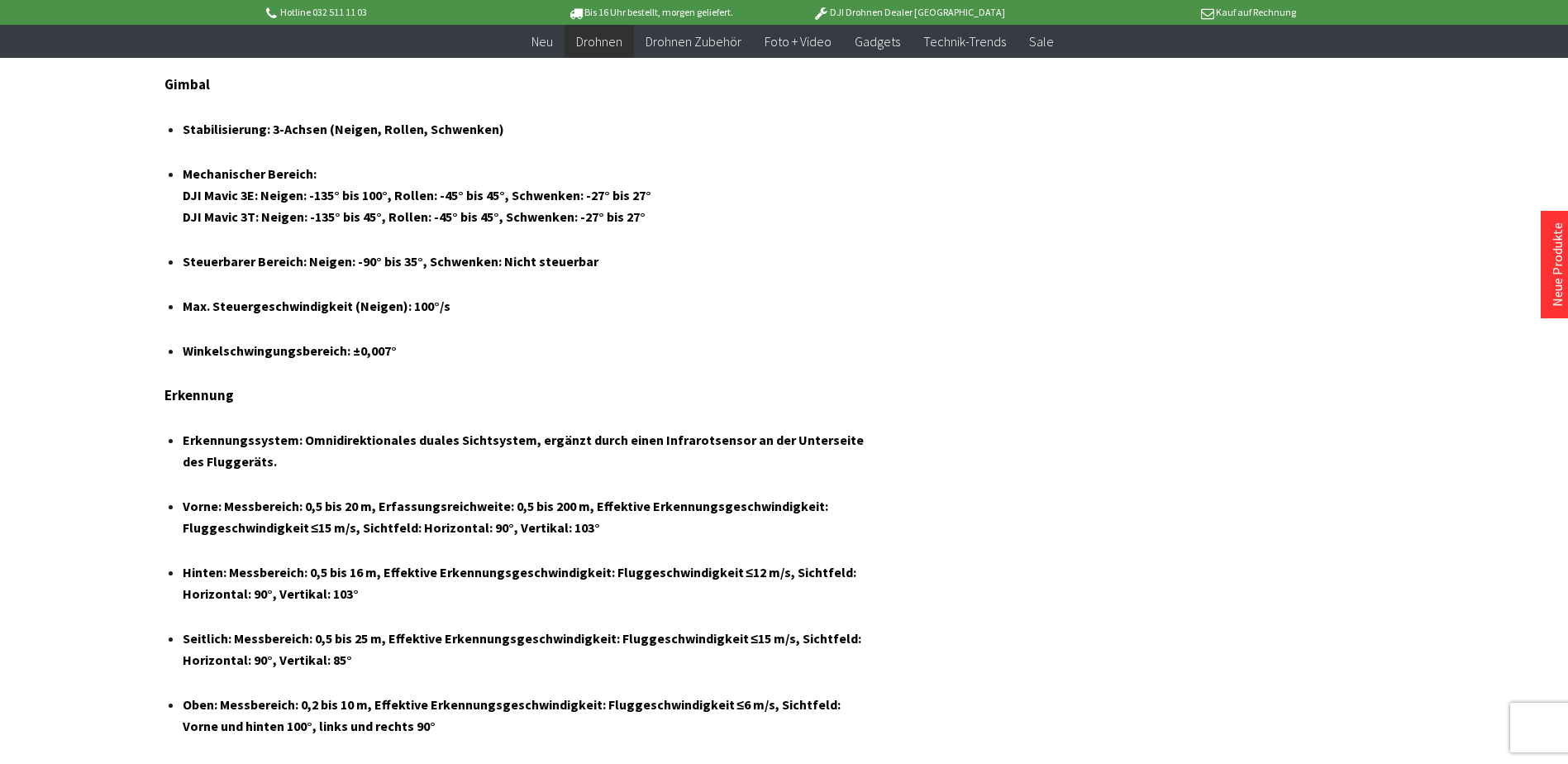
scroll to position [0, 0]
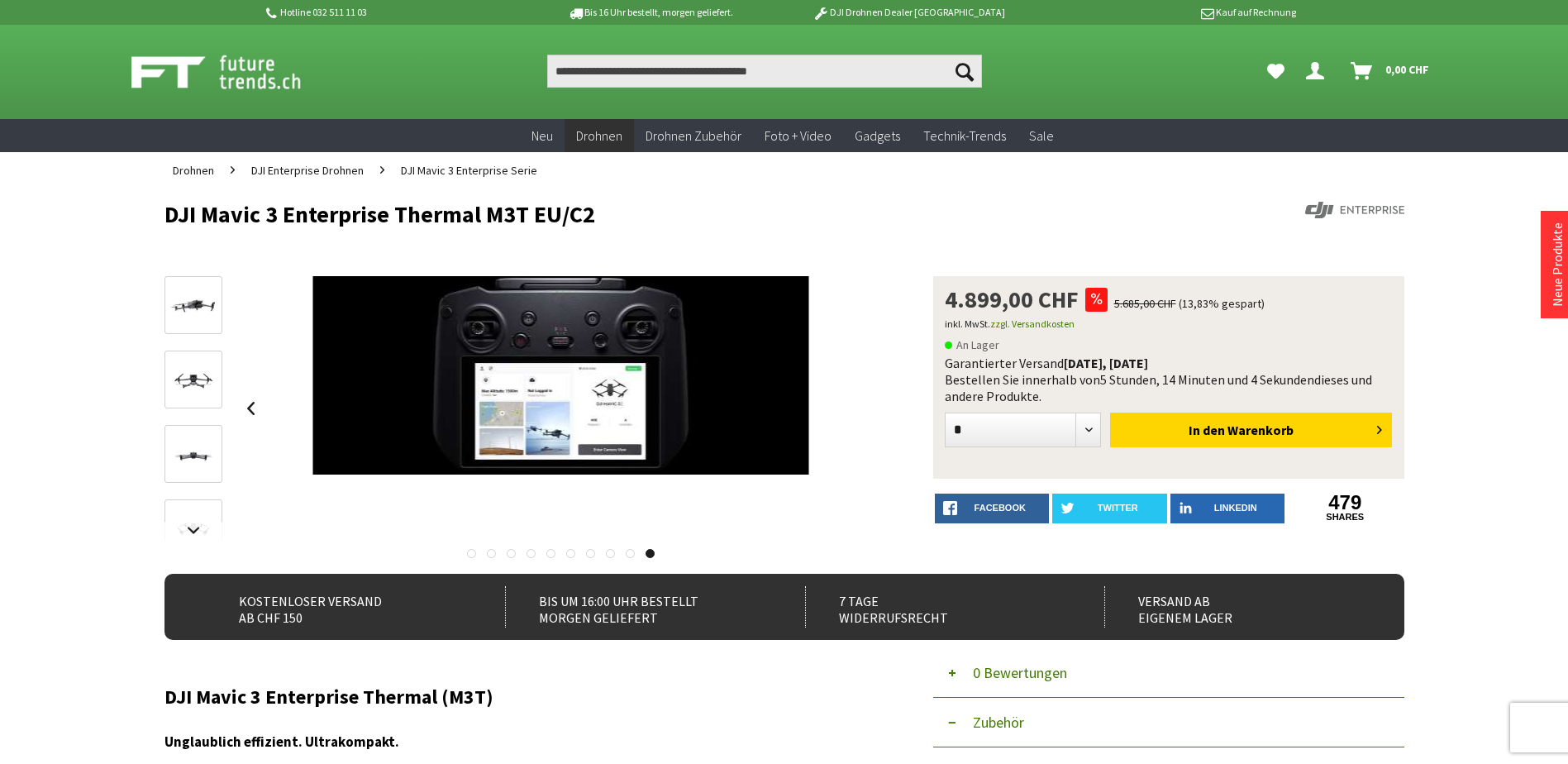
click at [1319, 67] on icon "Hi, Marcel - Dein Konto" at bounding box center [1315, 64] width 18 height 13
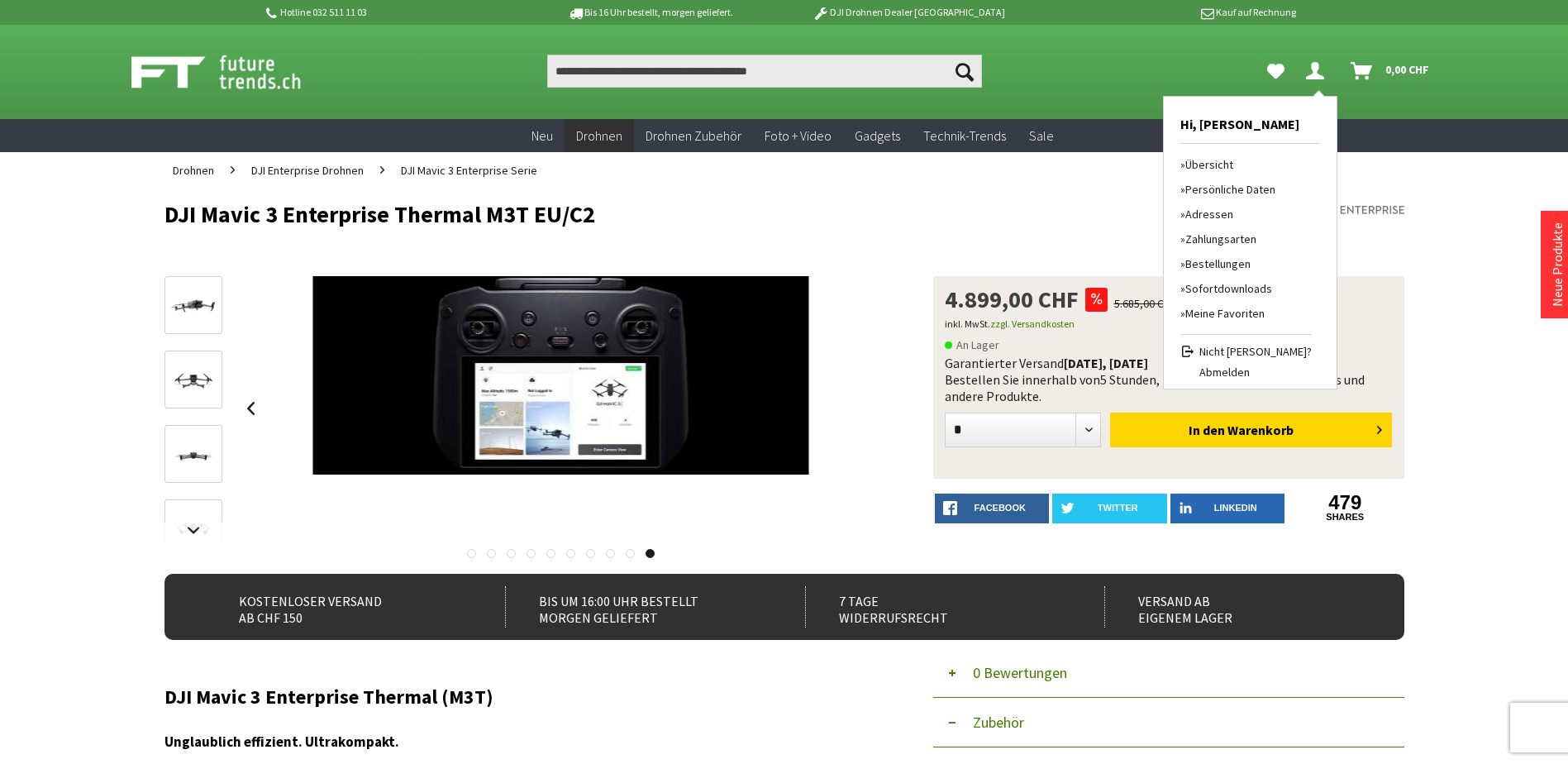
click at [1200, 264] on link "Bestellungen" at bounding box center [1246, 264] width 131 height 25
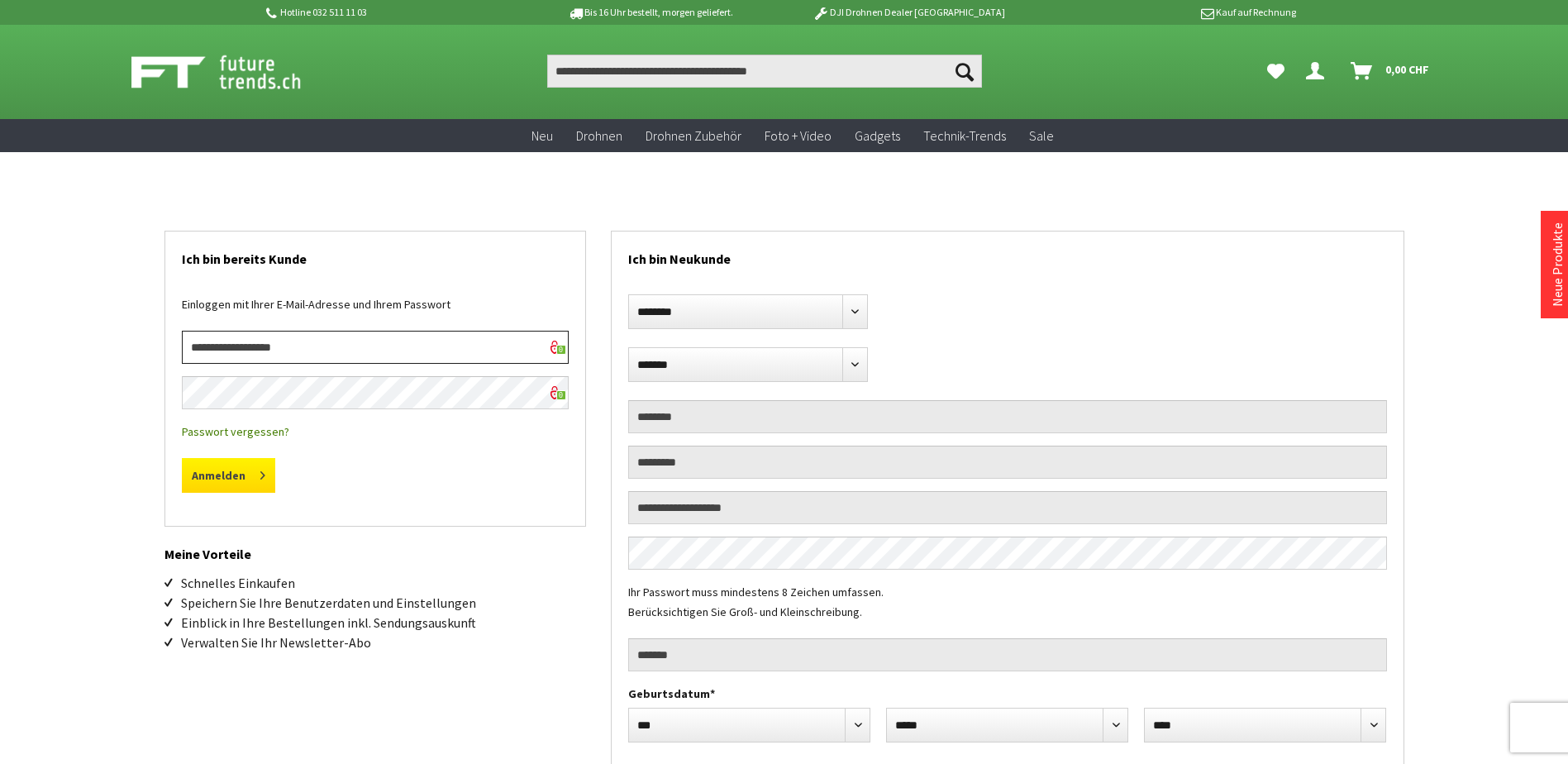
type input "**********"
click at [235, 481] on button "Anmelden" at bounding box center [227, 475] width 93 height 35
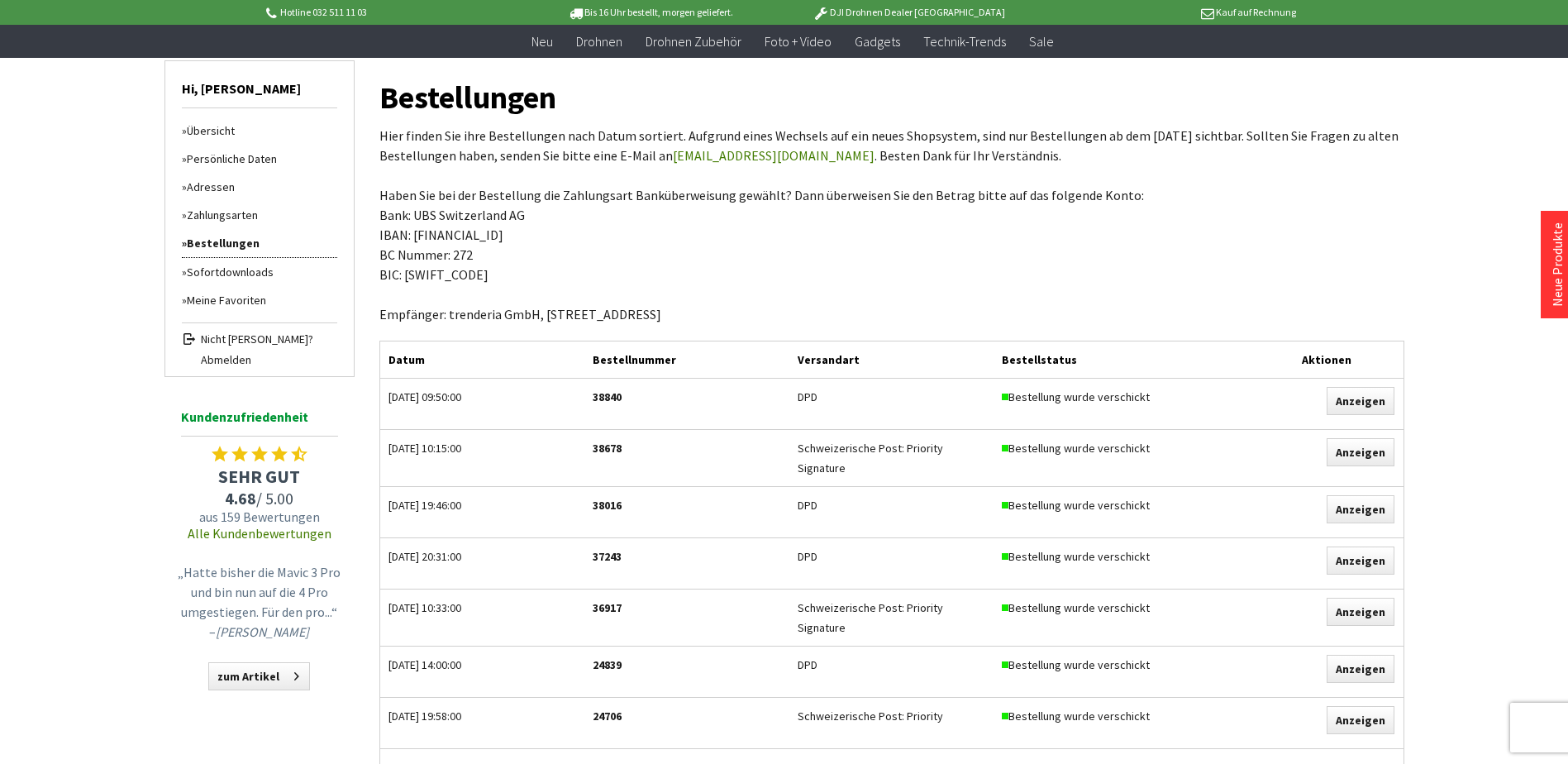
scroll to position [165, 0]
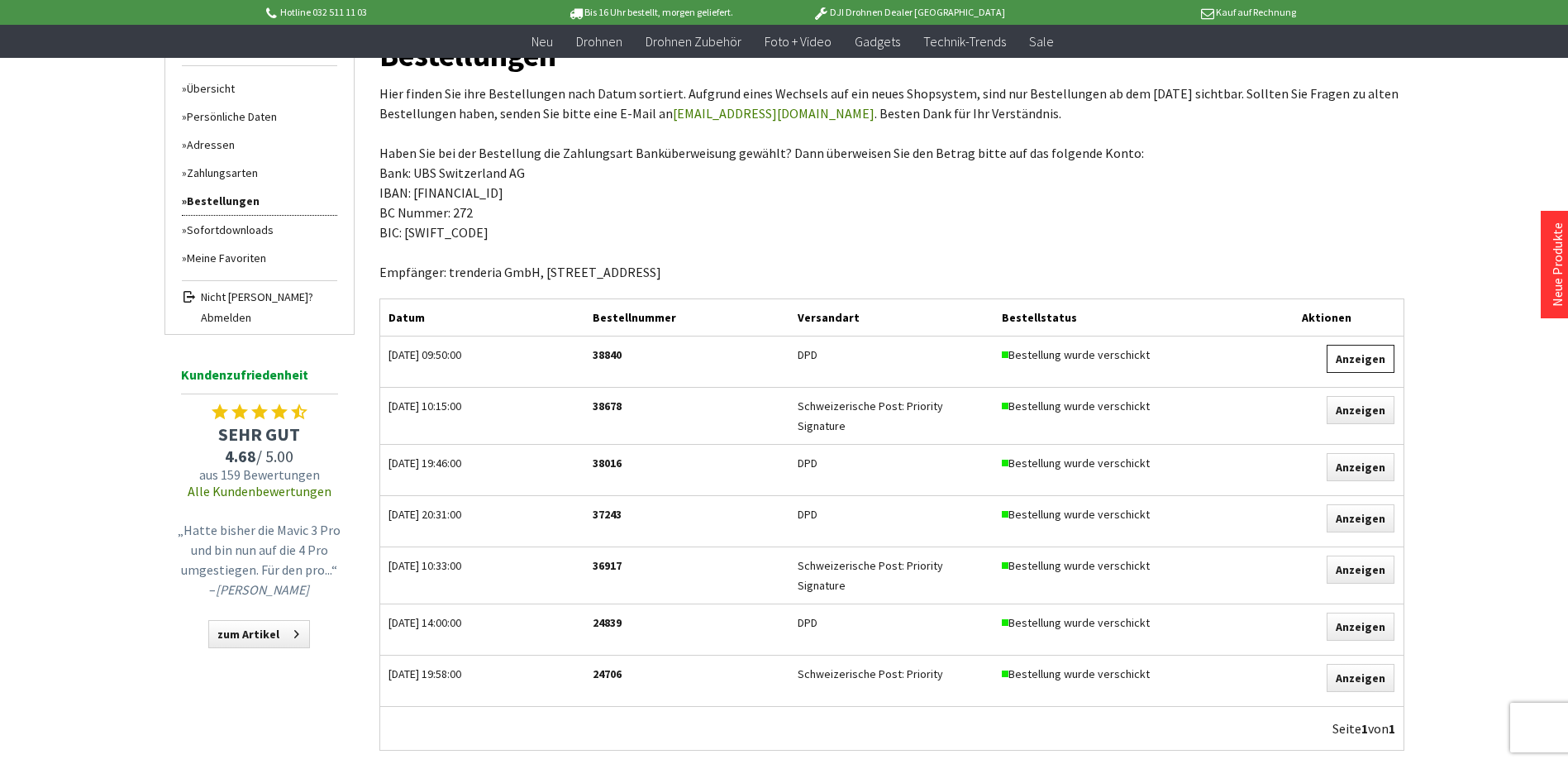
click at [1351, 350] on link "Anzeigen" at bounding box center [1360, 358] width 68 height 28
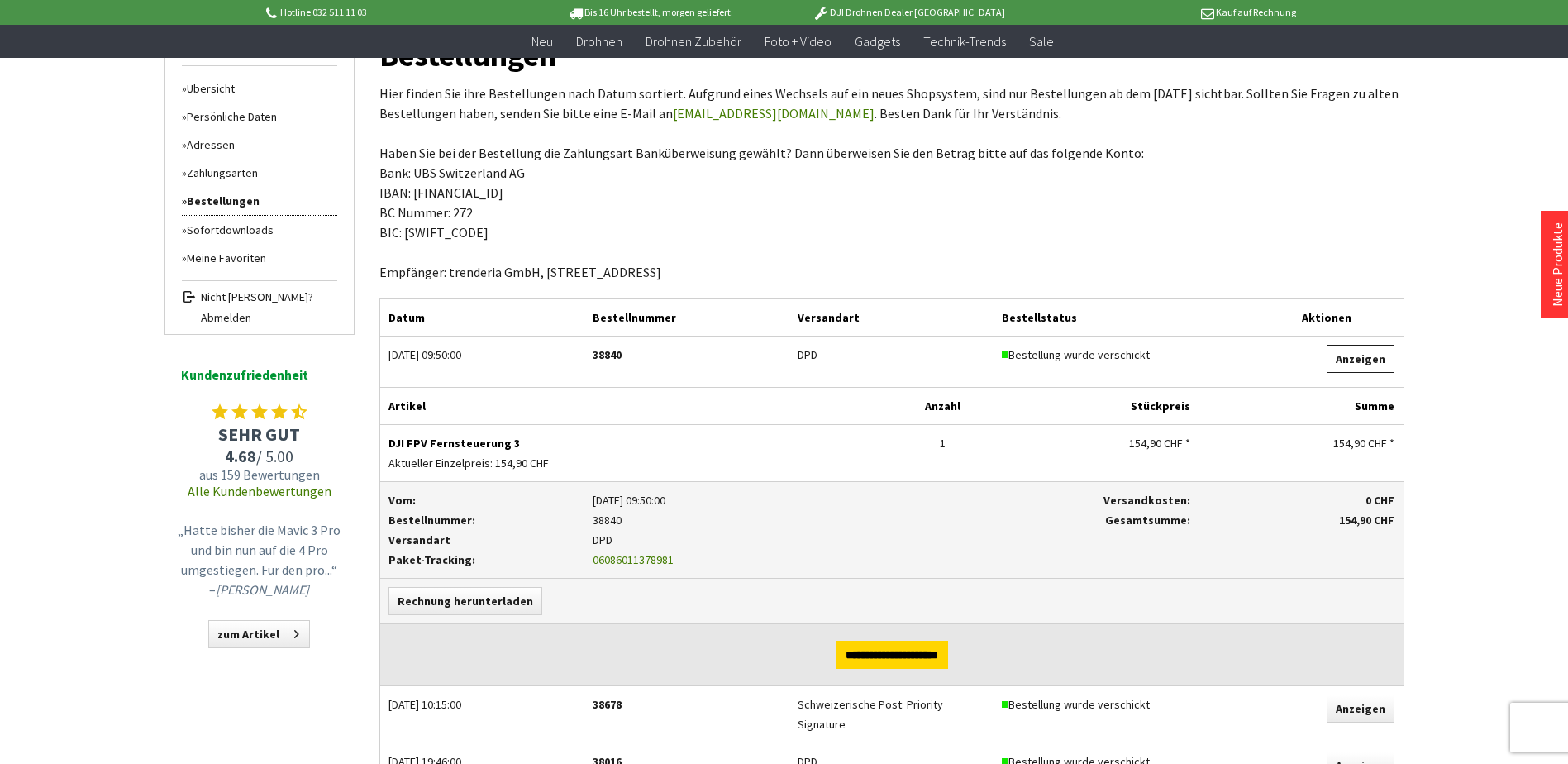
click at [1352, 355] on link "Anzeigen" at bounding box center [1360, 358] width 68 height 28
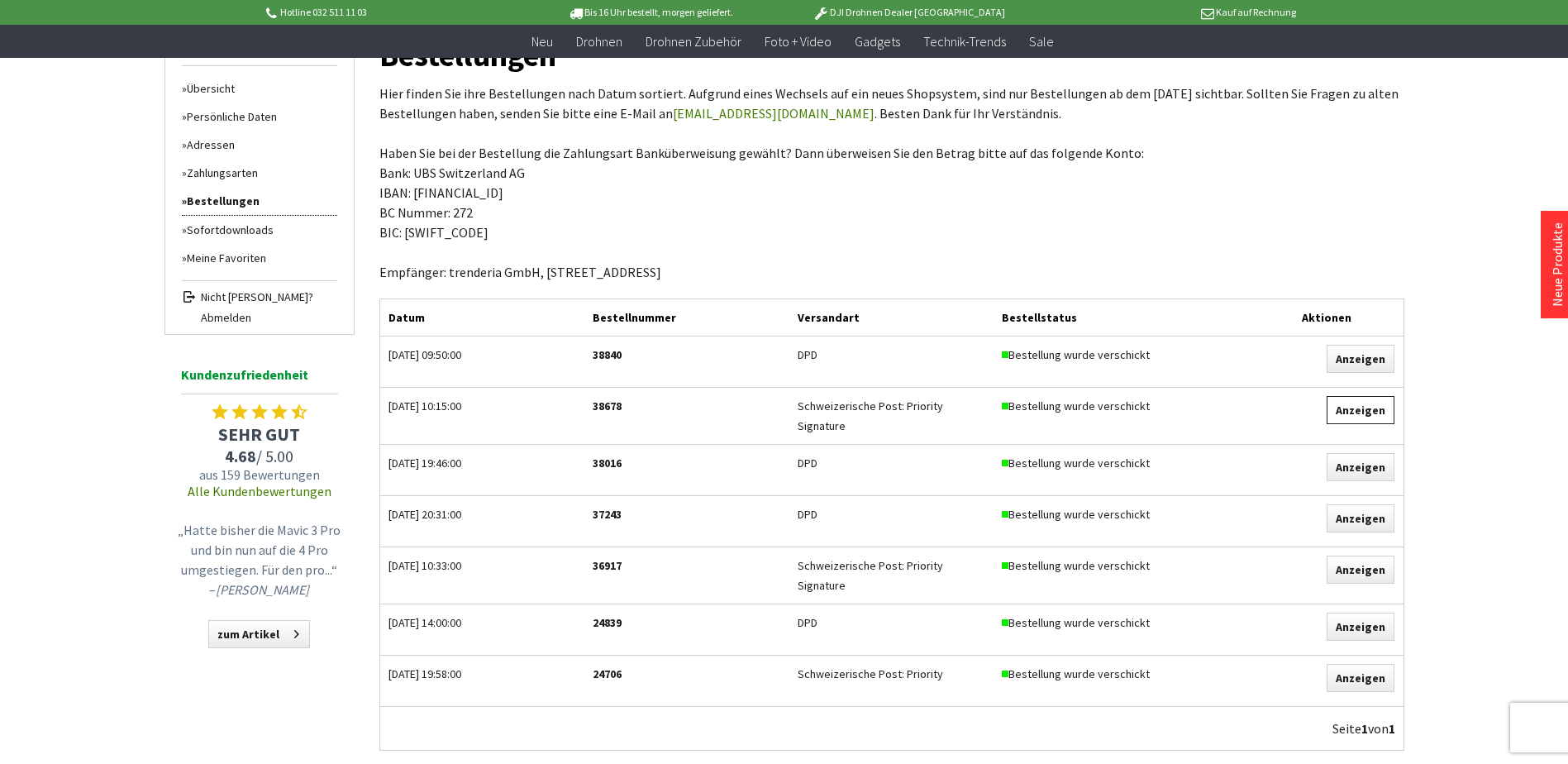
click at [1358, 408] on link "Anzeigen" at bounding box center [1360, 410] width 68 height 28
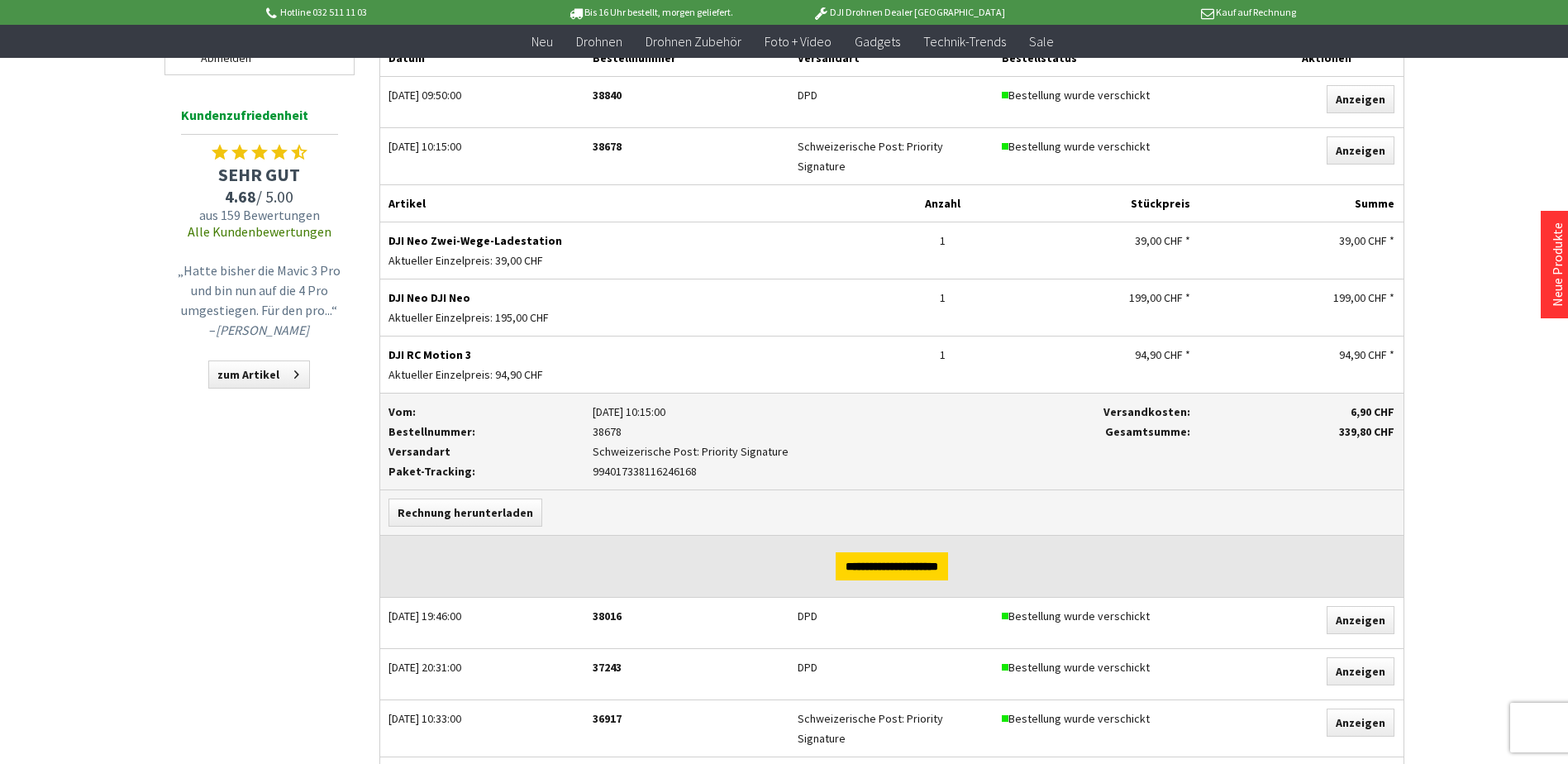
scroll to position [661, 0]
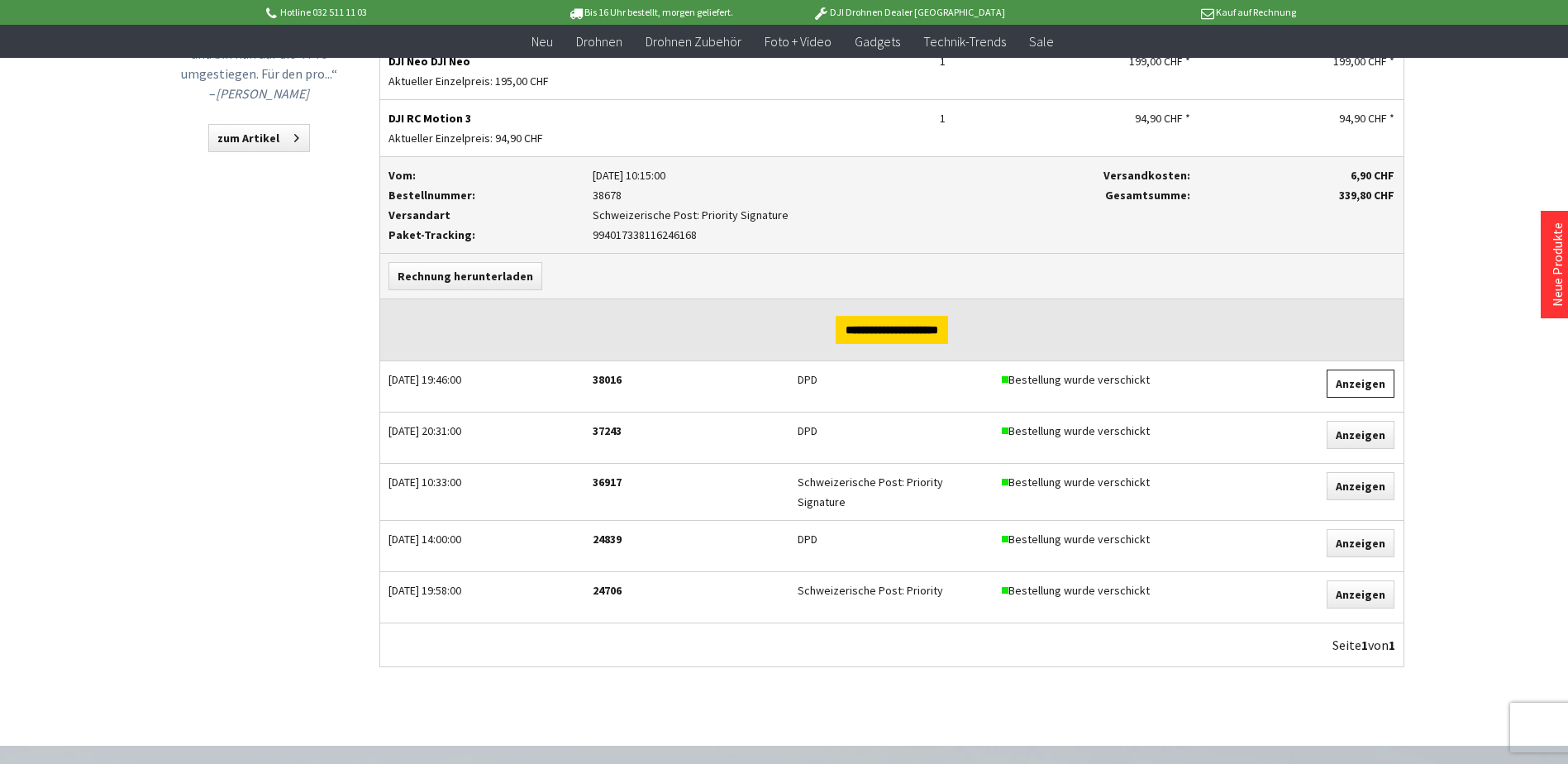
click at [1366, 377] on link "Anzeigen" at bounding box center [1360, 383] width 68 height 28
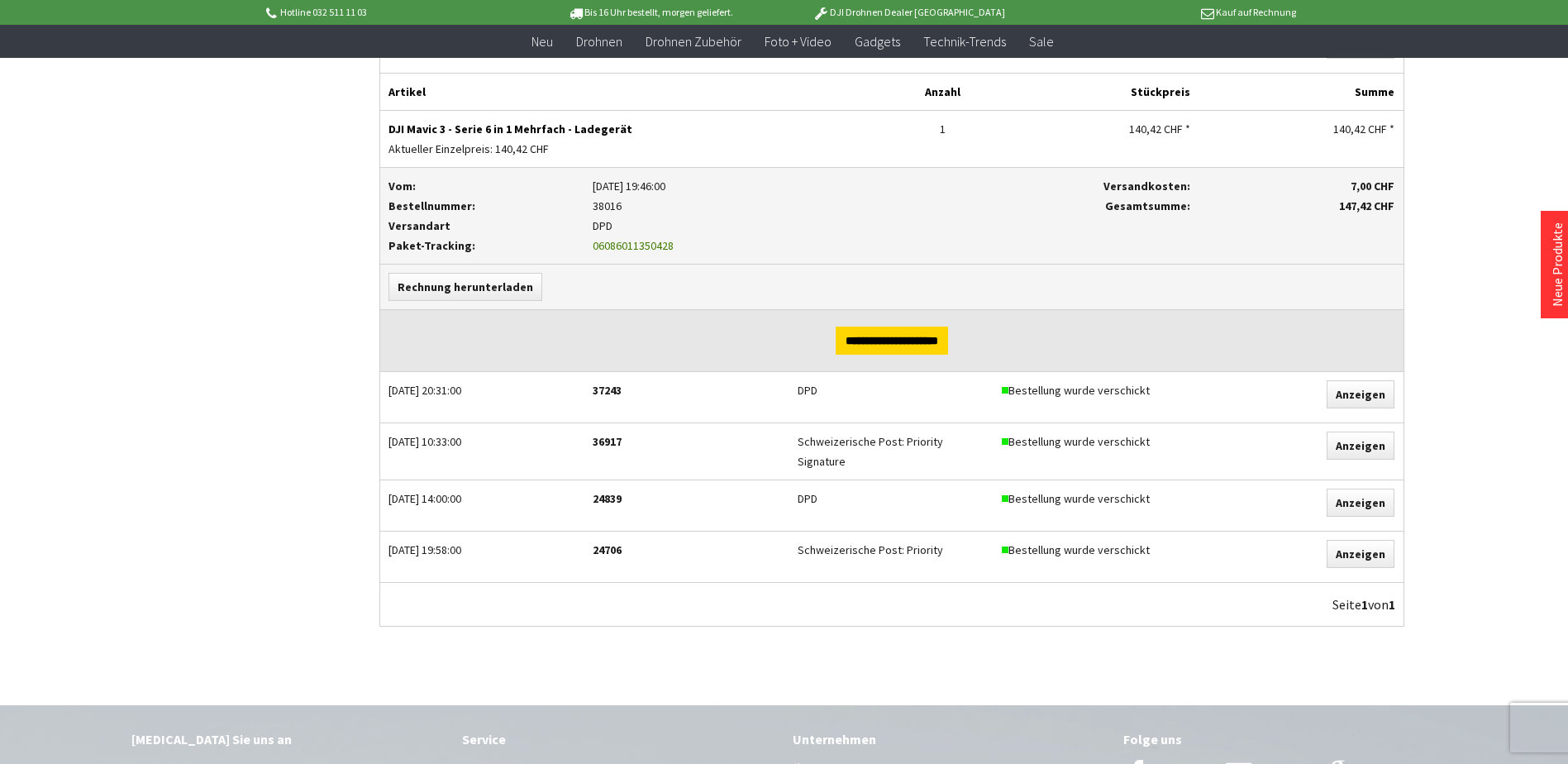
scroll to position [1075, 0]
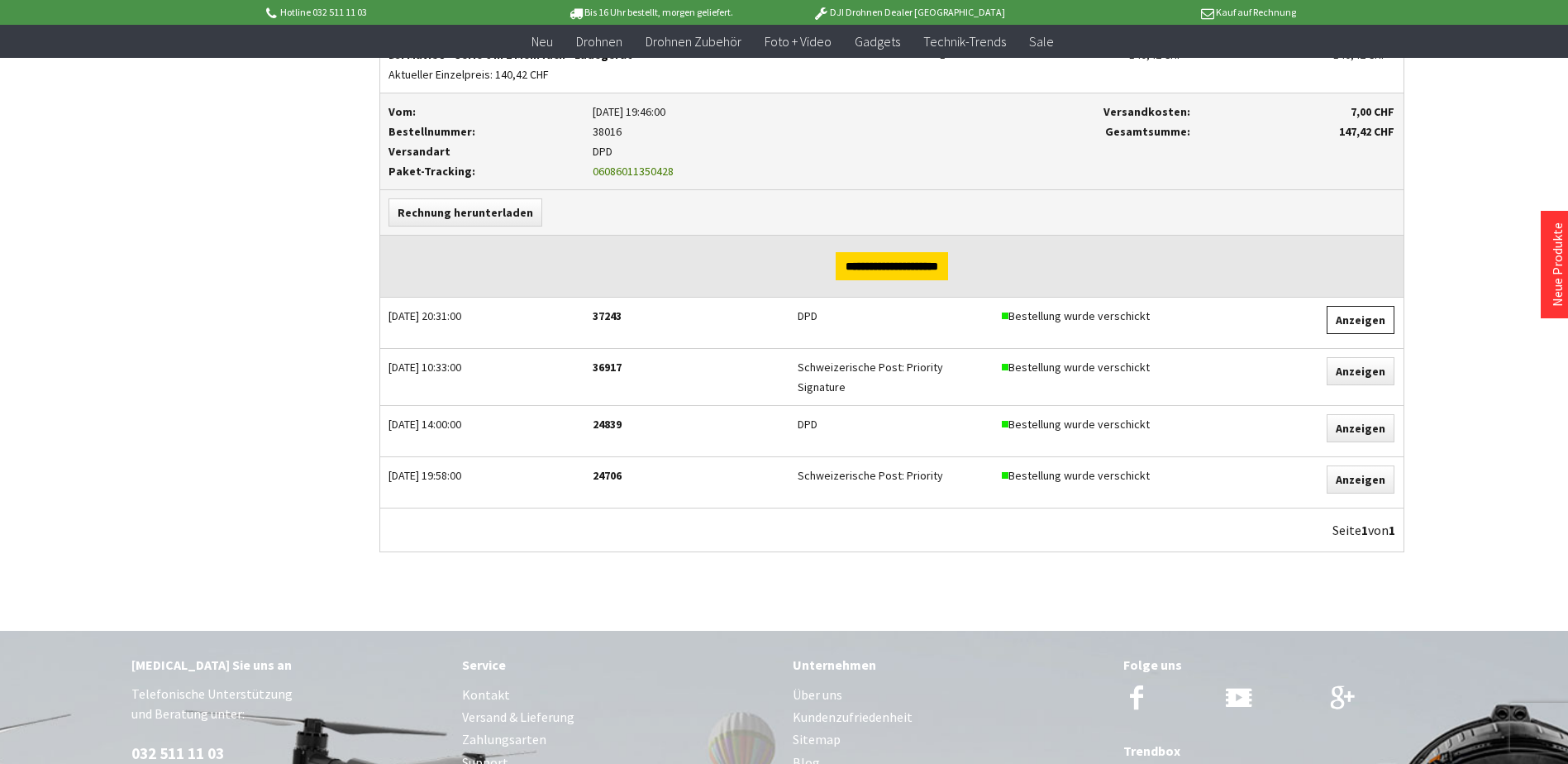
click at [1352, 319] on link "Anzeigen" at bounding box center [1360, 320] width 68 height 28
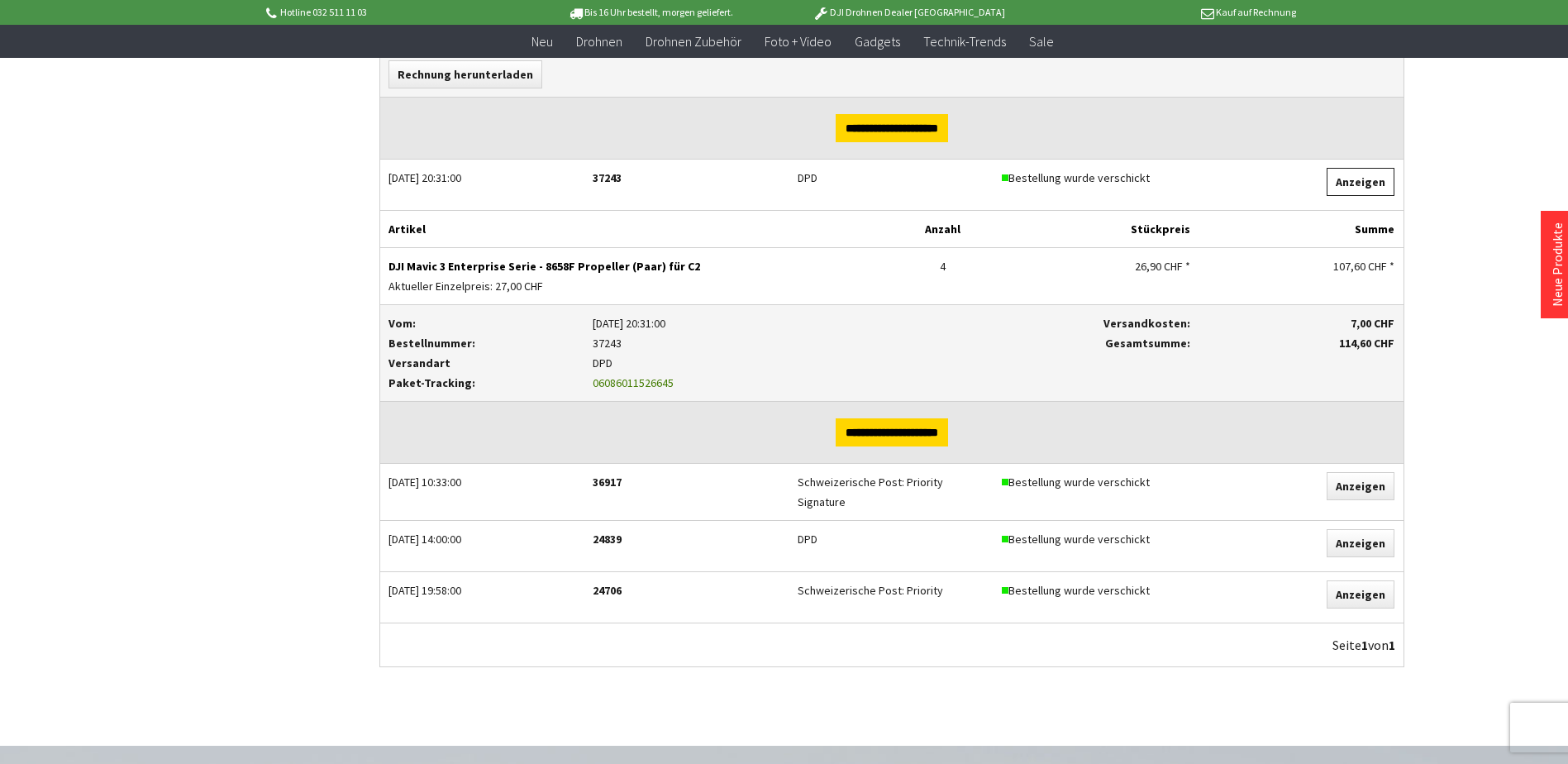
scroll to position [1240, 0]
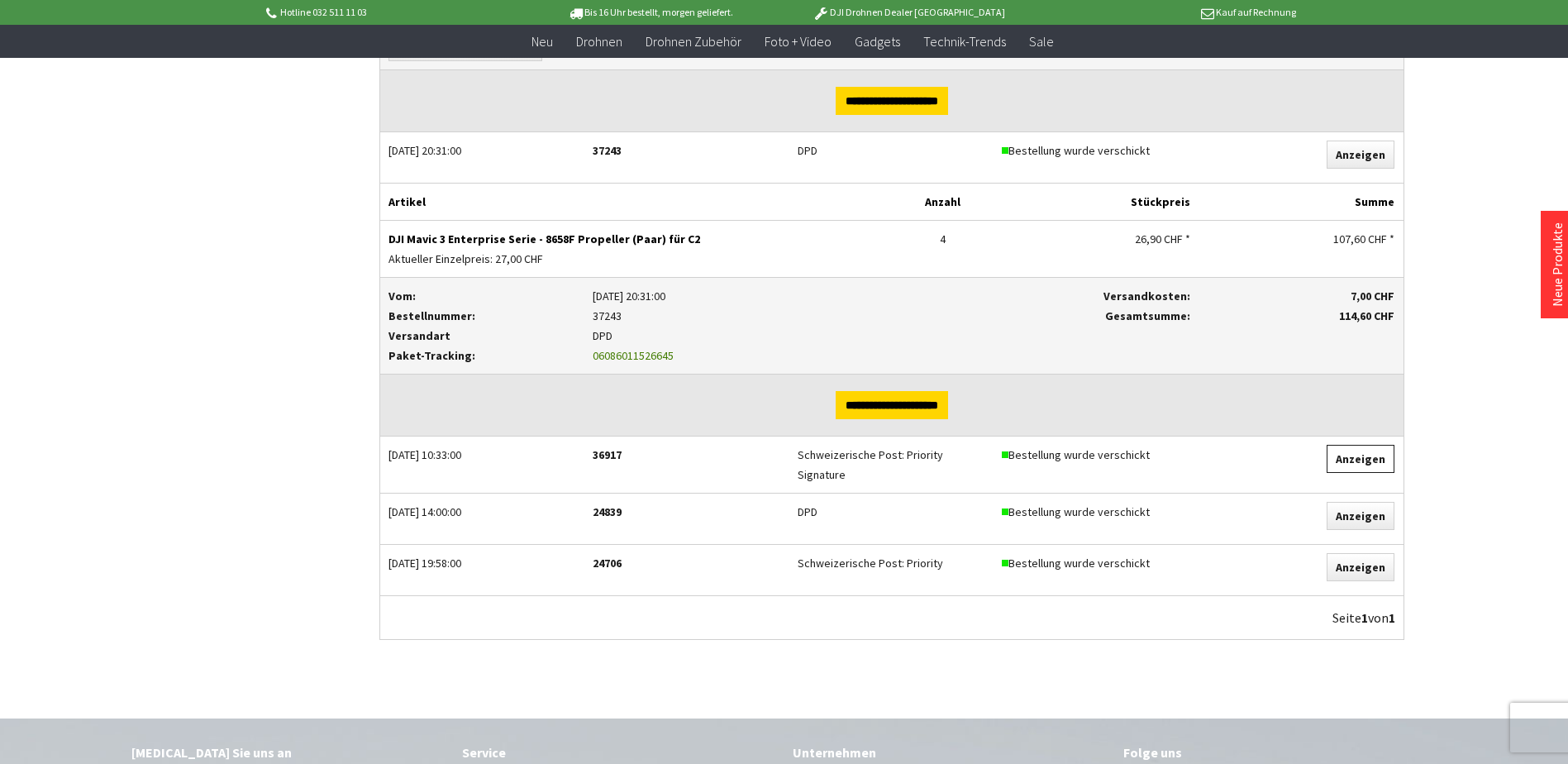
click at [1358, 449] on link "Anzeigen" at bounding box center [1360, 458] width 68 height 28
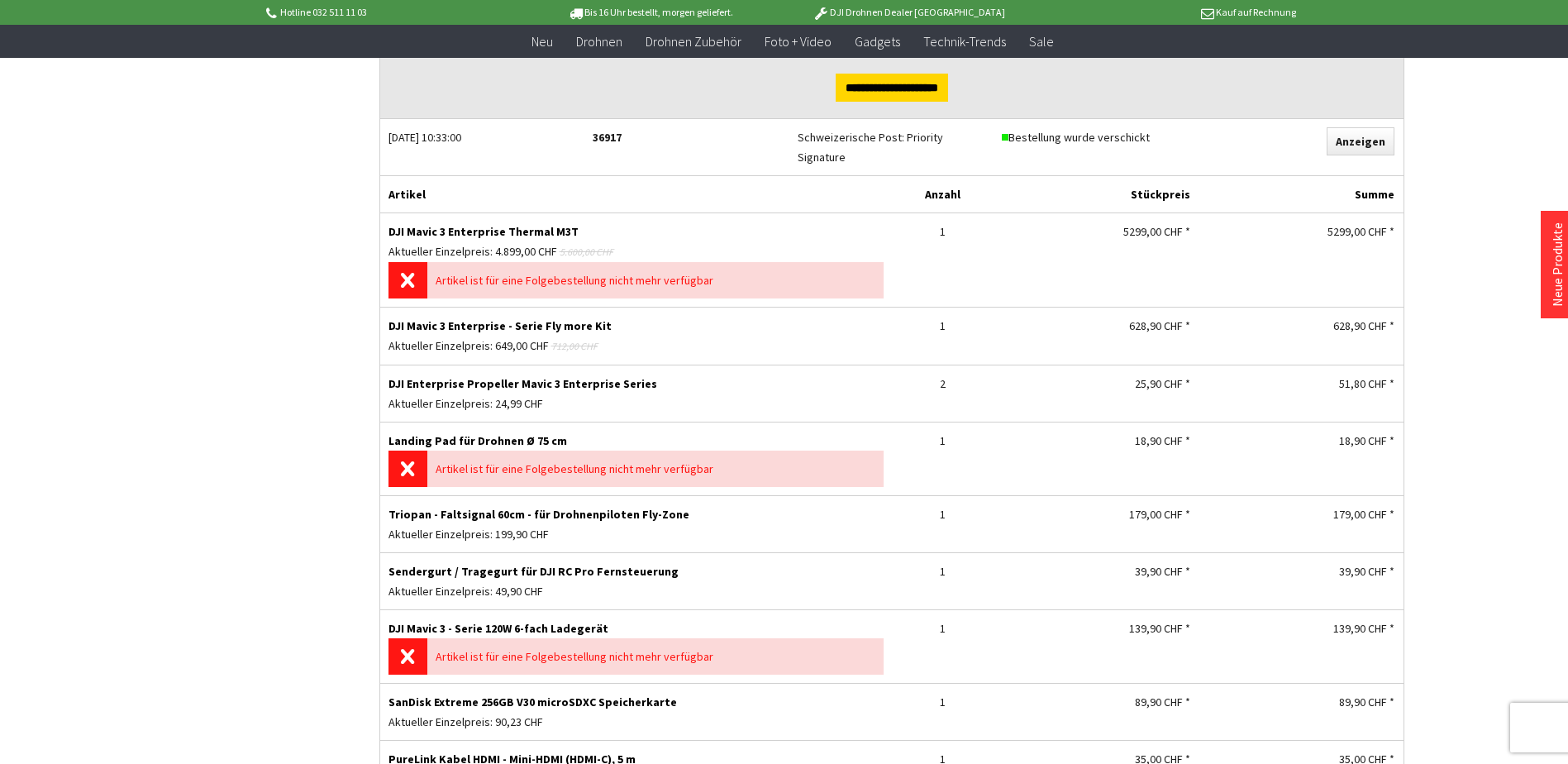
scroll to position [1654, 0]
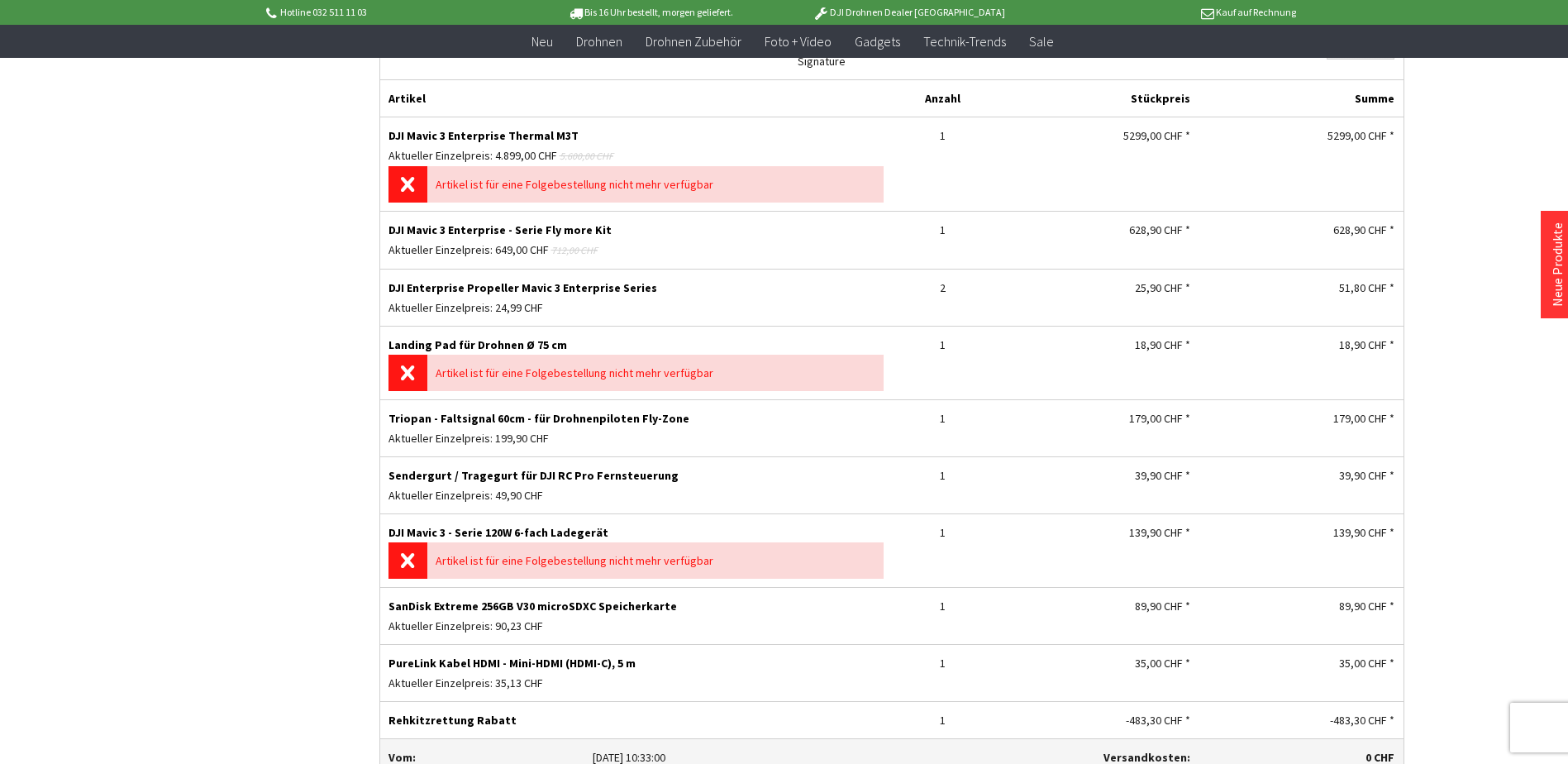
click at [534, 221] on p "DJI Mavic 3 Enterprise - Serie Fly more Kit" at bounding box center [636, 229] width 495 height 20
drag, startPoint x: 394, startPoint y: 218, endPoint x: 626, endPoint y: 212, distance: 232.1
click at [600, 220] on p "DJI Mavic 3 Enterprise - Serie Fly more Kit" at bounding box center [636, 229] width 495 height 20
copy p "DJI Mavic 3 Enterprise - Serie Fly more Kit"
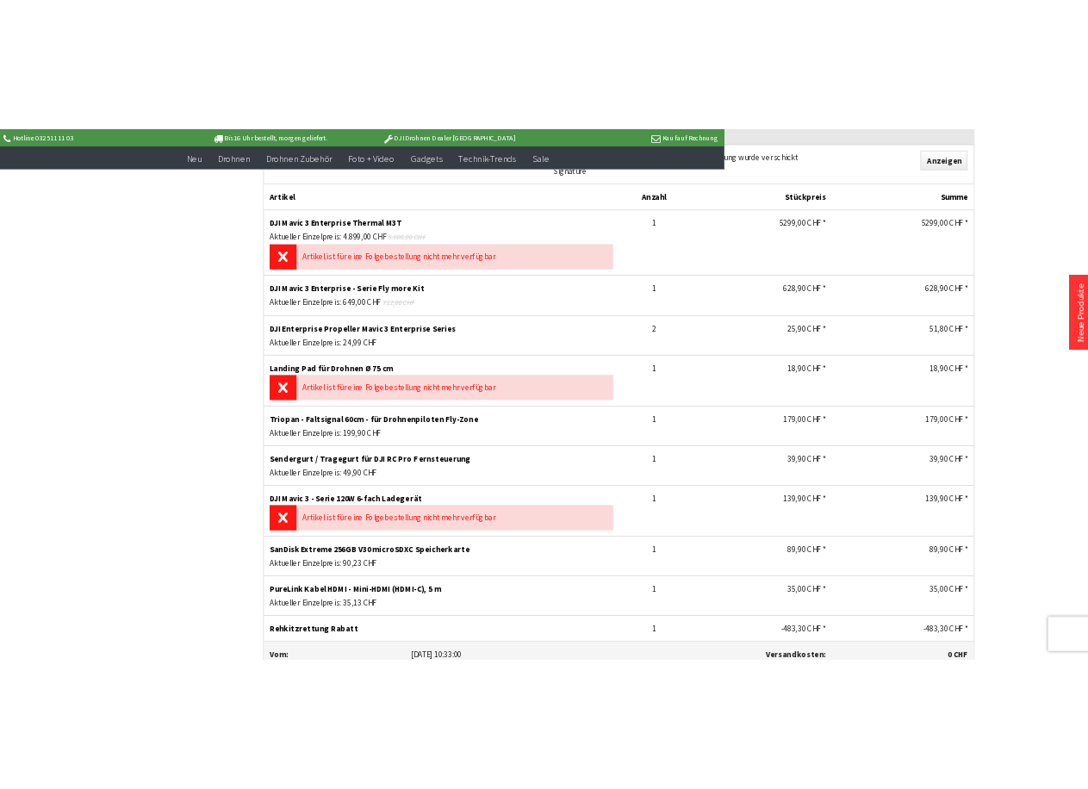
scroll to position [1749, 0]
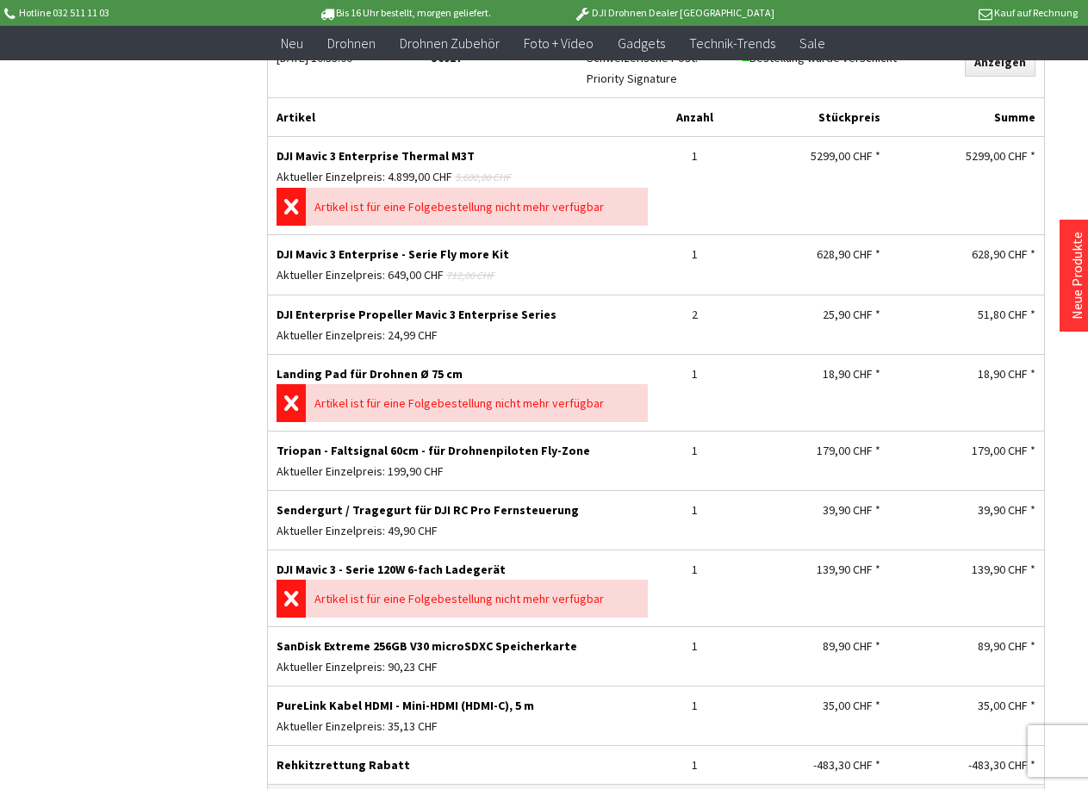
drag, startPoint x: 537, startPoint y: 295, endPoint x: 264, endPoint y: 301, distance: 273.1
copy p "DJI Enterprise Propeller Mavic 3 Enterprise Series"
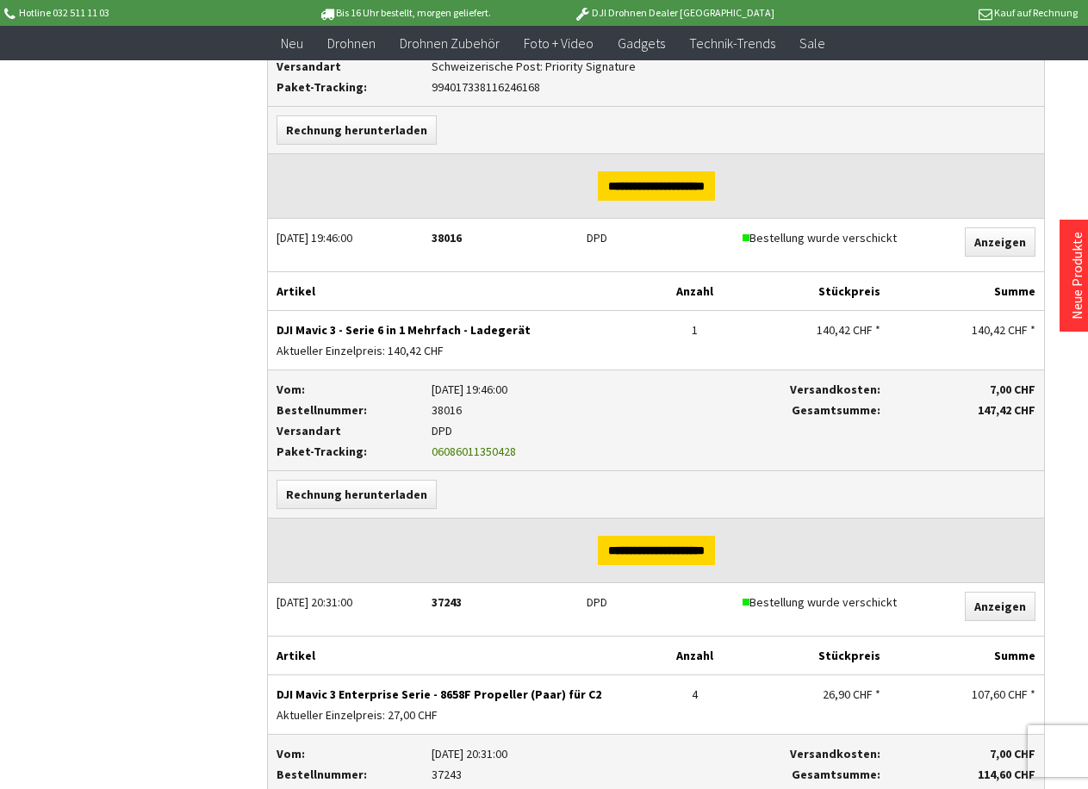
scroll to position [457, 0]
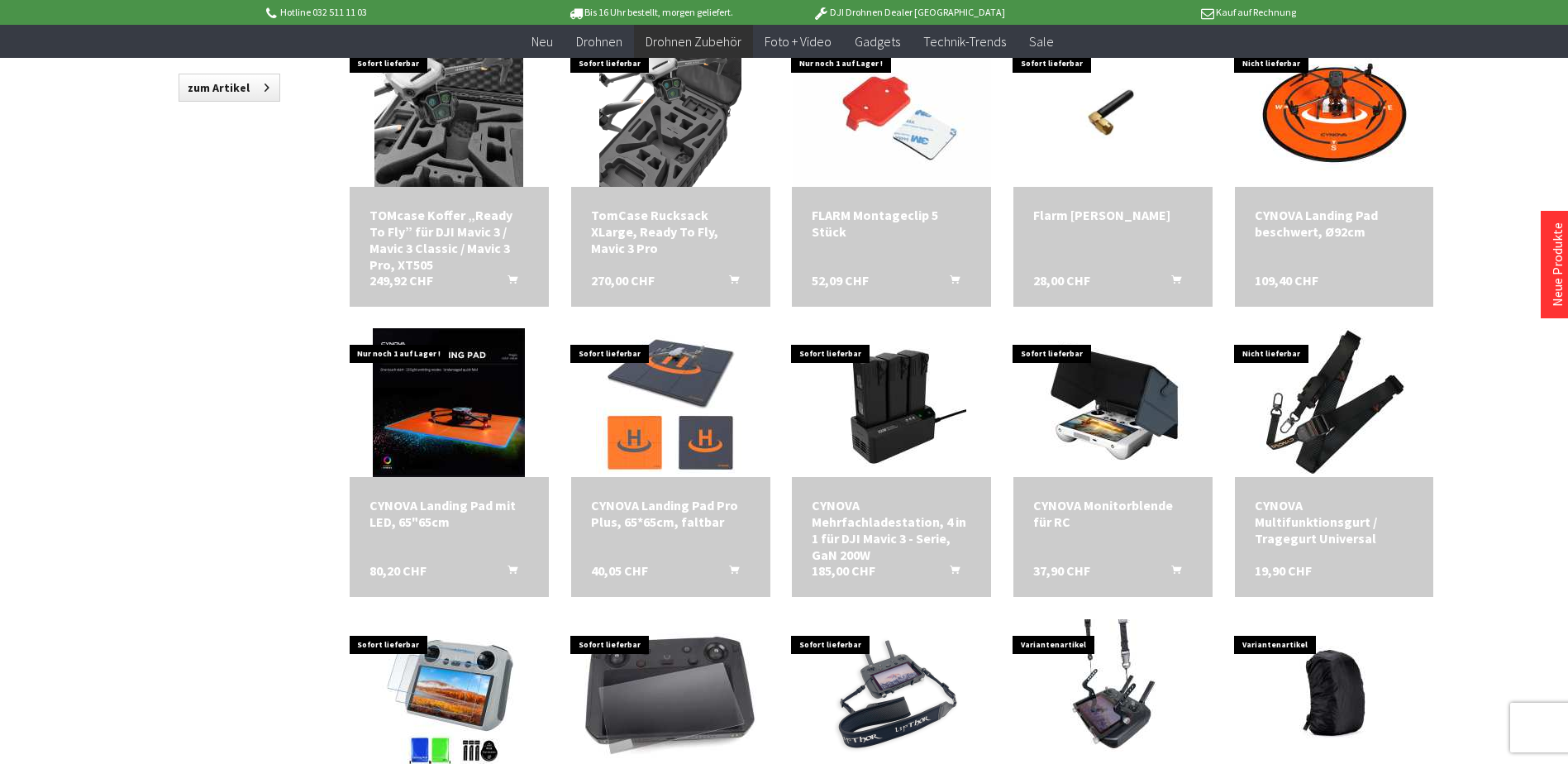
scroll to position [1488, 0]
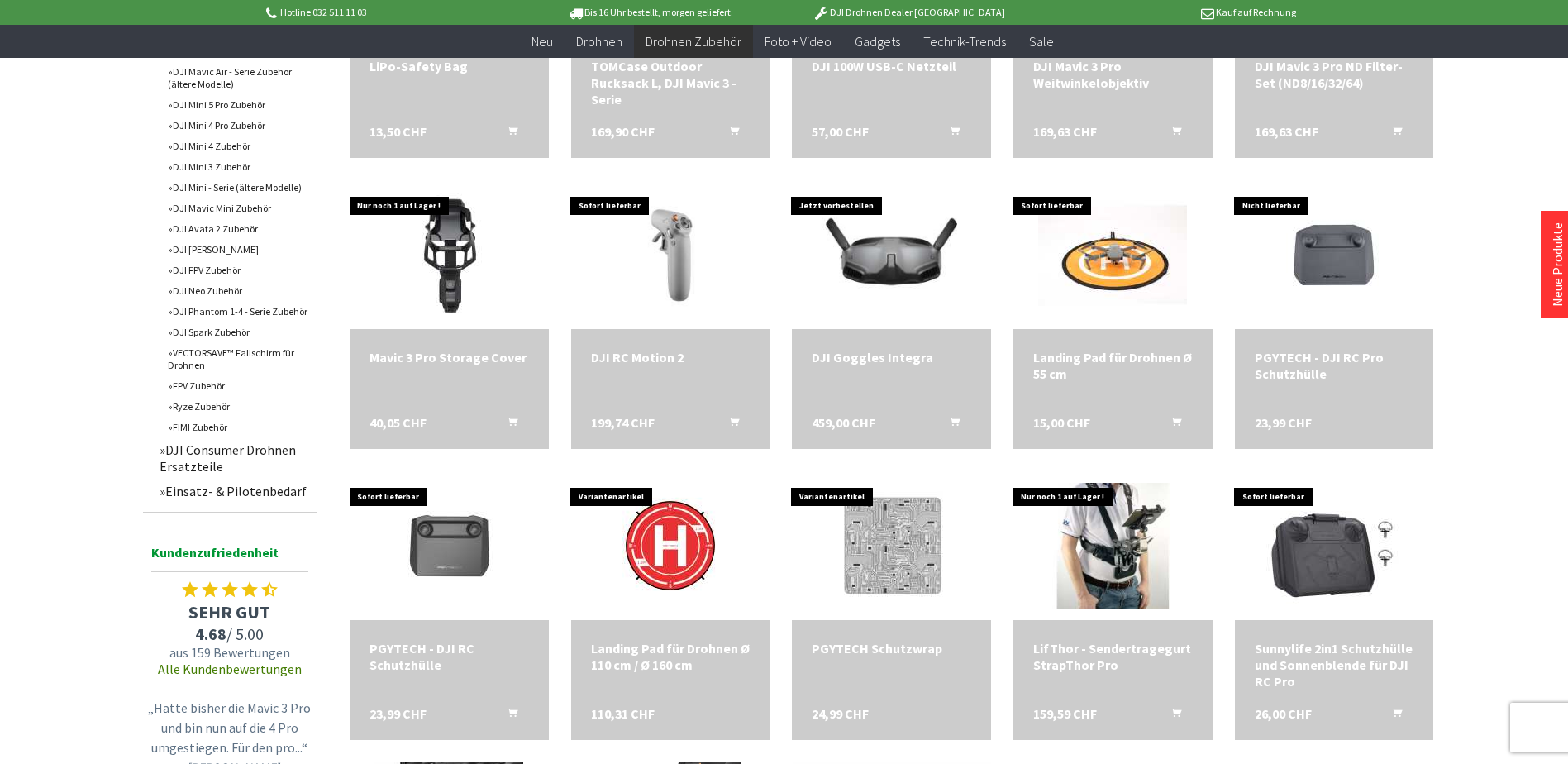
scroll to position [472, 0]
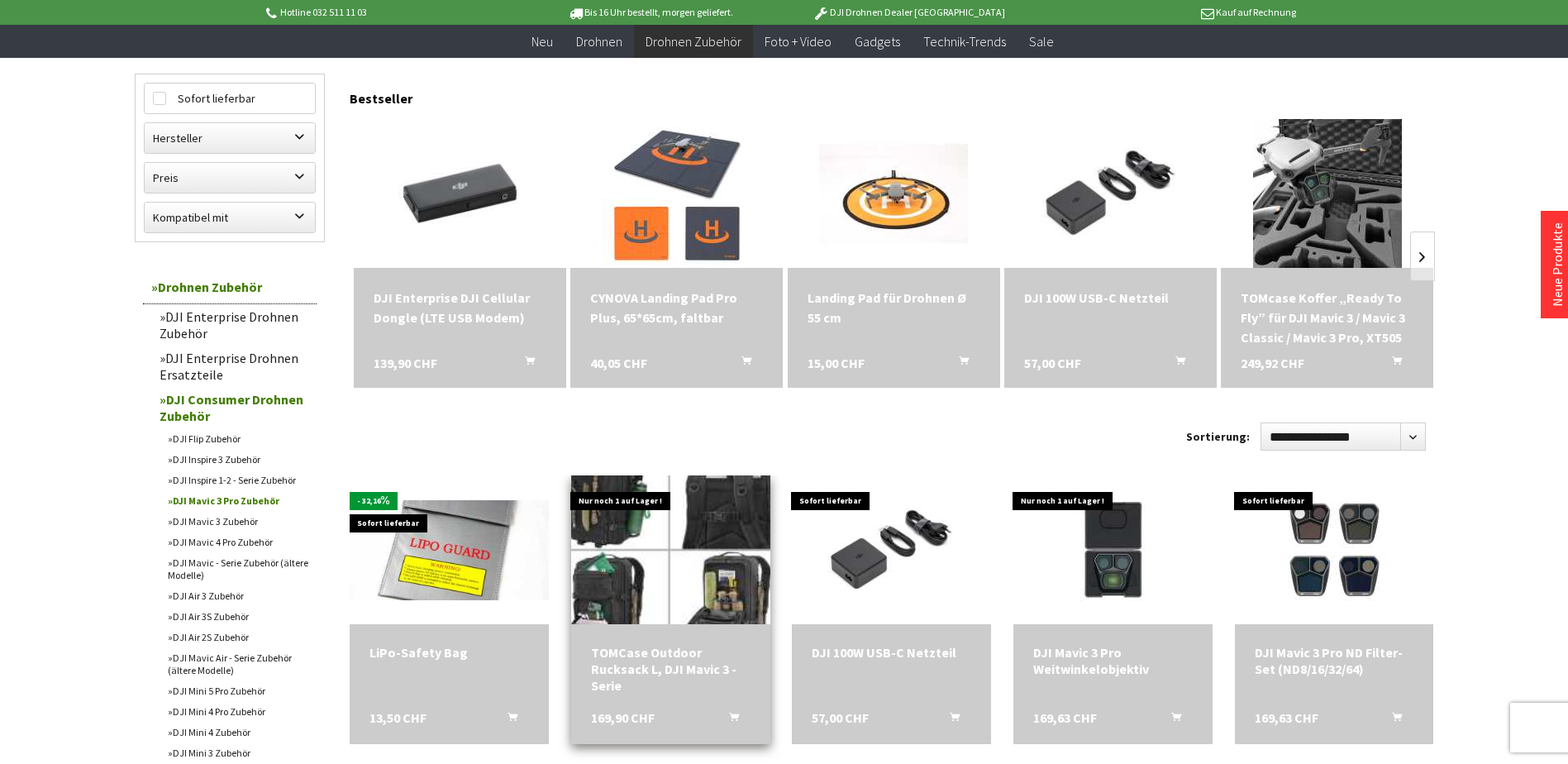
scroll to position [165, 0]
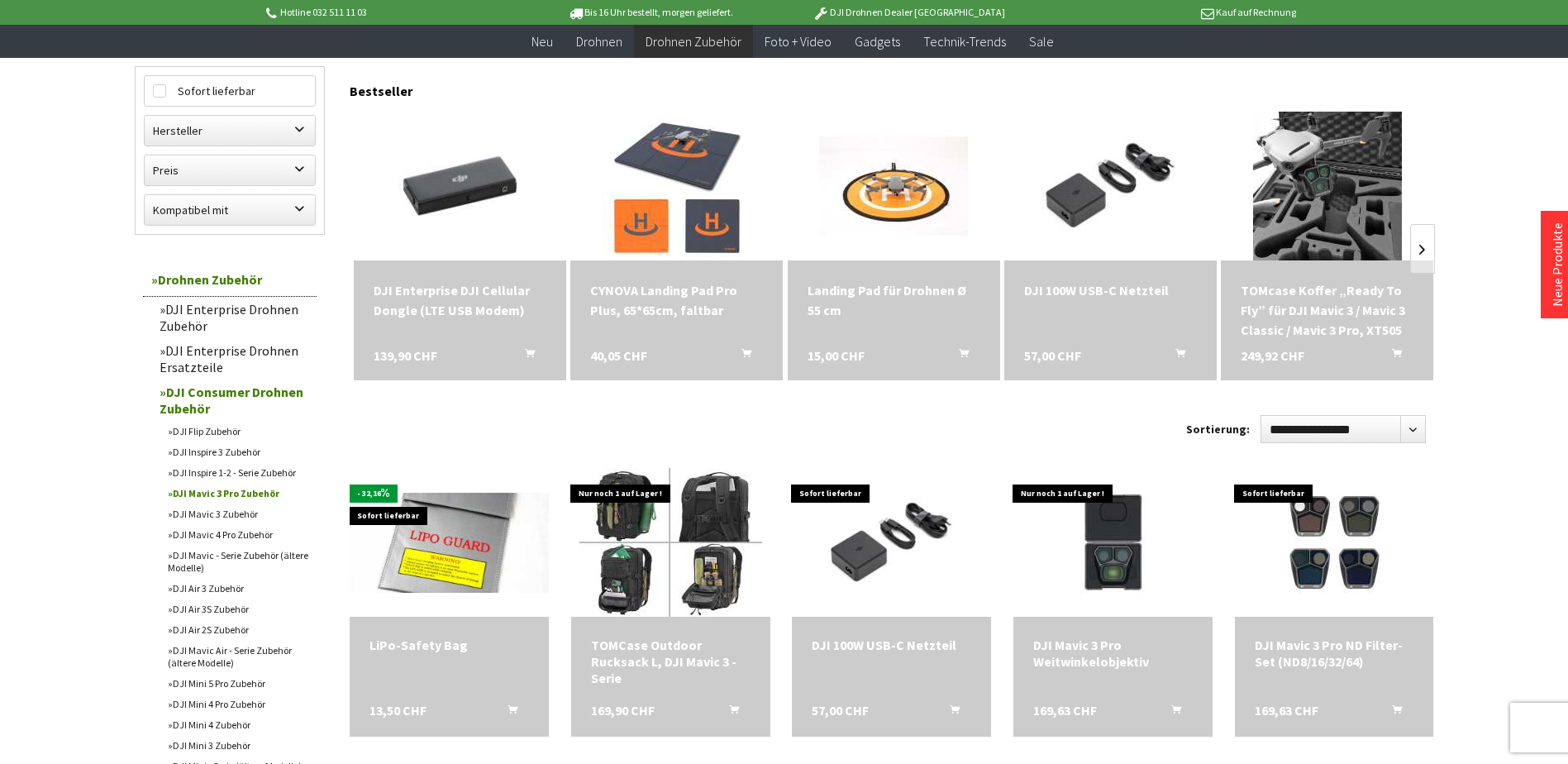
click at [220, 513] on link "DJI Mavic 3 Zubehör" at bounding box center [238, 514] width 157 height 21
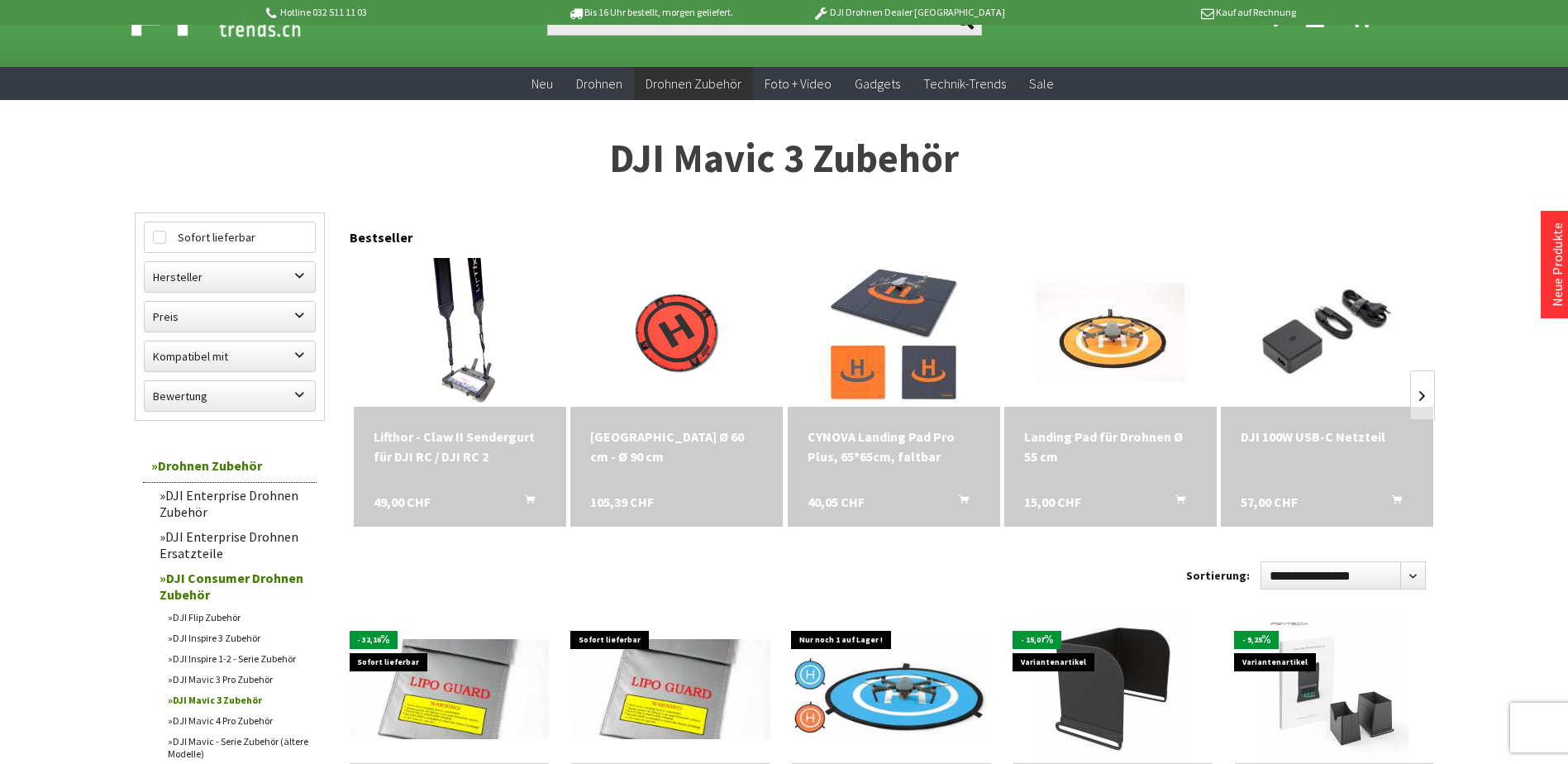
scroll to position [248, 0]
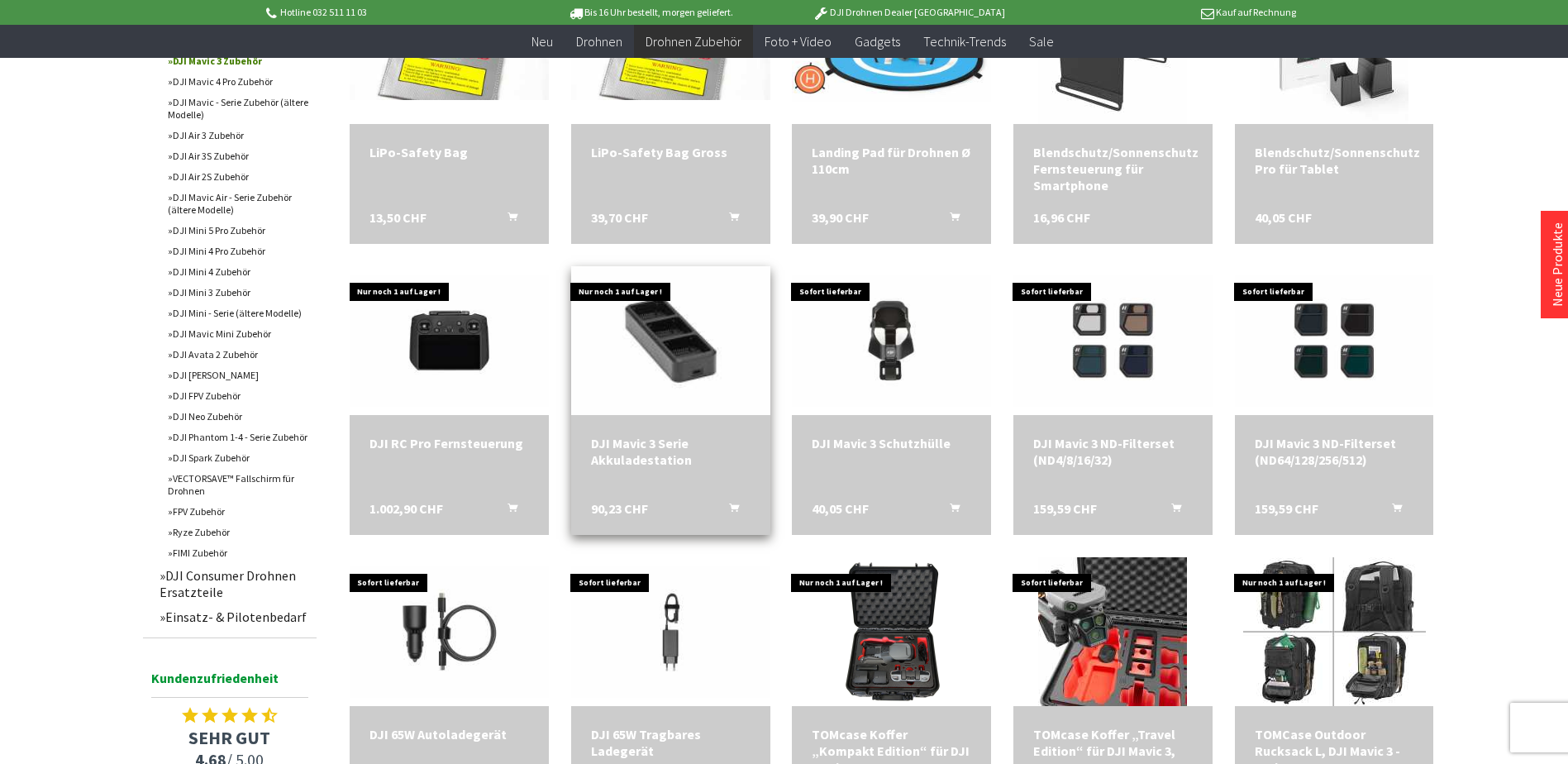
scroll to position [826, 0]
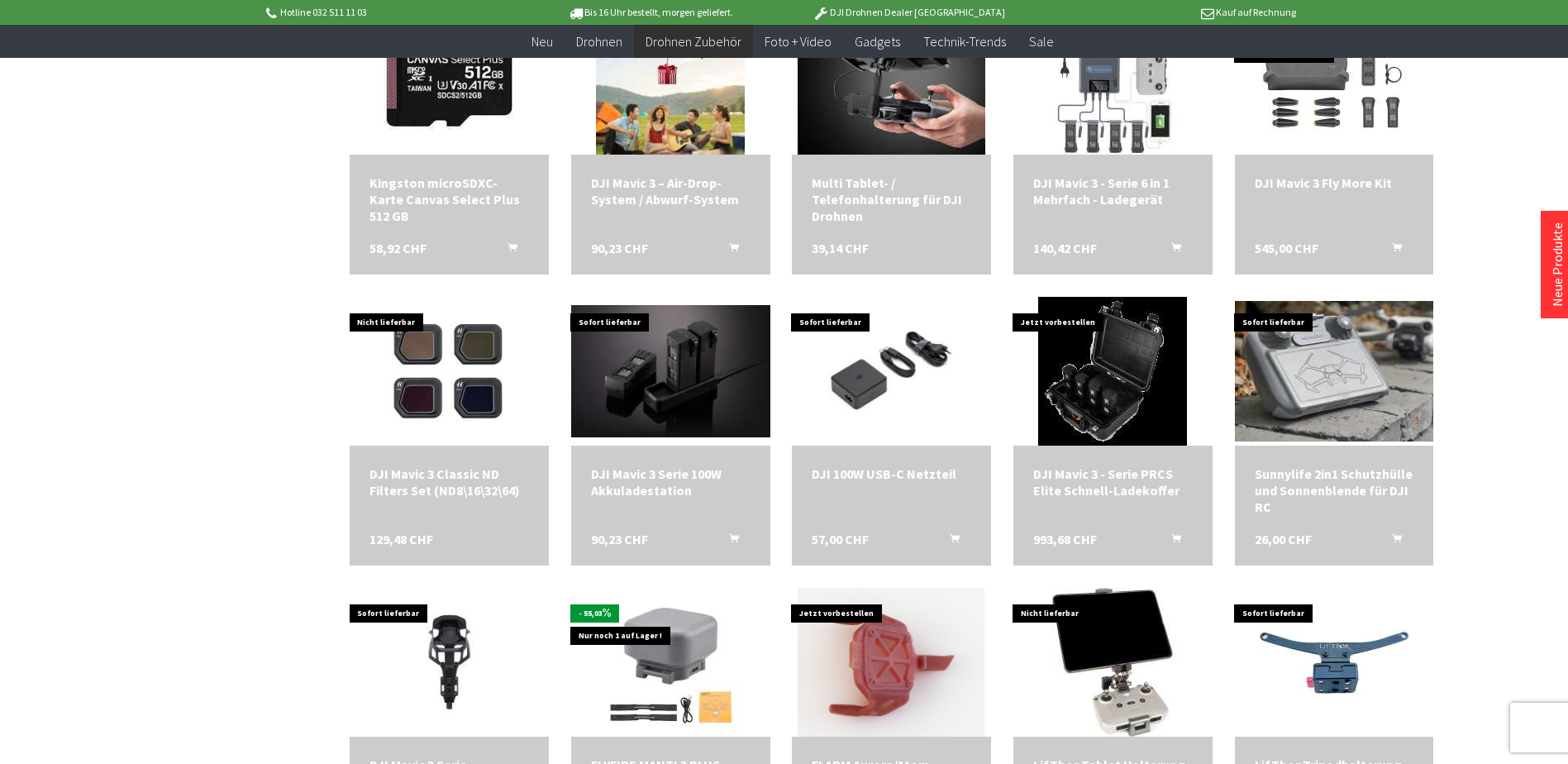
scroll to position [1819, 0]
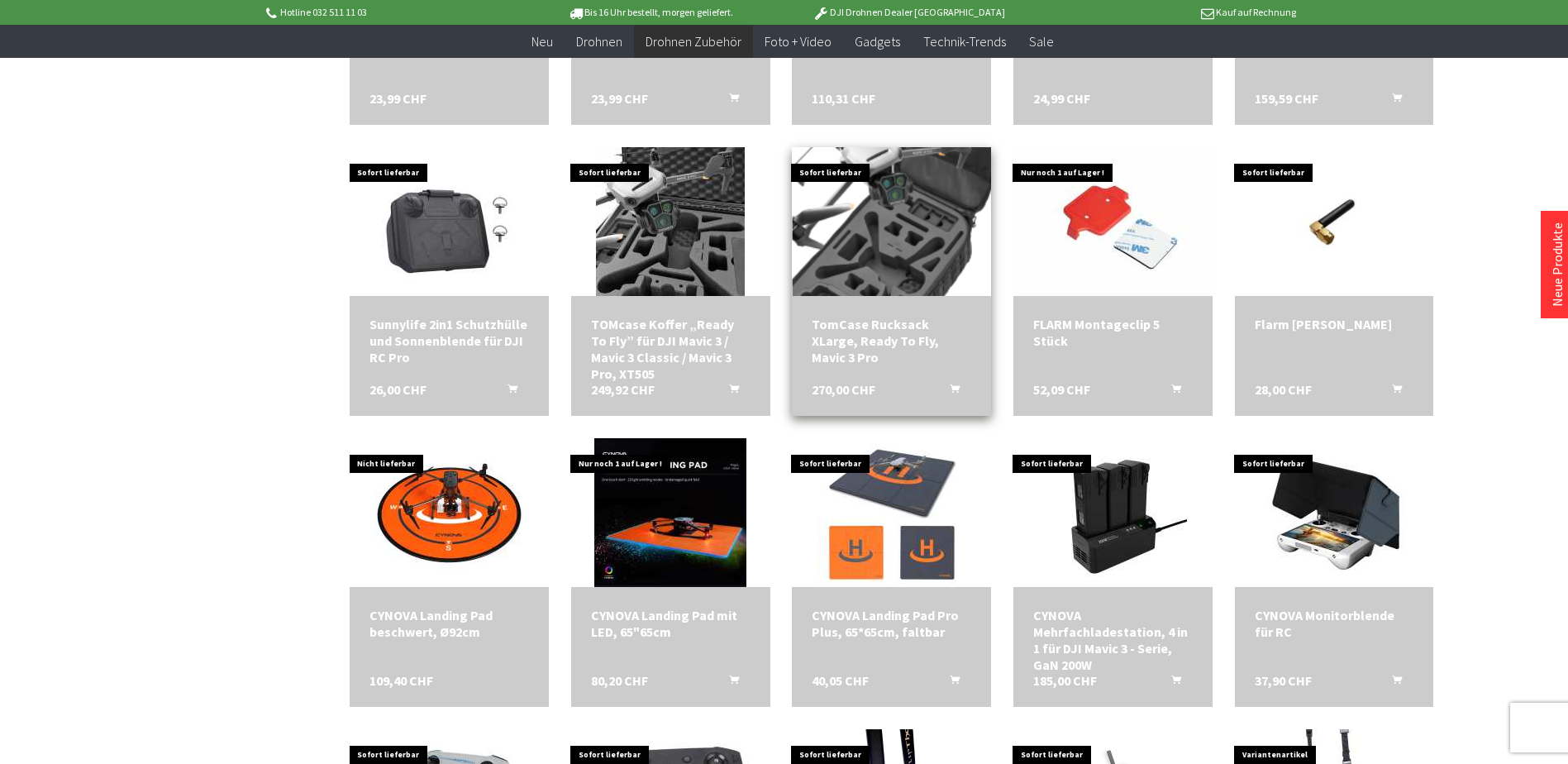
scroll to position [3141, 0]
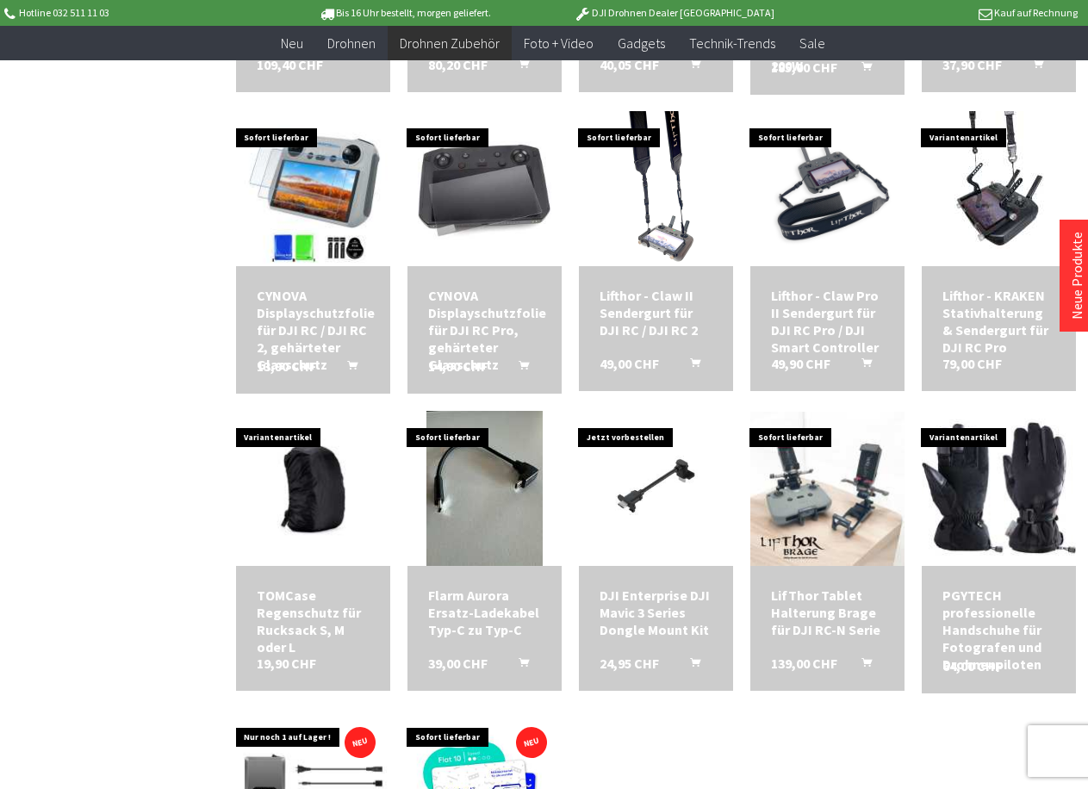
scroll to position [3822, 0]
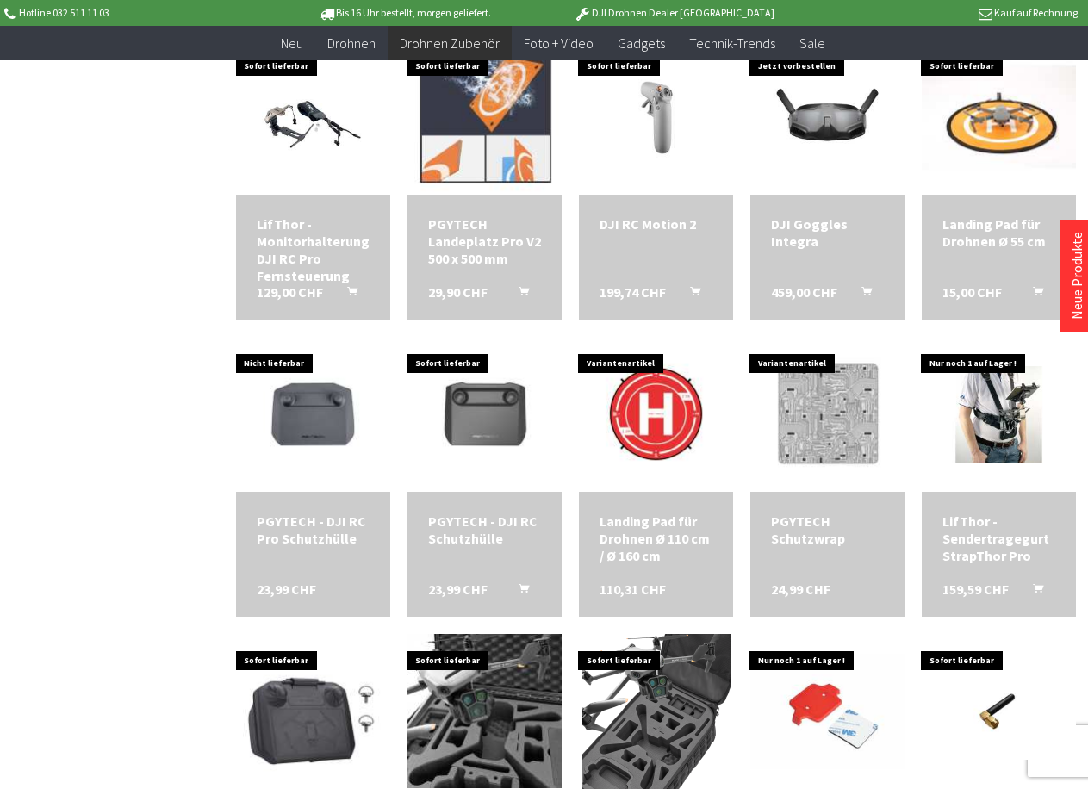
scroll to position [2013, 0]
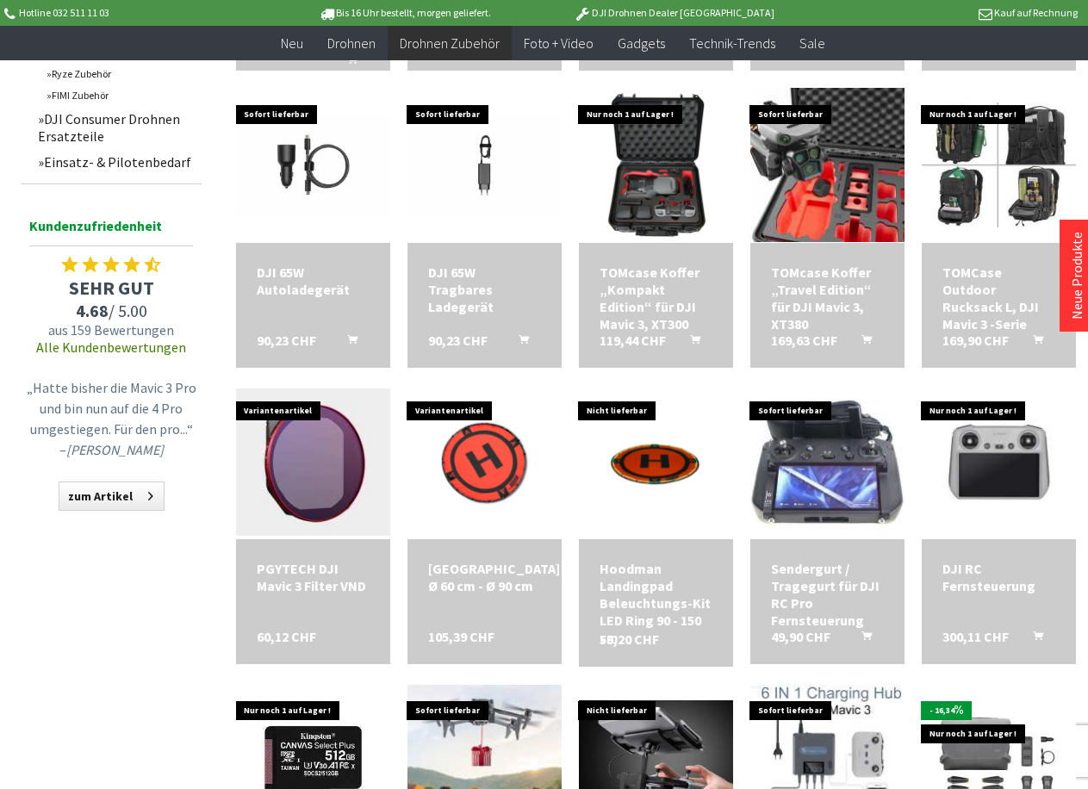
scroll to position [1152, 0]
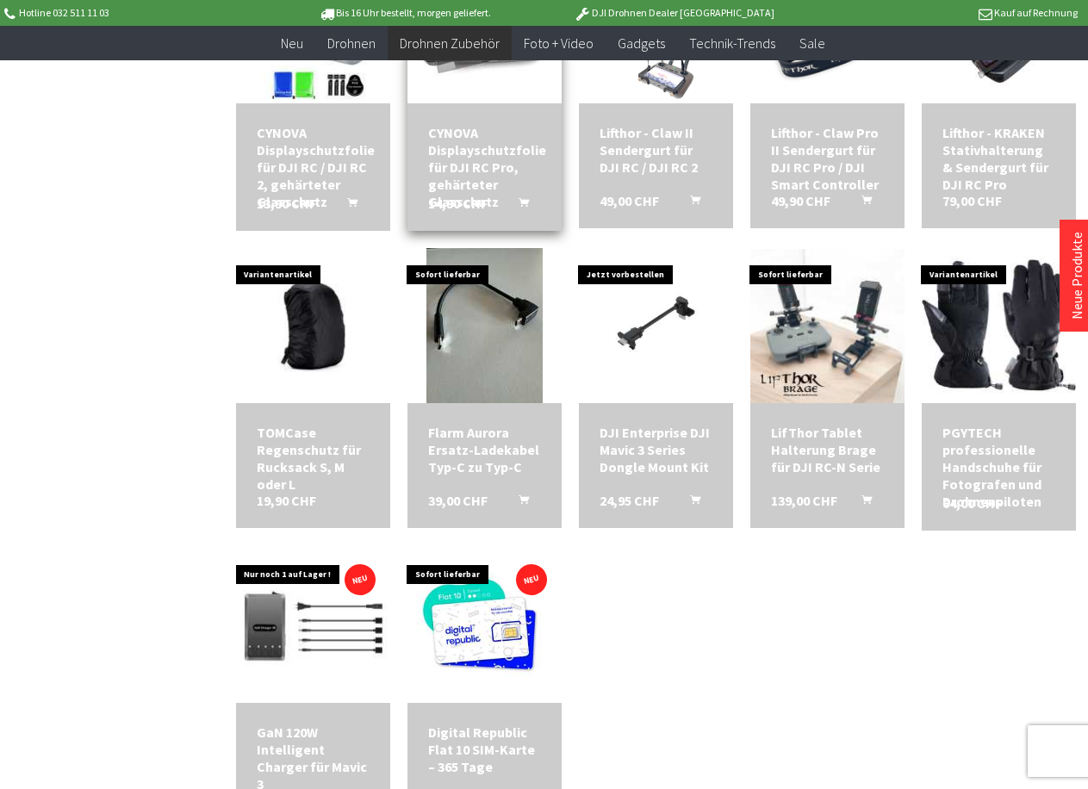
scroll to position [3790, 0]
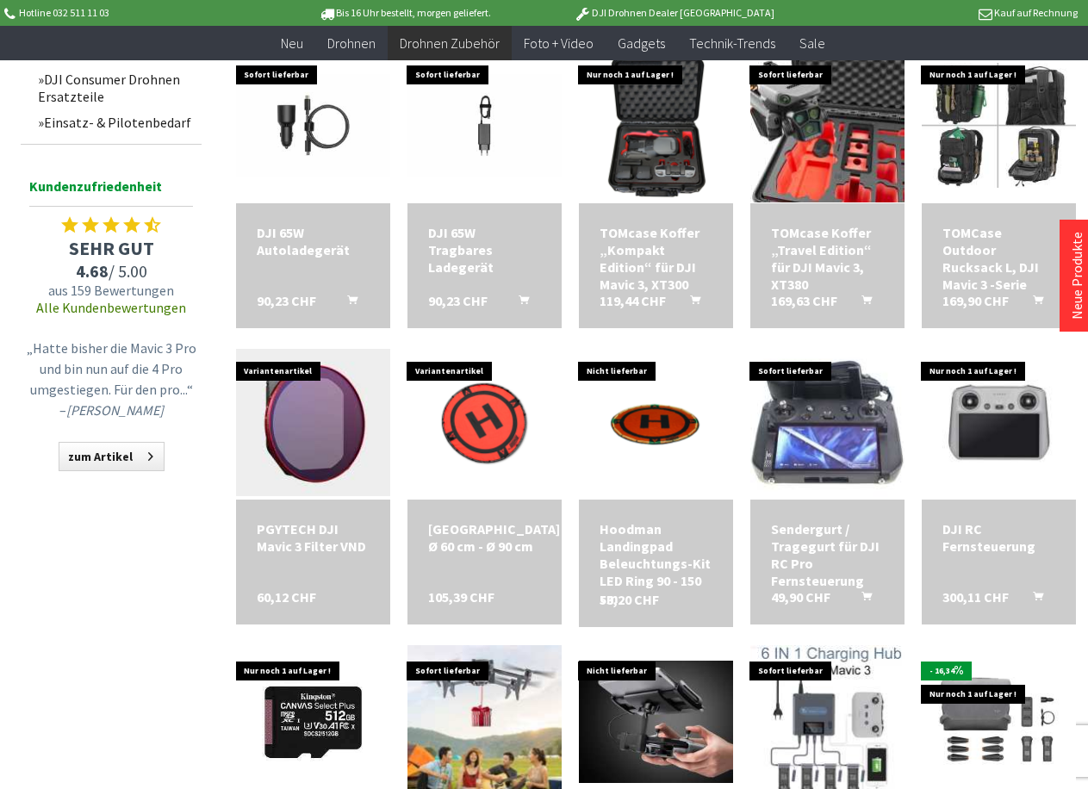
scroll to position [689, 0]
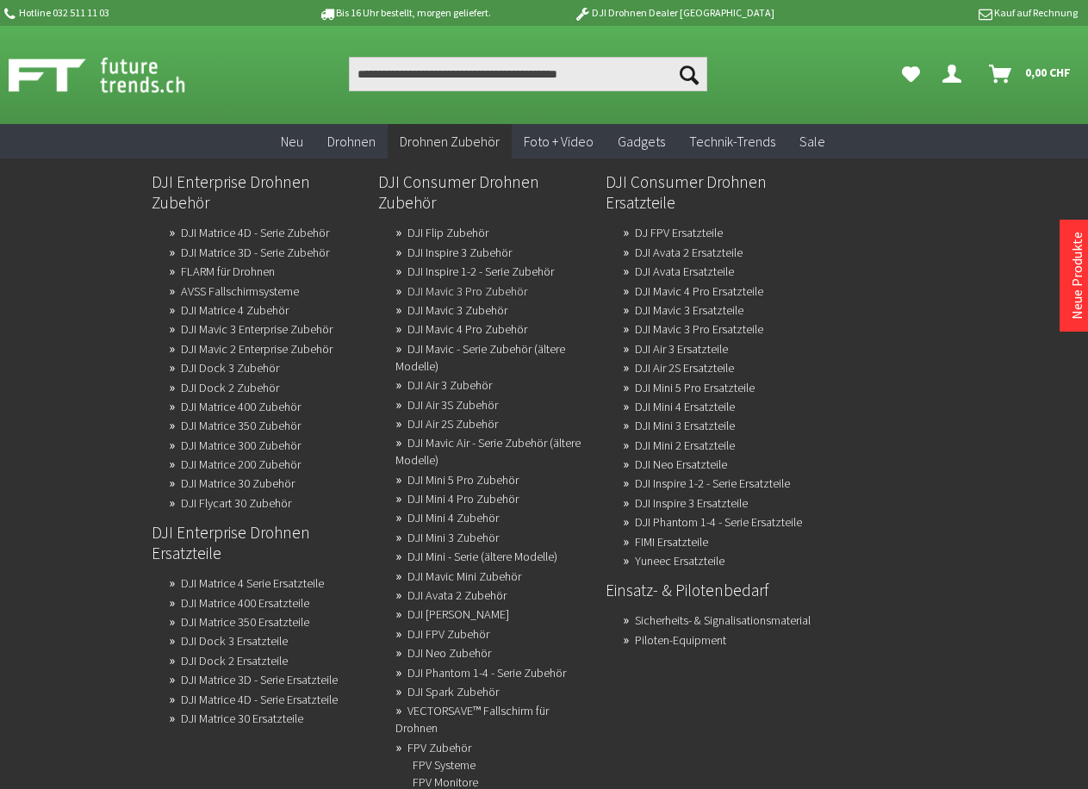
click at [429, 294] on link "DJI Mavic 3 Pro Zubehör" at bounding box center [467, 291] width 120 height 24
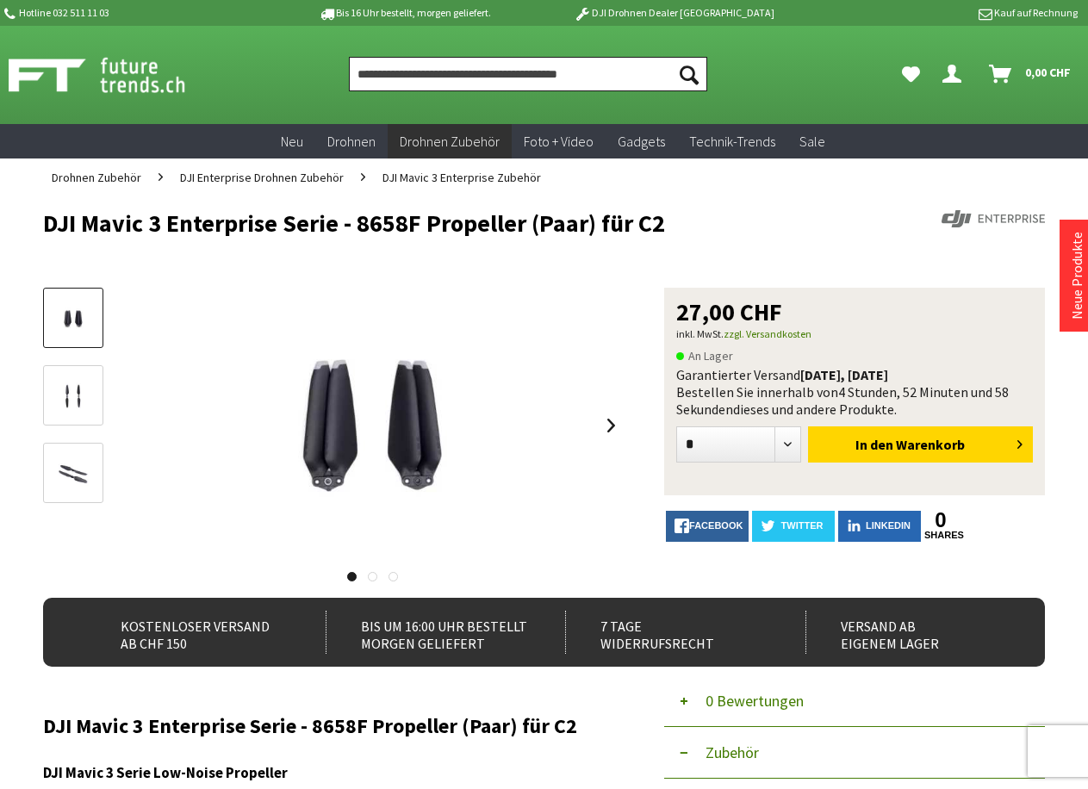
click at [476, 72] on input "Produkt, Marke, Kategorie, EAN, Artikelnummer…" at bounding box center [528, 74] width 358 height 34
paste input "**********"
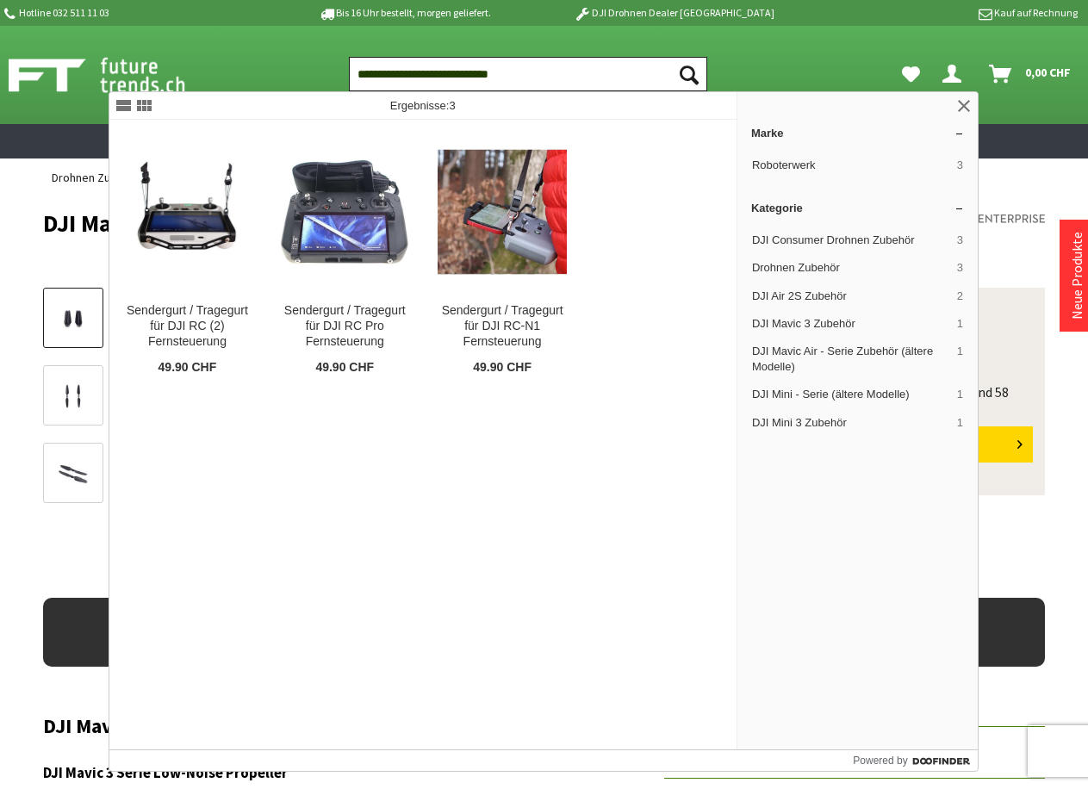
type input "**********"
click at [671, 57] on button "Suchen" at bounding box center [689, 74] width 36 height 34
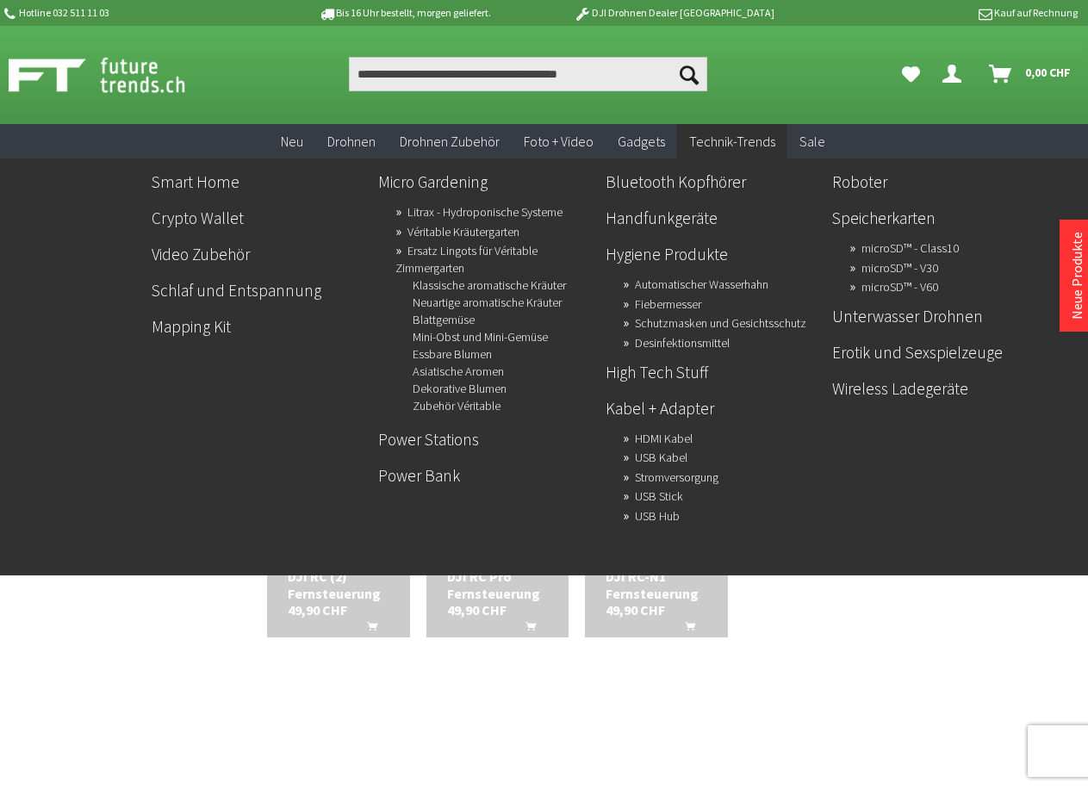
click at [717, 152] on link "Technik-Trends" at bounding box center [732, 141] width 110 height 35
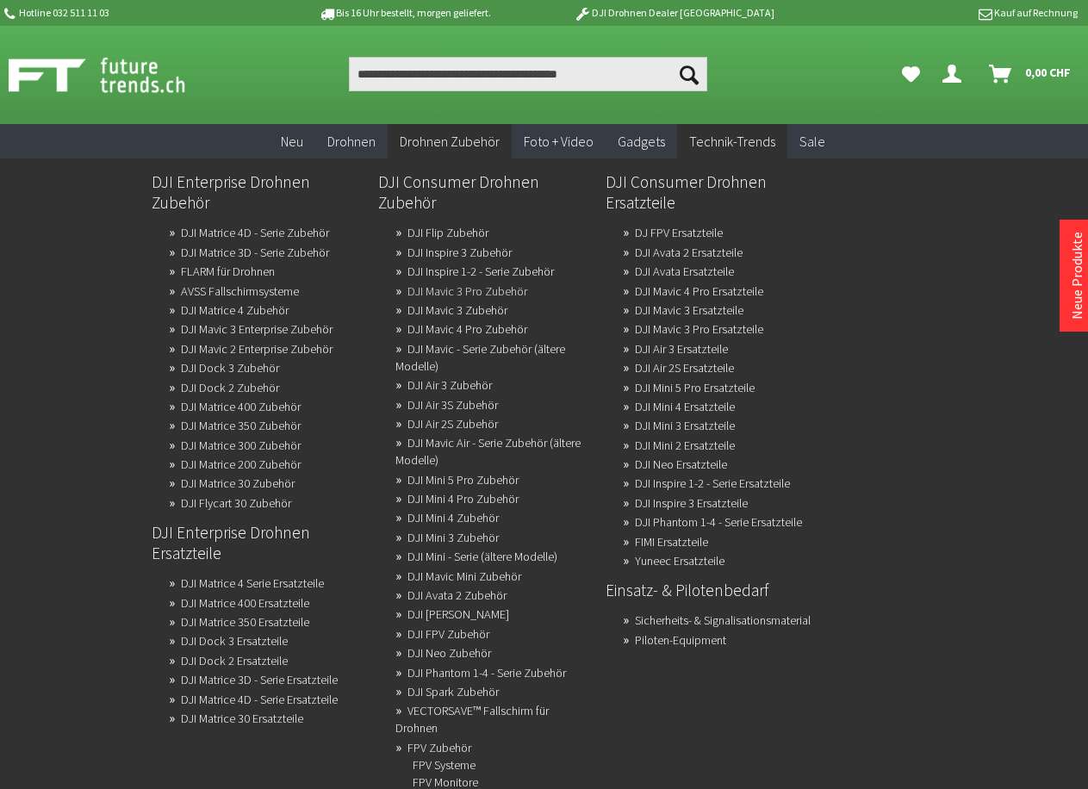
click at [422, 289] on link "DJI Mavic 3 Pro Zubehör" at bounding box center [467, 291] width 120 height 24
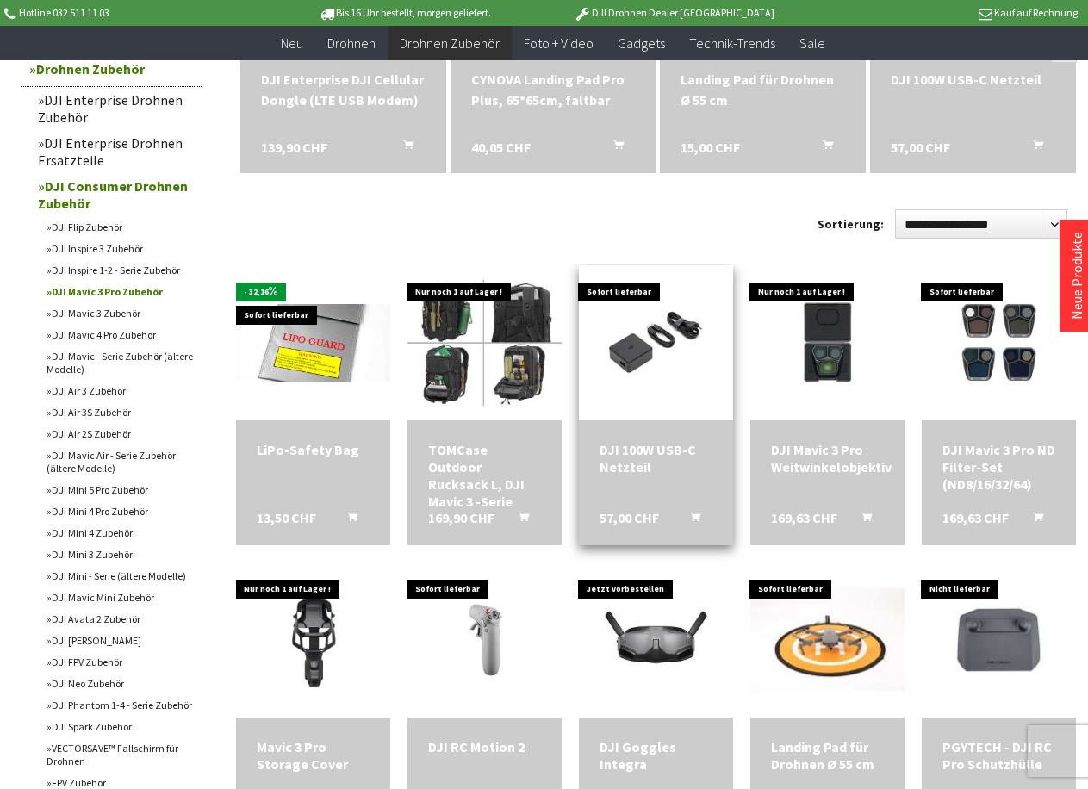
scroll to position [431, 0]
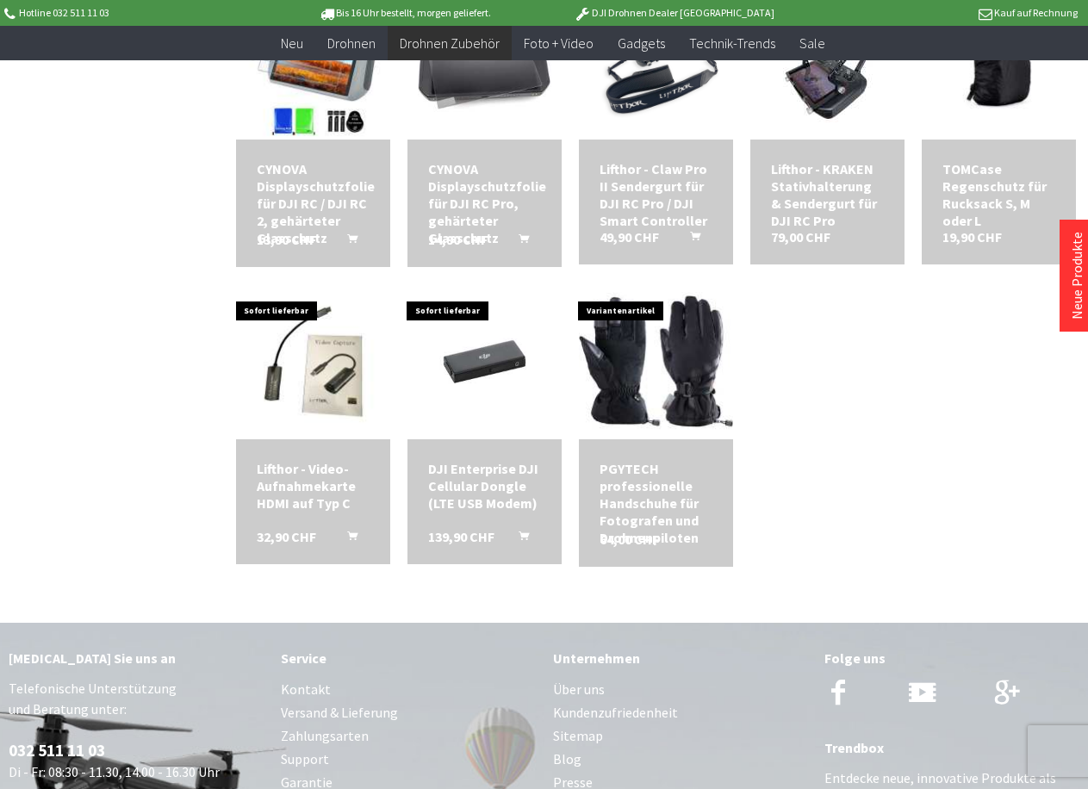
scroll to position [2239, 0]
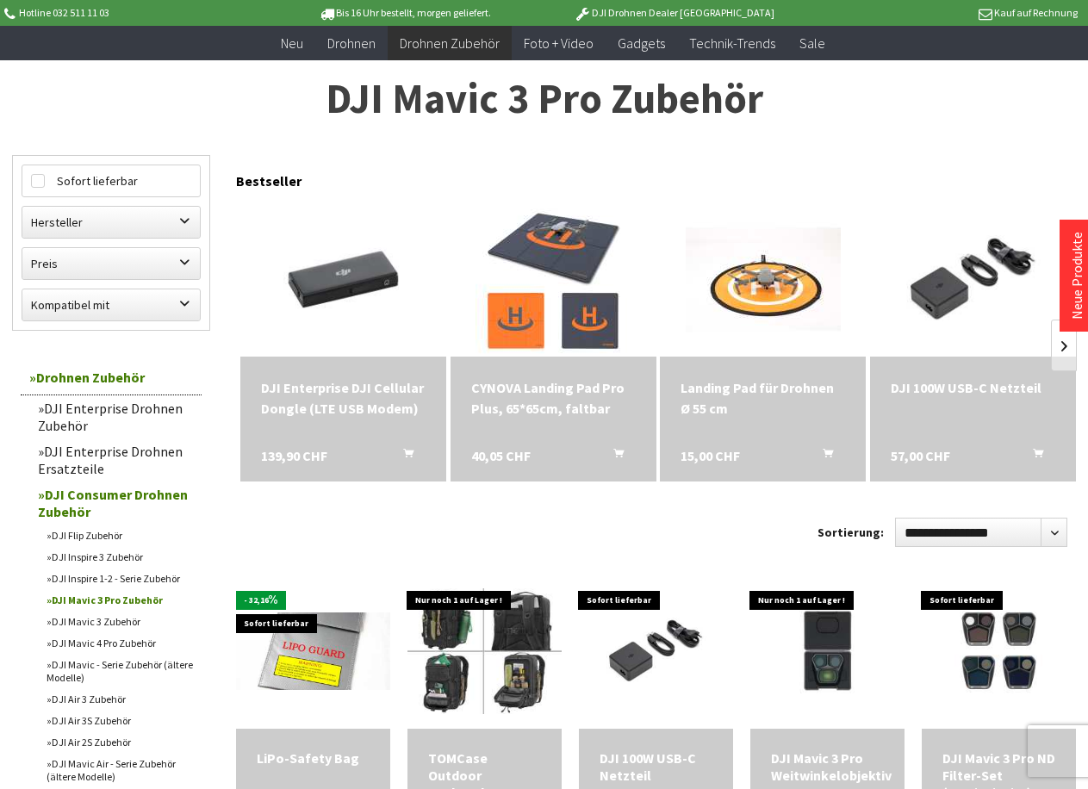
scroll to position [172, 0]
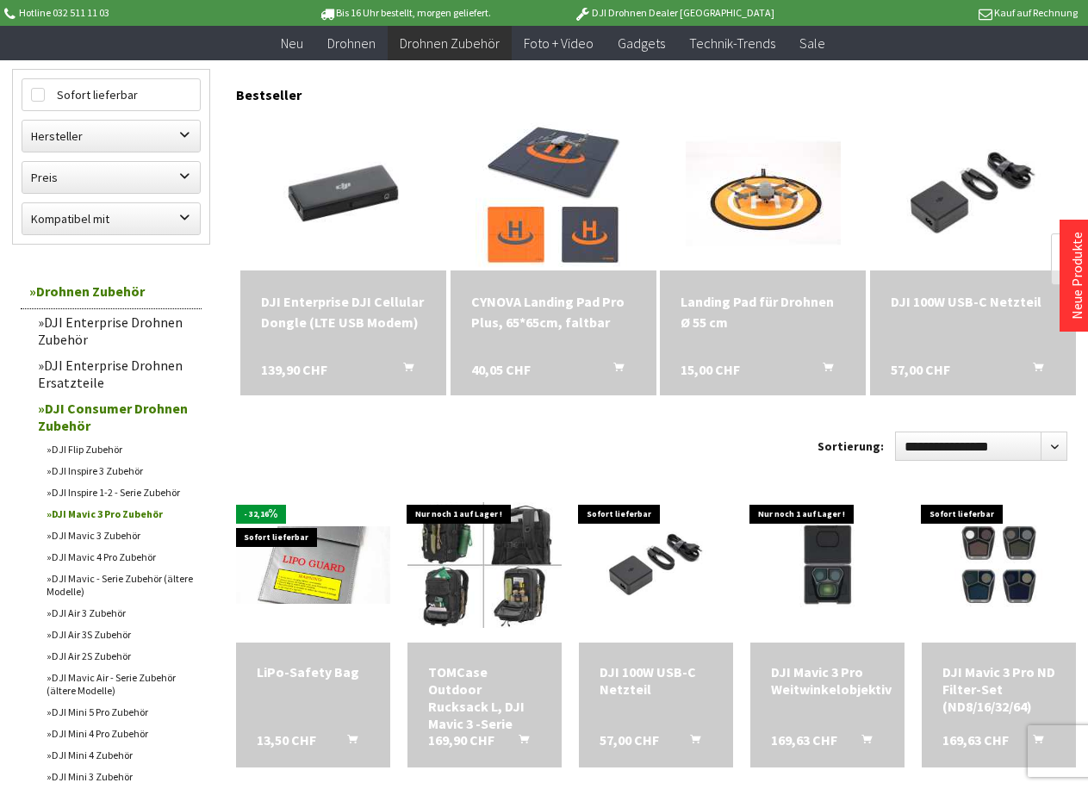
click at [115, 533] on link "DJI Mavic 3 Zubehör" at bounding box center [120, 536] width 164 height 22
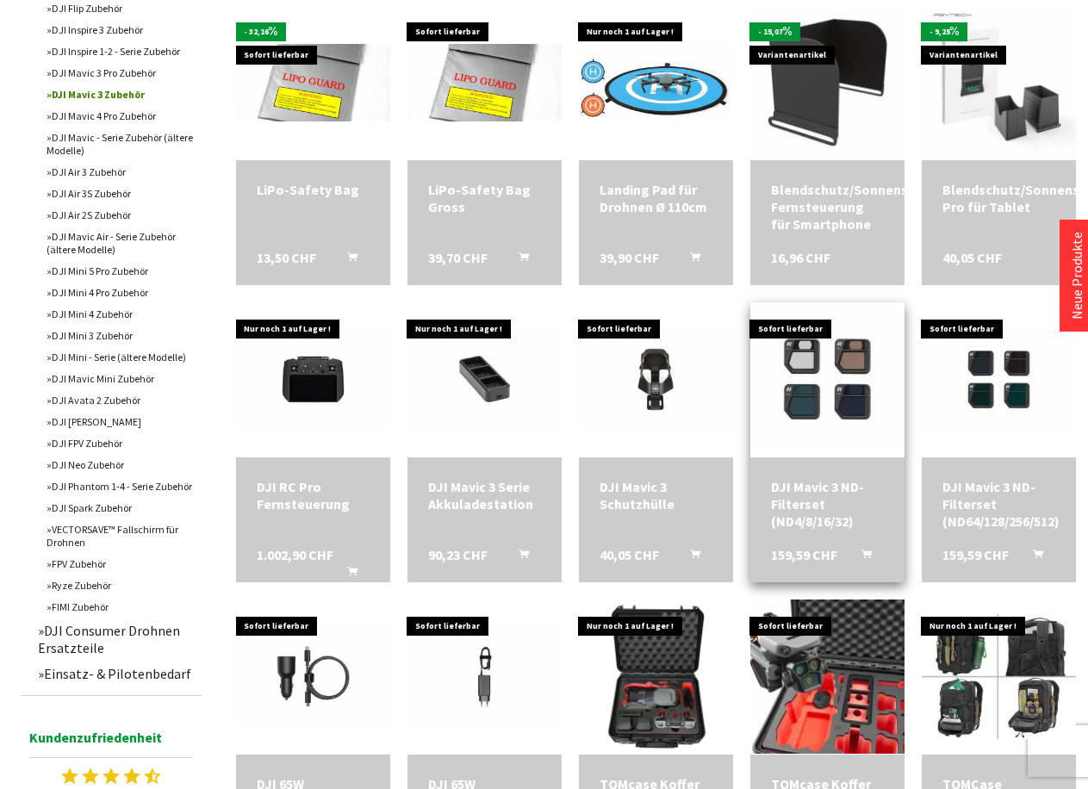
scroll to position [775, 0]
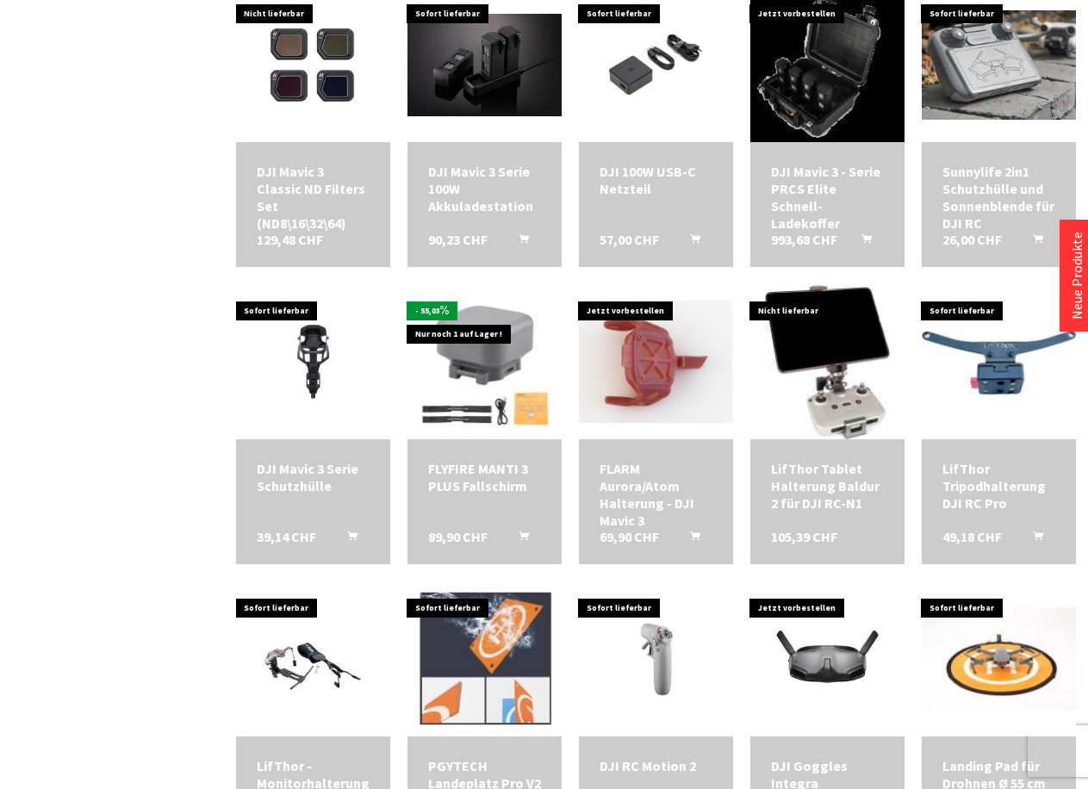
scroll to position [2239, 0]
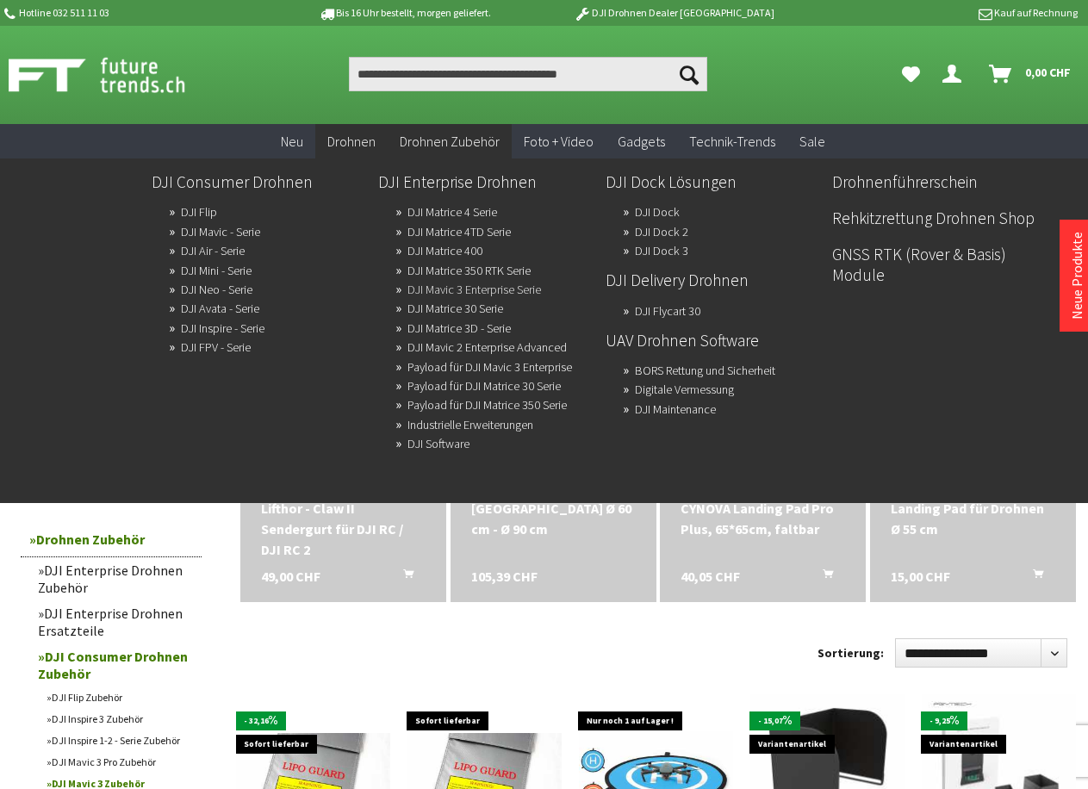
click at [439, 289] on link "DJI Mavic 3 Enterprise Serie" at bounding box center [474, 289] width 134 height 24
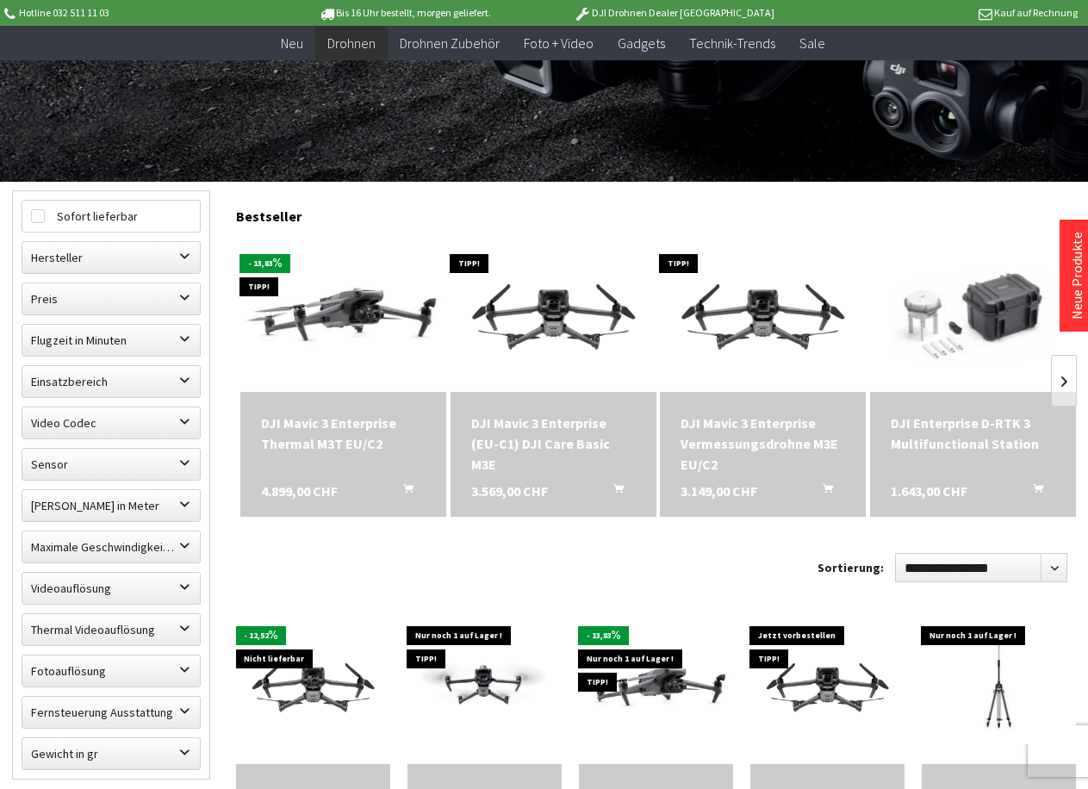
scroll to position [345, 0]
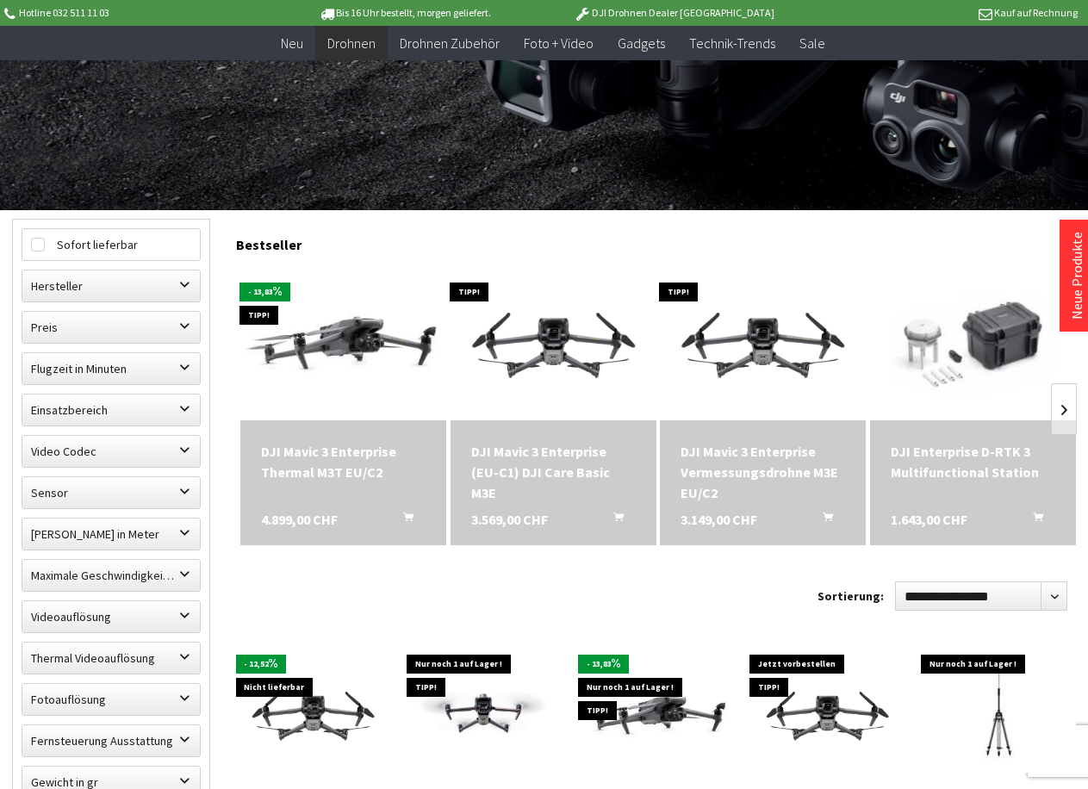
click at [309, 473] on div "DJI Mavic 3 Enterprise Thermal M3T EU/C2" at bounding box center [343, 461] width 165 height 41
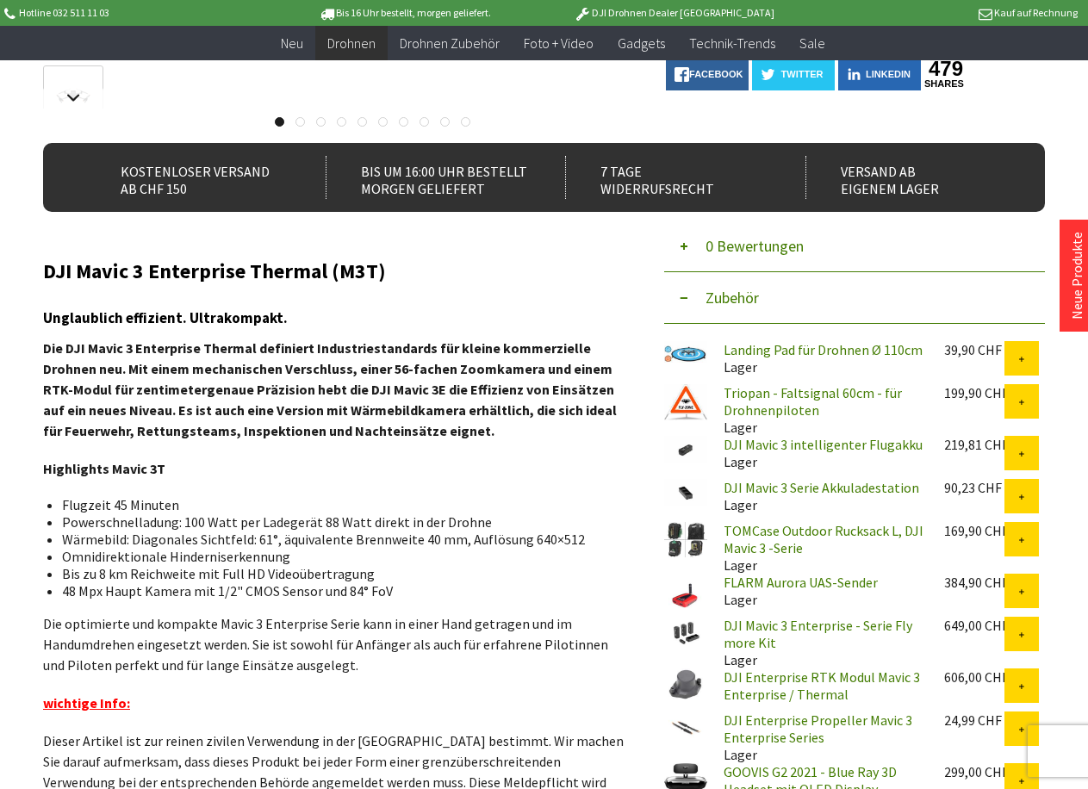
scroll to position [431, 0]
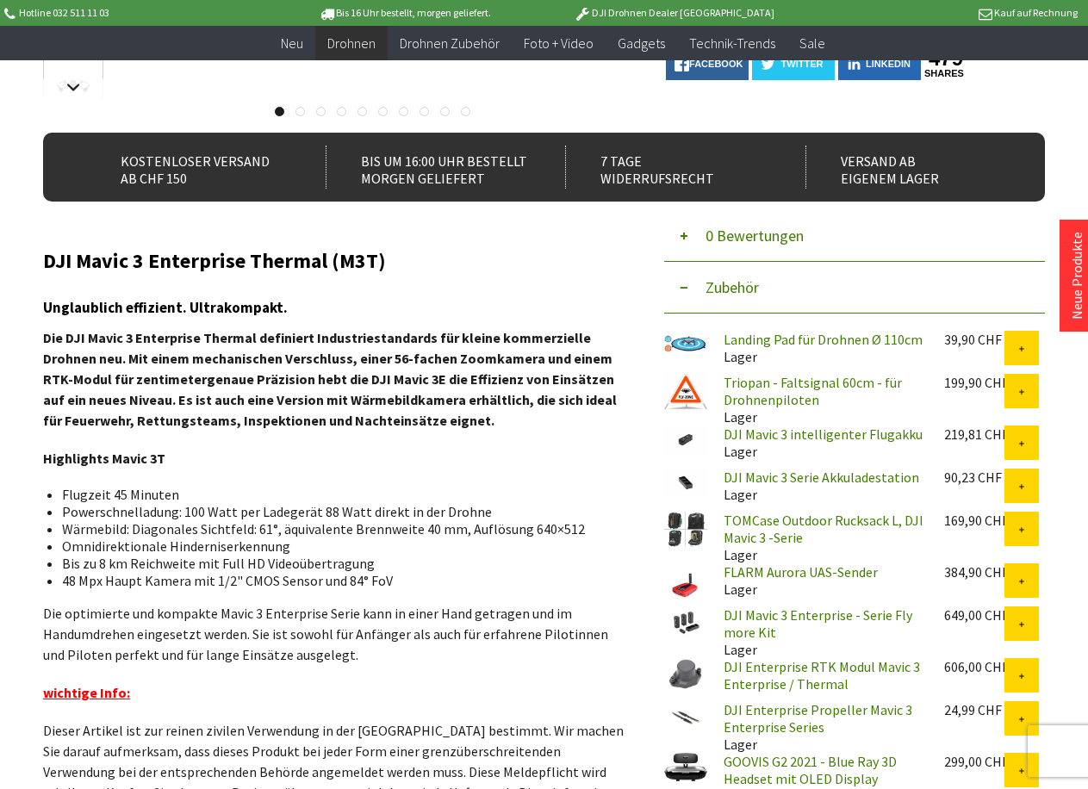
click at [945, 440] on div "219,81 CHF" at bounding box center [974, 433] width 60 height 17
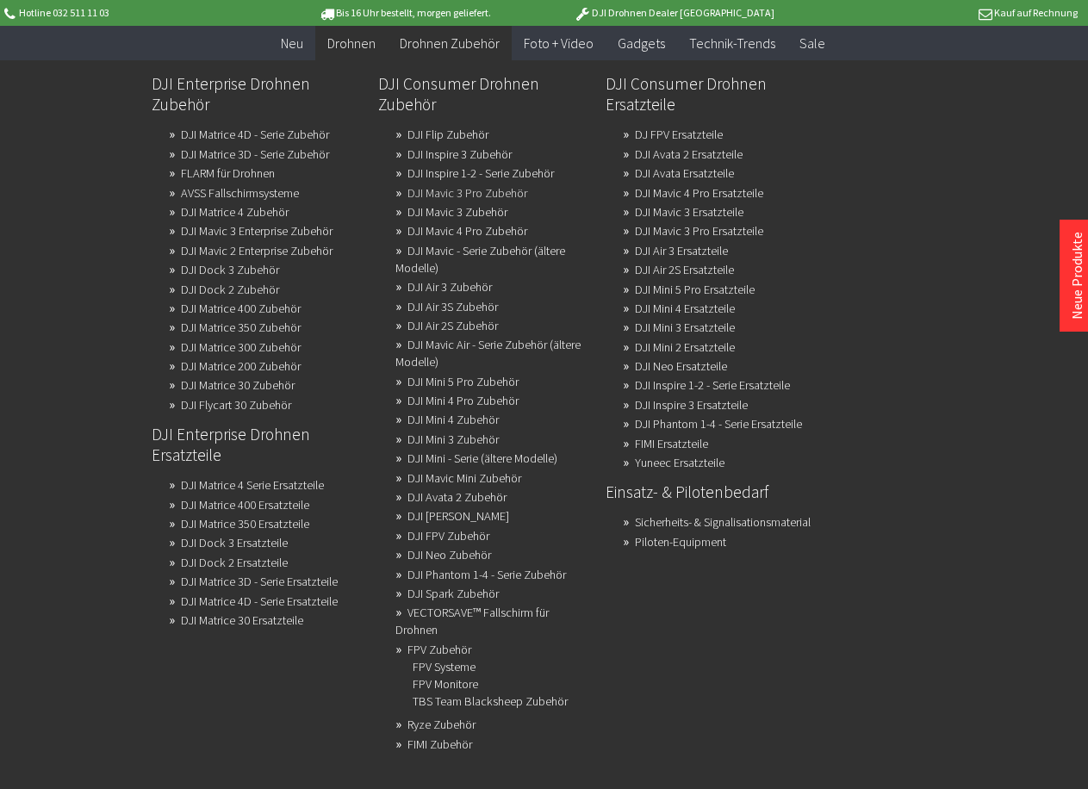
click at [429, 191] on link "DJI Mavic 3 Pro Zubehör" at bounding box center [467, 193] width 120 height 24
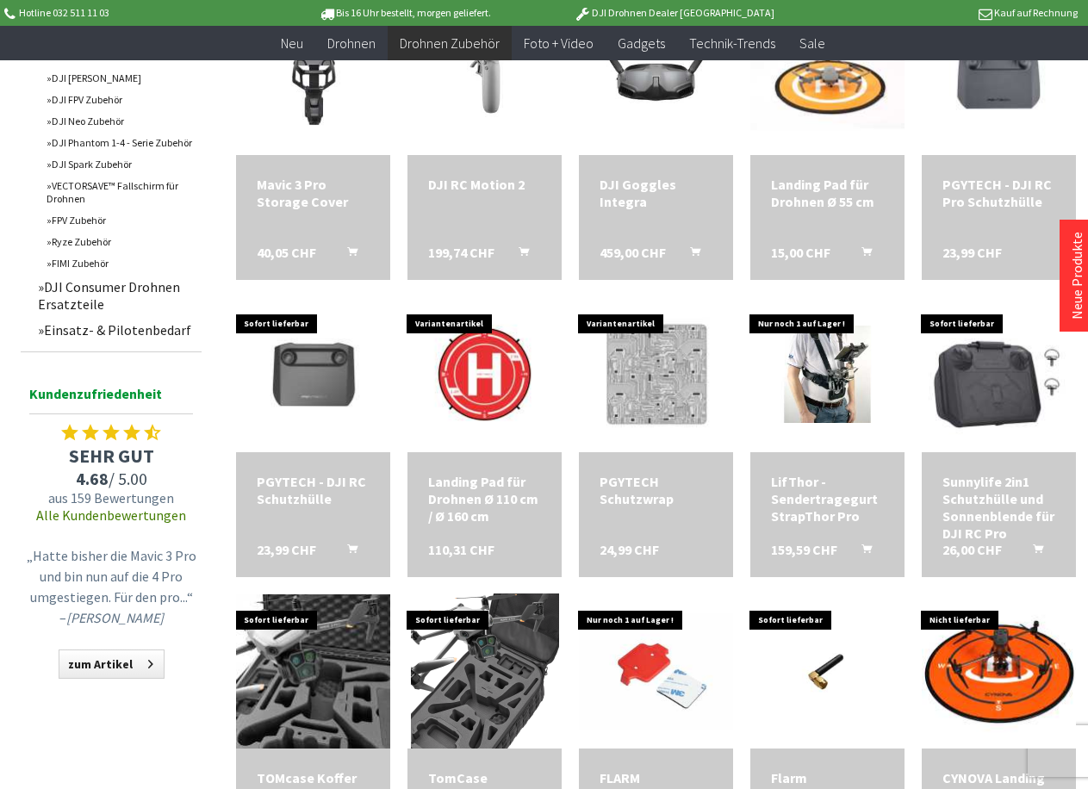
scroll to position [1120, 0]
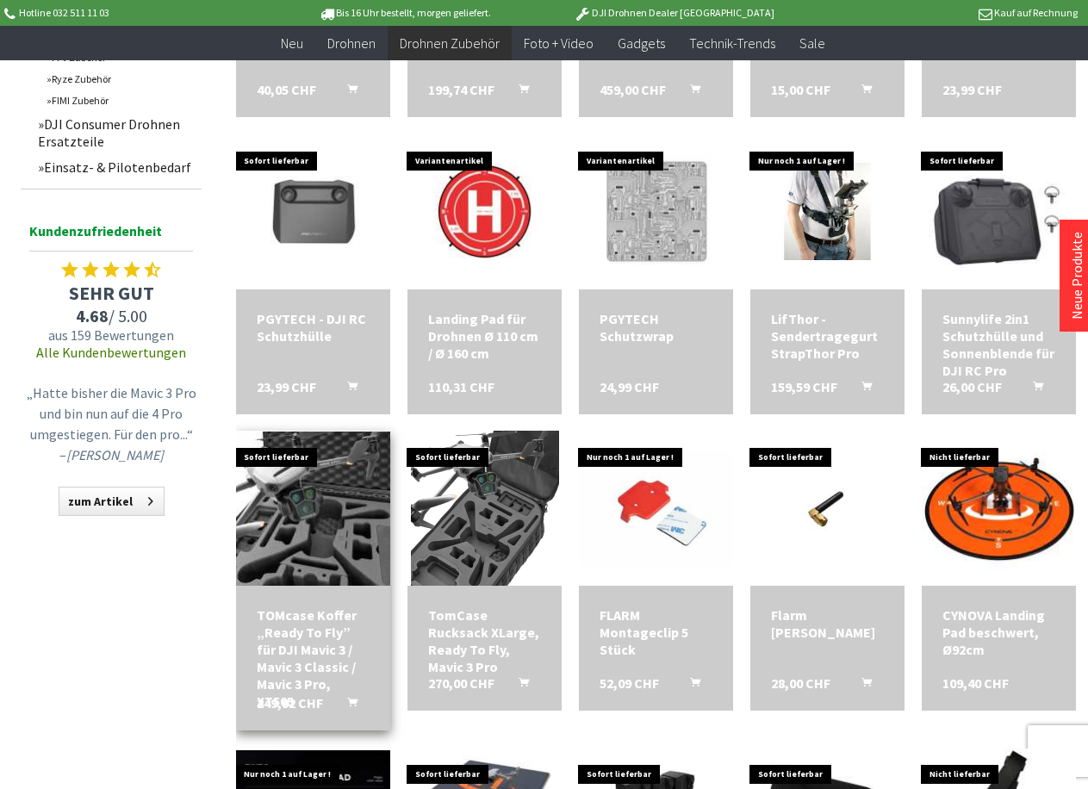
click at [278, 645] on div "TOMcase Koffer „Ready To Fly” für DJI Mavic 3 / Mavic 3 Classic / Mavic 3 Pro, …" at bounding box center [313, 657] width 113 height 103
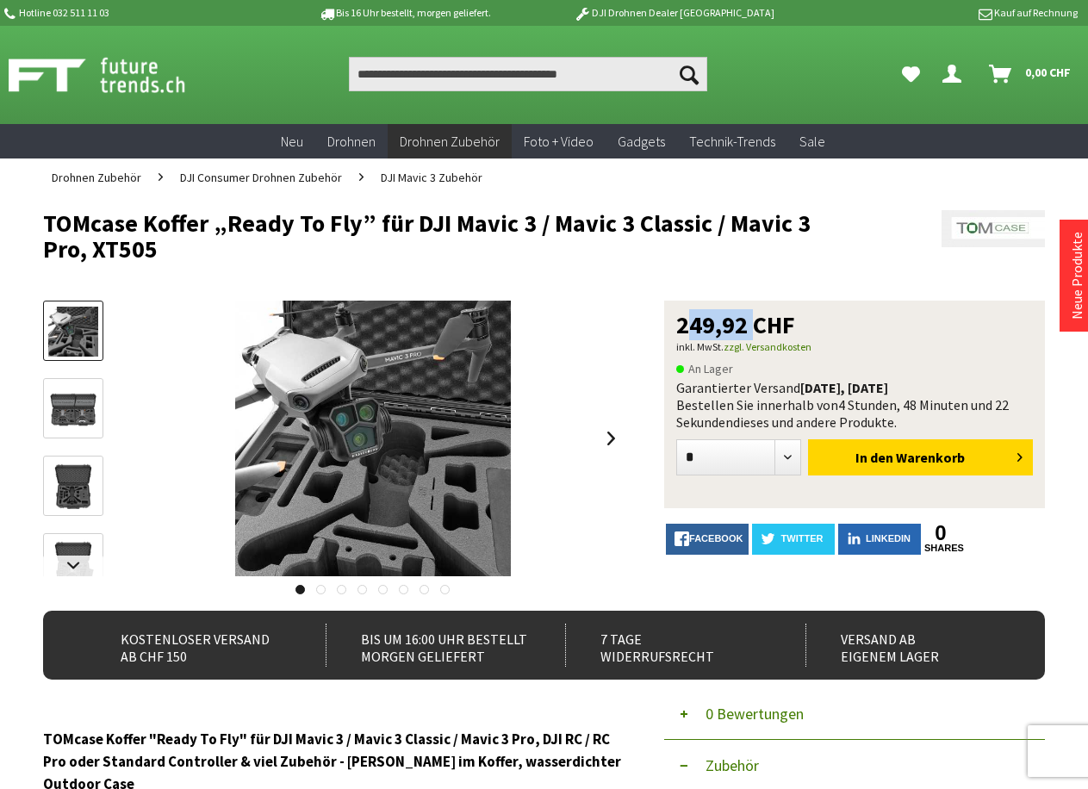
drag, startPoint x: 748, startPoint y: 322, endPoint x: 653, endPoint y: 316, distance: 94.9
click at [655, 317] on div "TOMcase Koffer „Ready To Fly” für DJI Mavic 3 / Mavic 3 Classic / Mavic 3 Pro, …" at bounding box center [544, 456] width 1002 height 310
copy span "249,92"
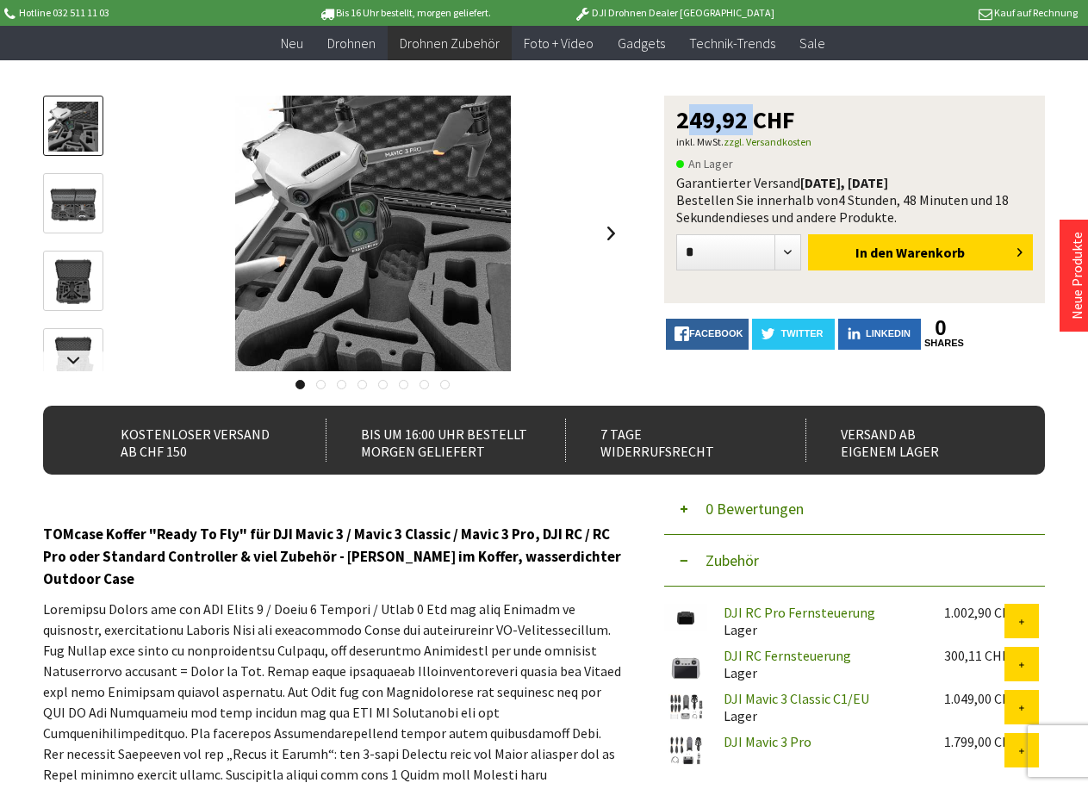
scroll to position [172, 0]
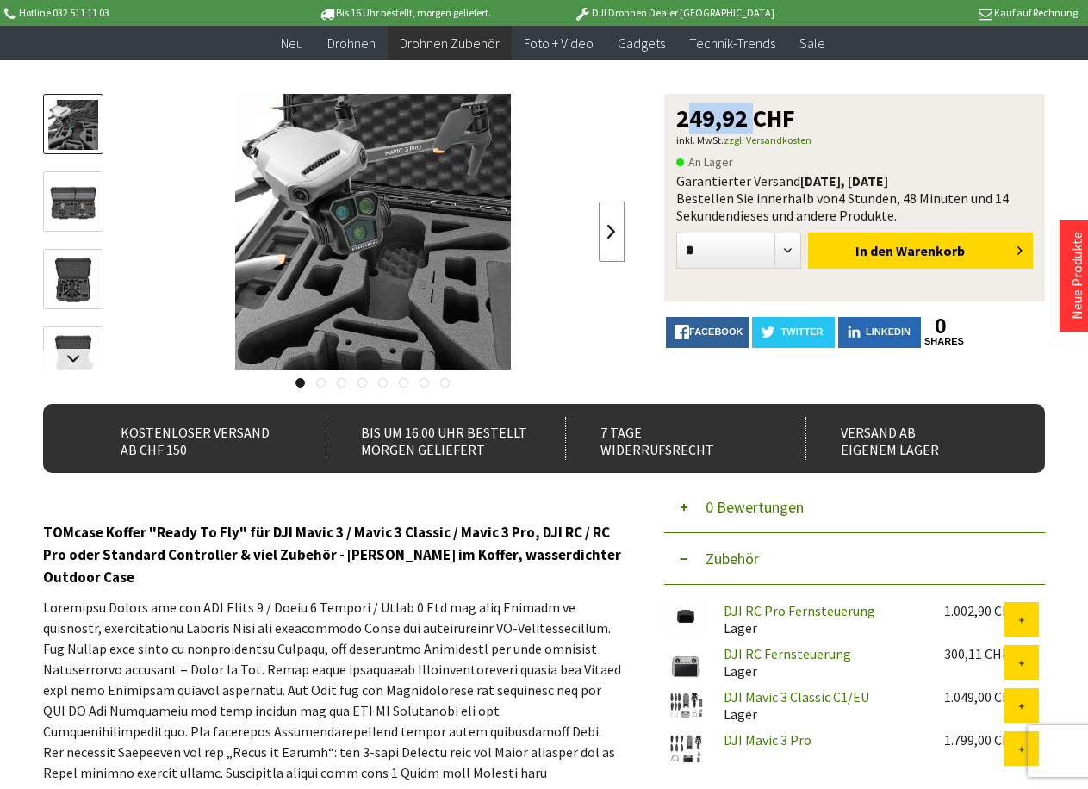
click at [614, 231] on link at bounding box center [612, 232] width 26 height 60
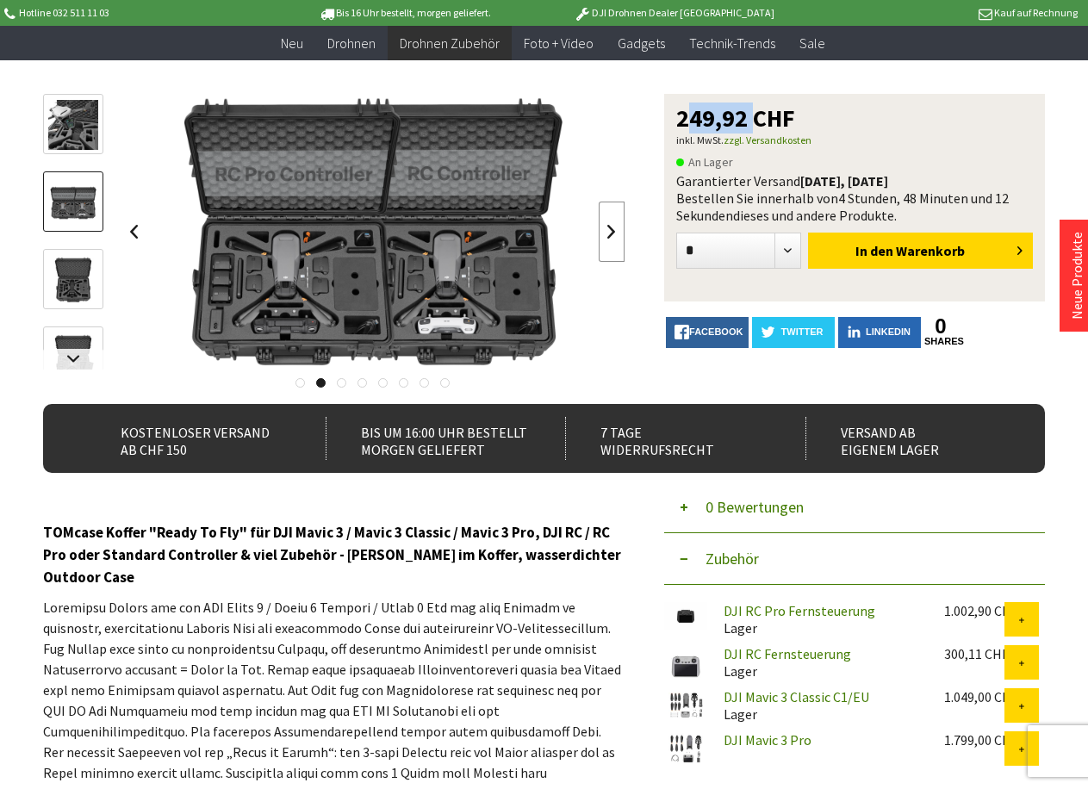
click at [614, 231] on link at bounding box center [612, 232] width 26 height 60
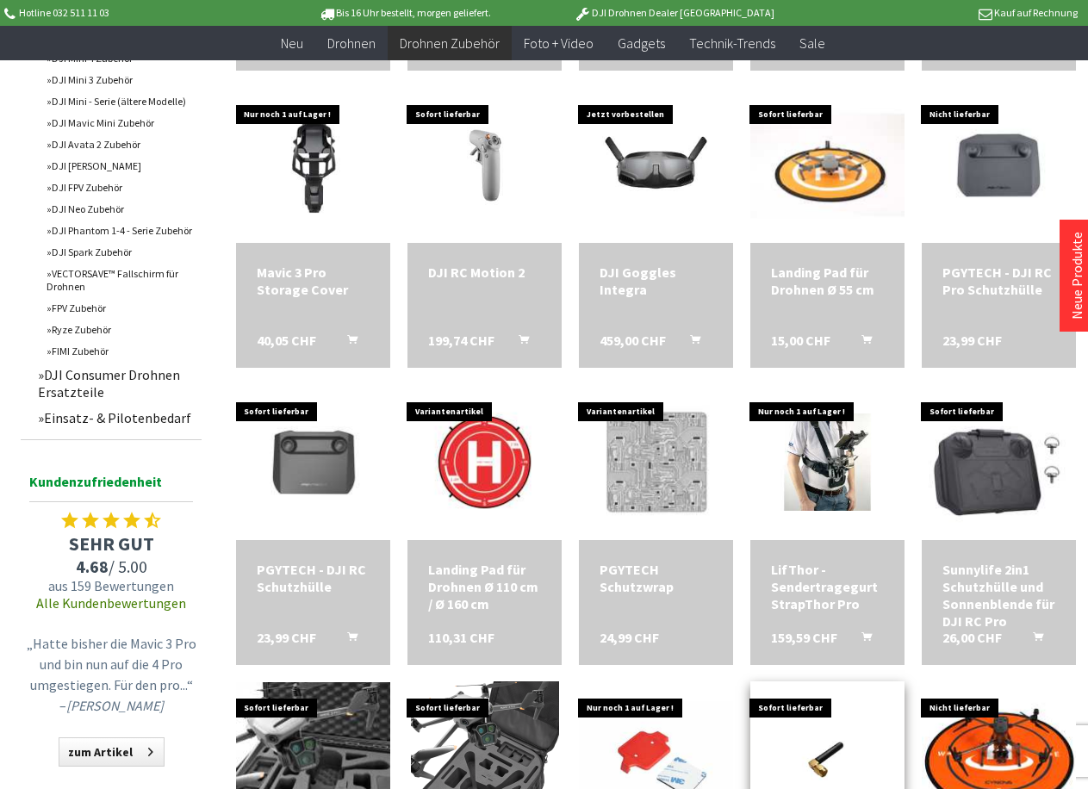
scroll to position [531, 0]
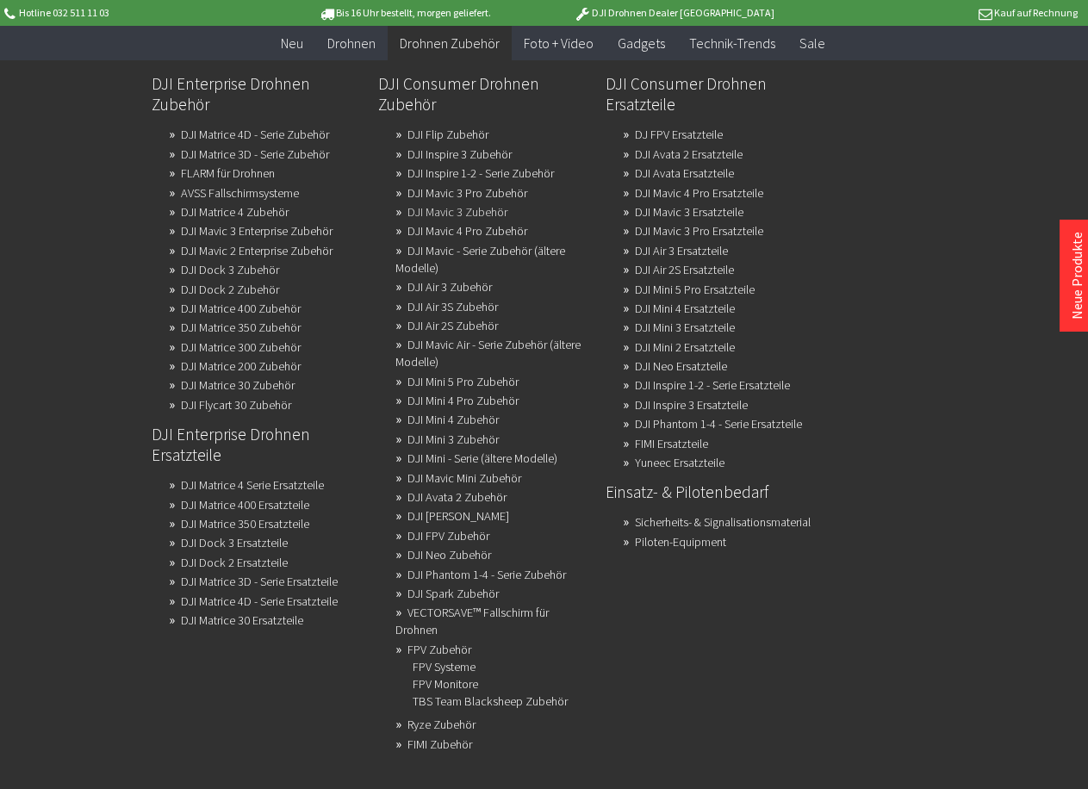
click at [416, 211] on link "DJI Mavic 3 Zubehör" at bounding box center [457, 212] width 100 height 24
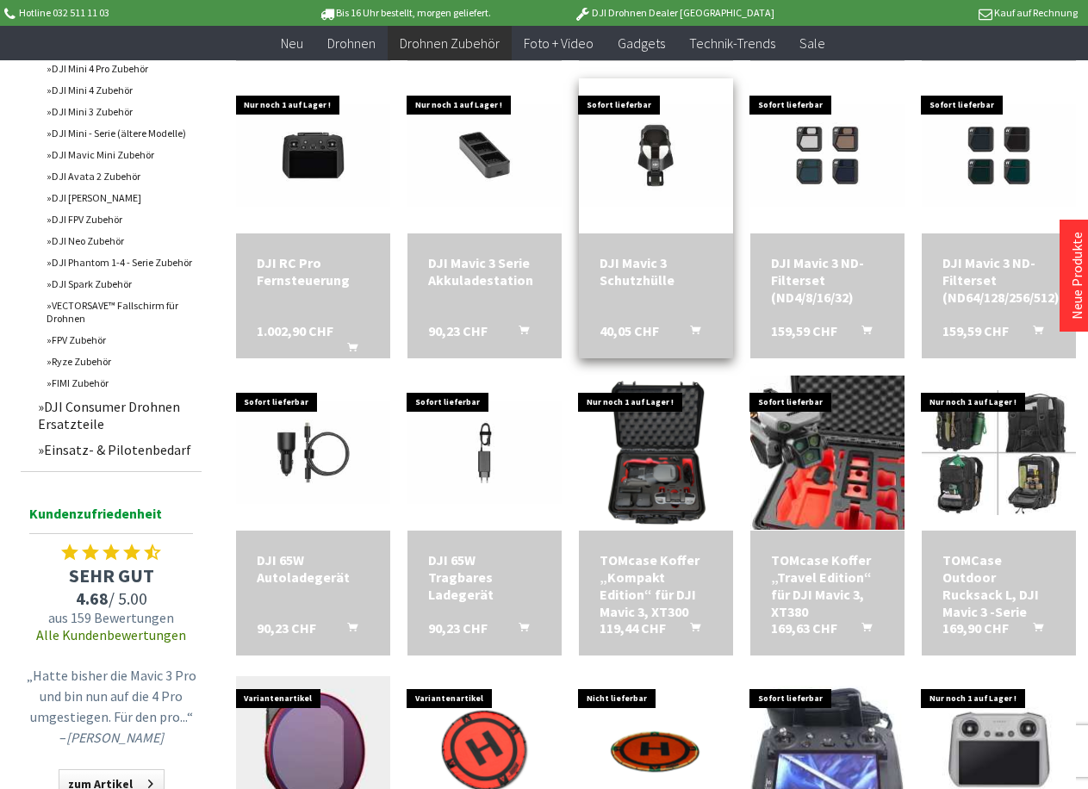
scroll to position [947, 0]
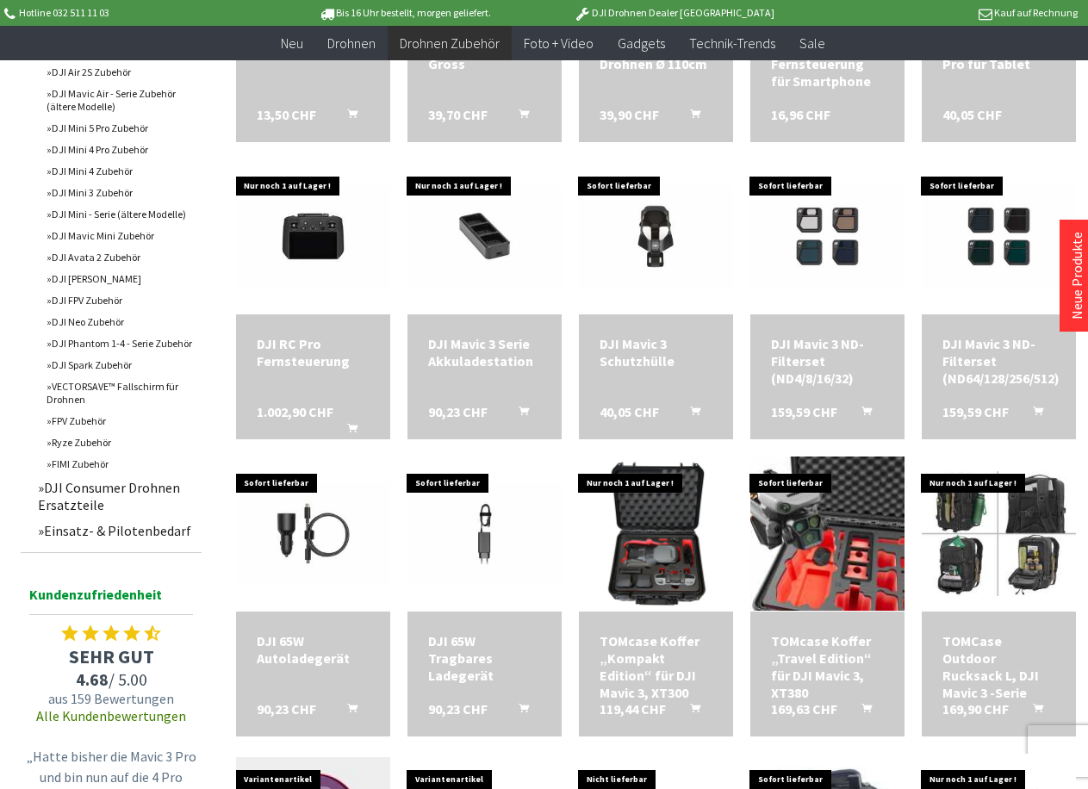
scroll to position [517, 0]
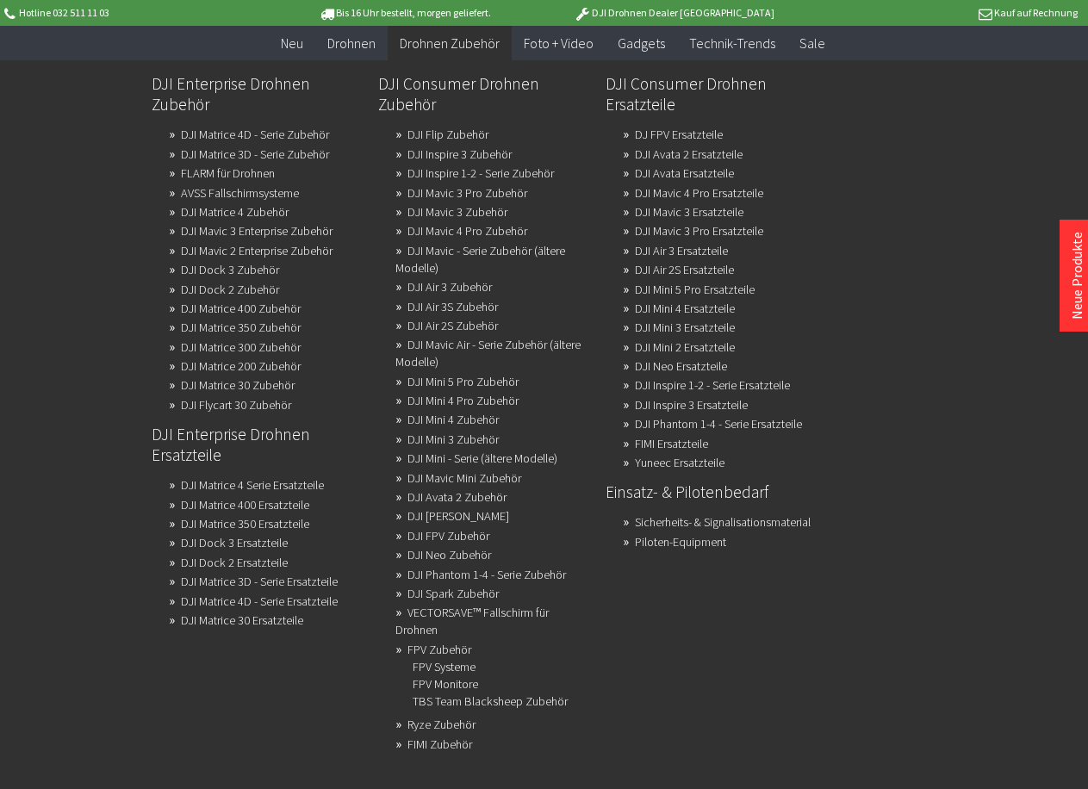
scroll to position [258, 0]
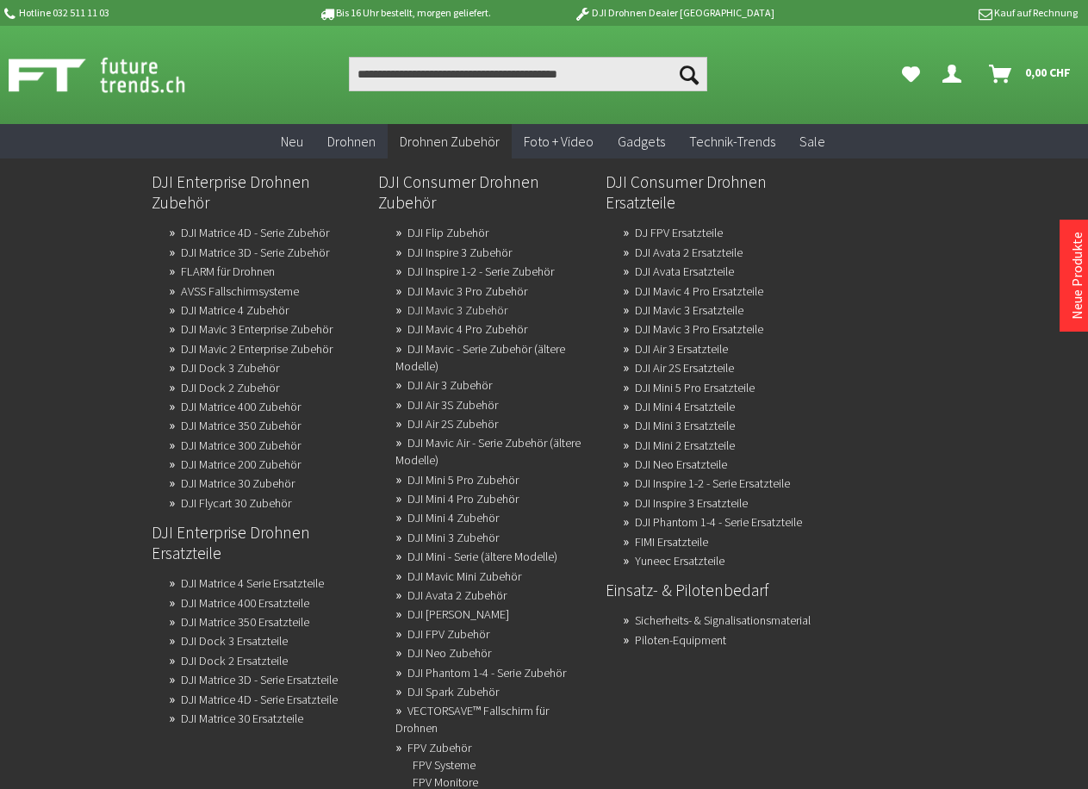
click at [410, 309] on link "DJI Mavic 3 Zubehör" at bounding box center [457, 310] width 100 height 24
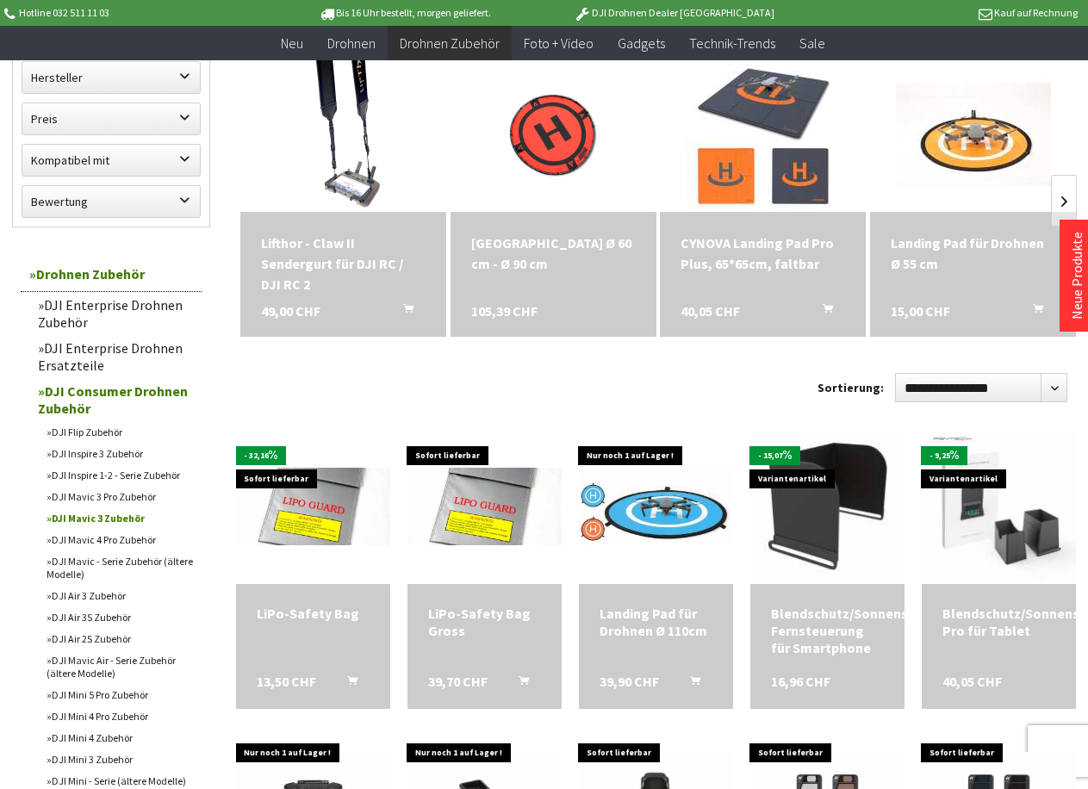
scroll to position [258, 0]
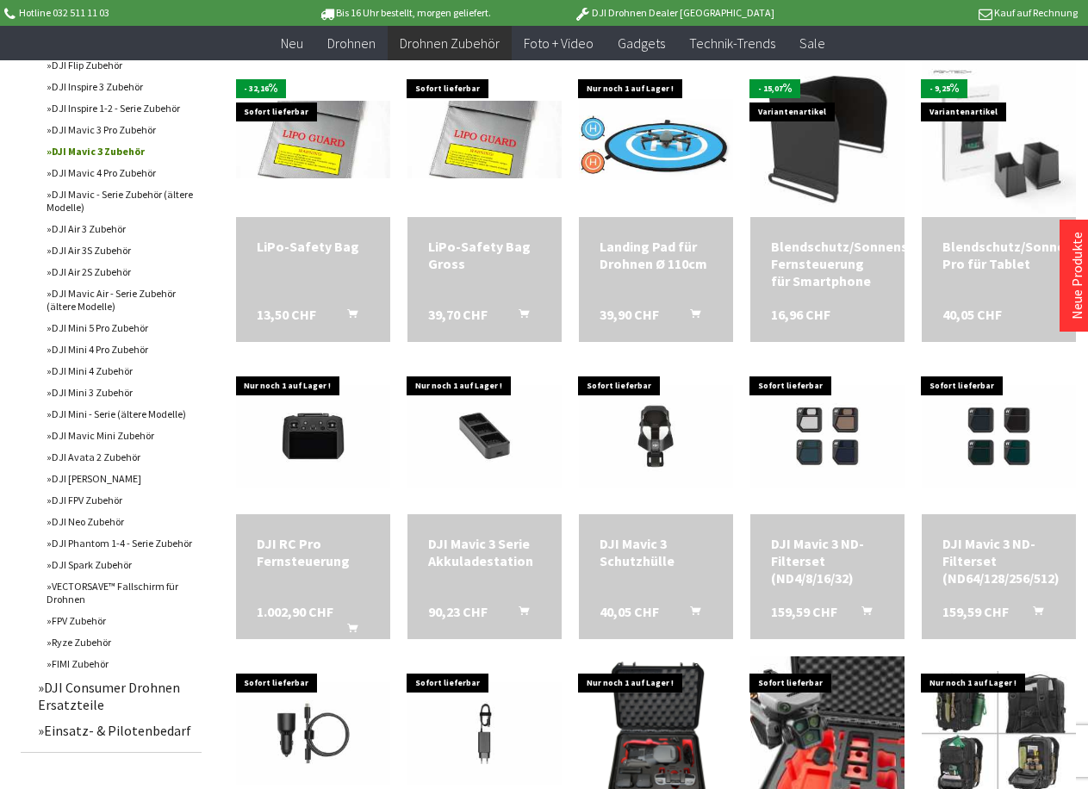
scroll to position [603, 0]
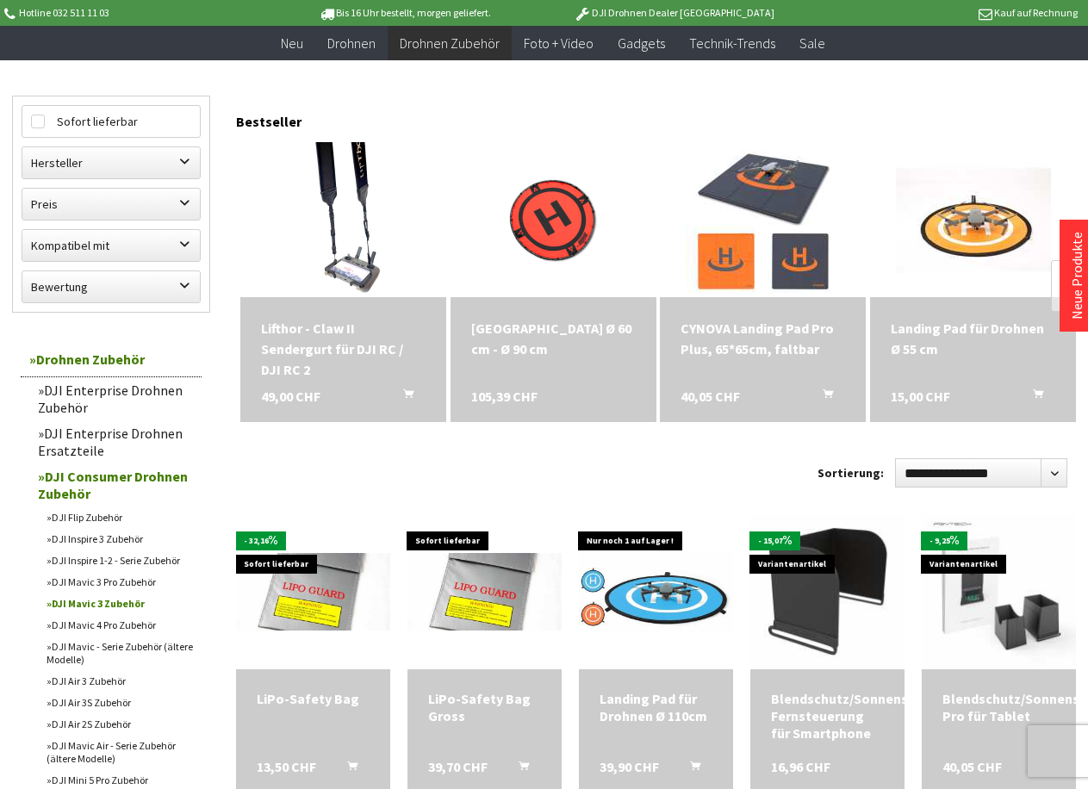
scroll to position [258, 0]
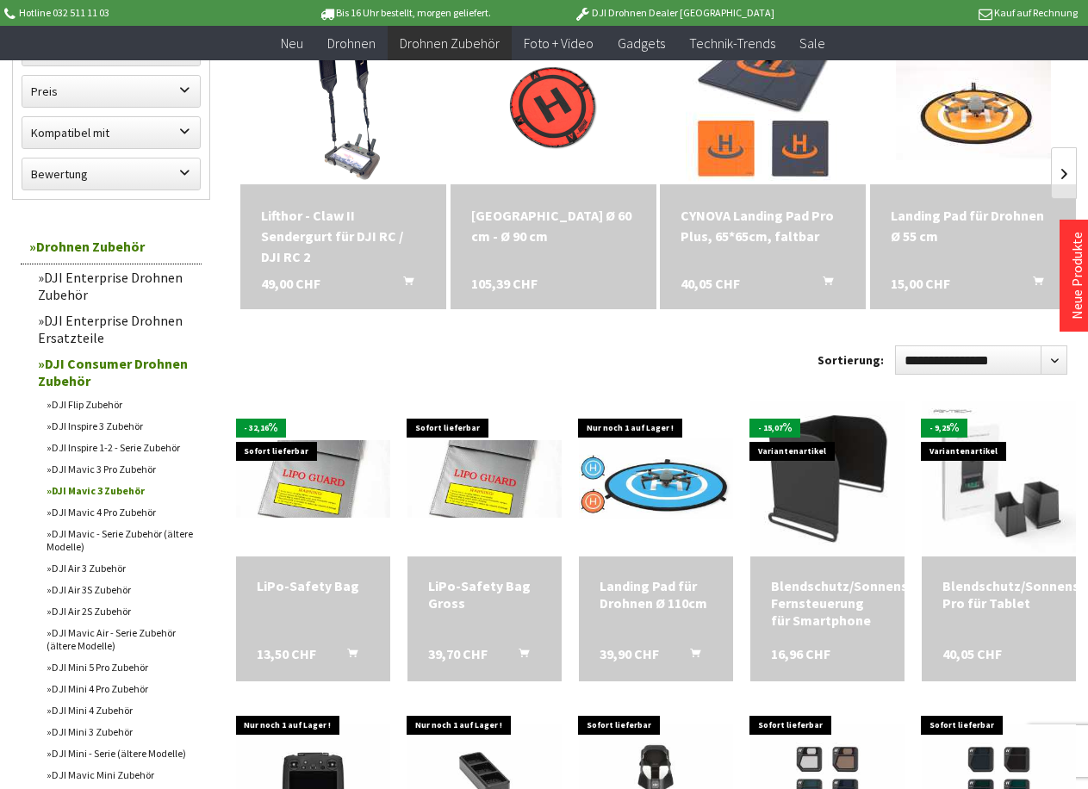
click at [90, 484] on link "DJI Mavic 3 Zubehör" at bounding box center [120, 491] width 164 height 22
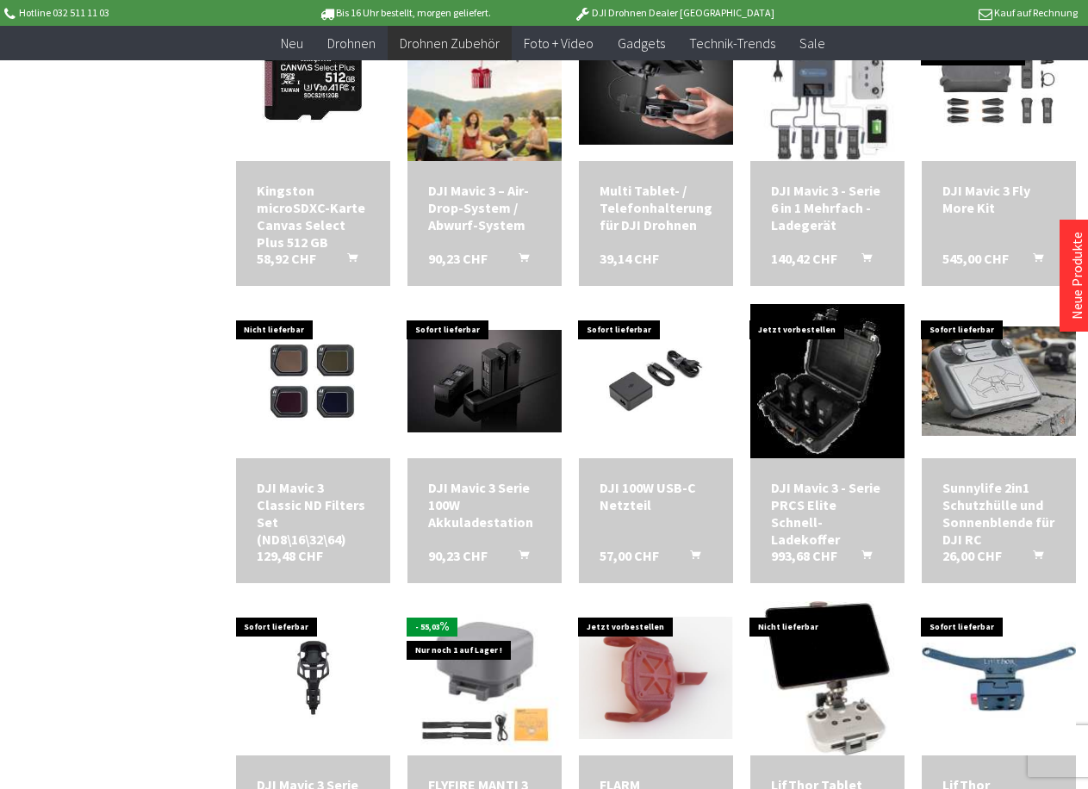
scroll to position [1895, 0]
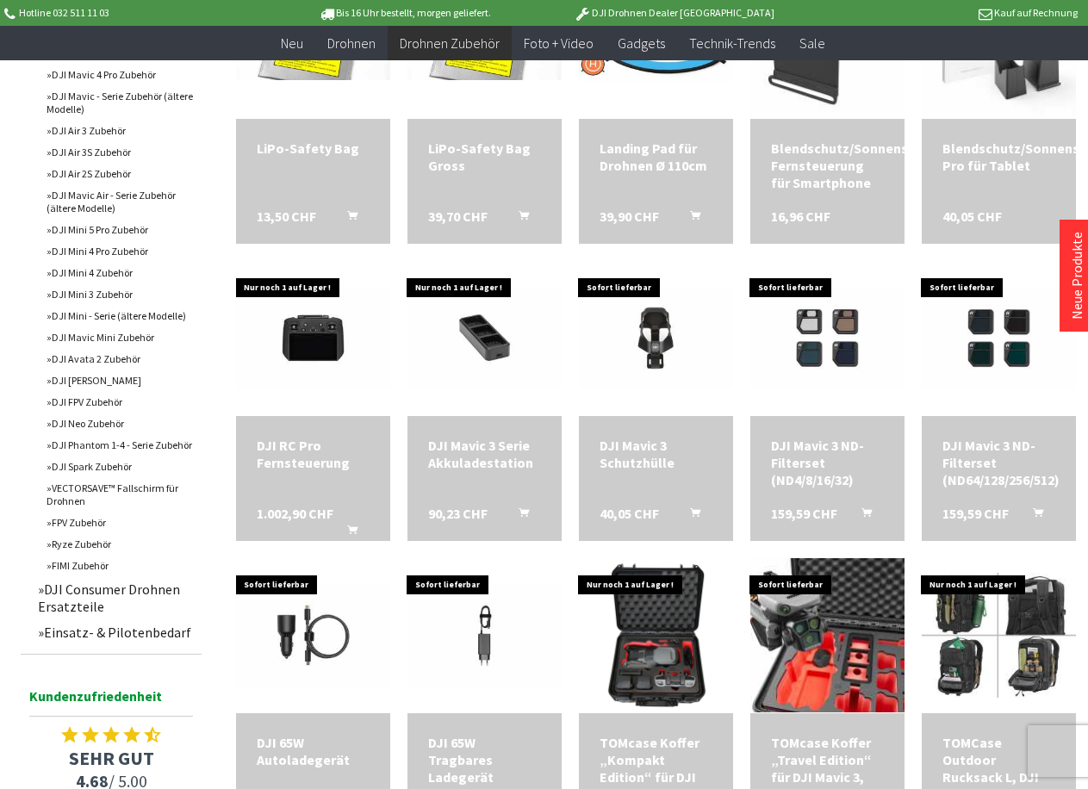
scroll to position [431, 0]
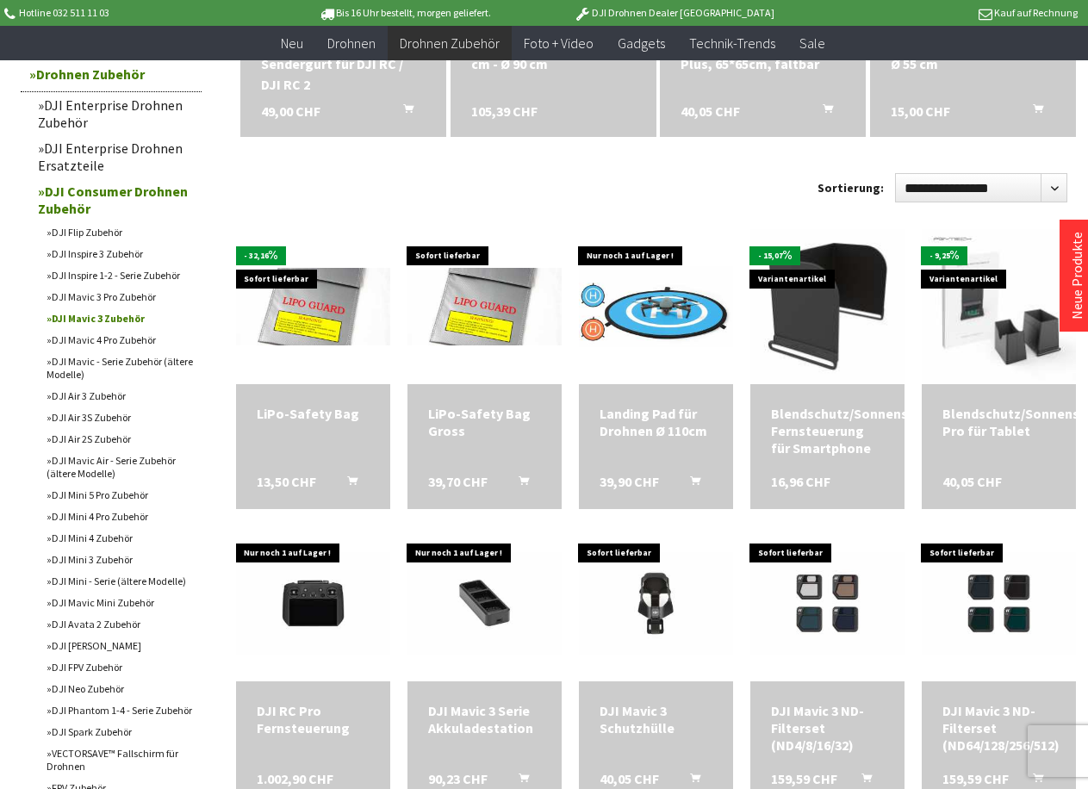
click at [107, 297] on link "DJI Mavic 3 Pro Zubehör" at bounding box center [120, 297] width 164 height 22
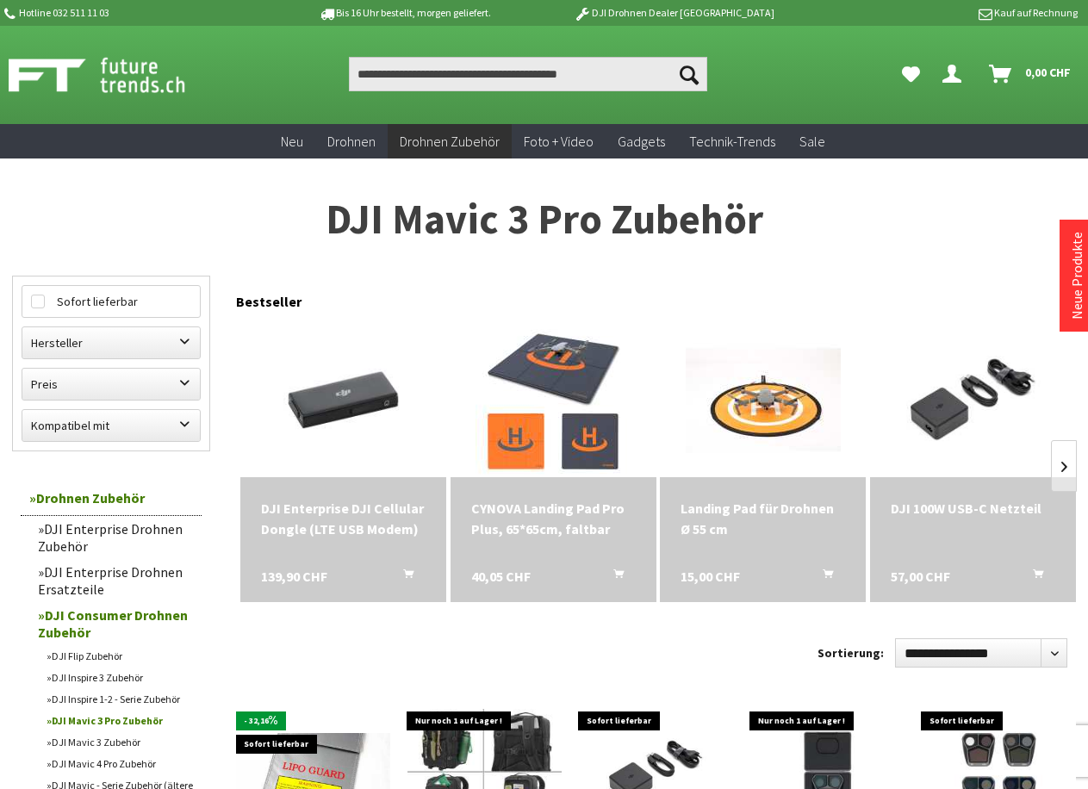
scroll to position [345, 0]
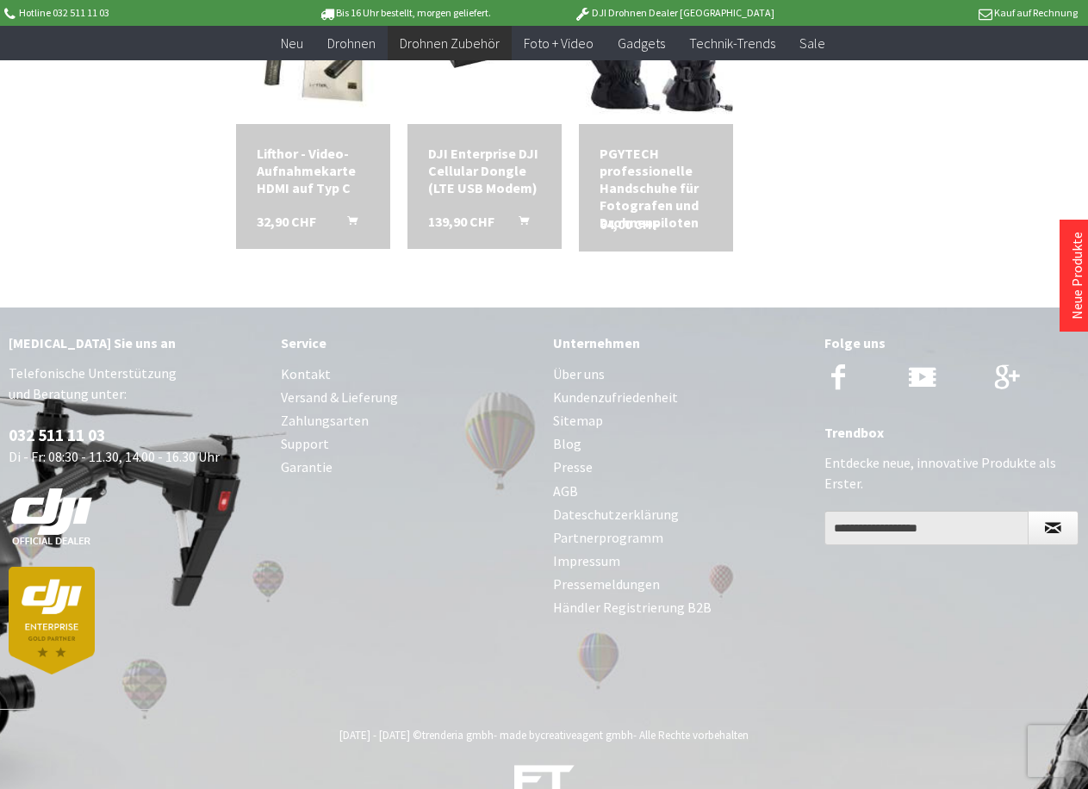
scroll to position [2512, 0]
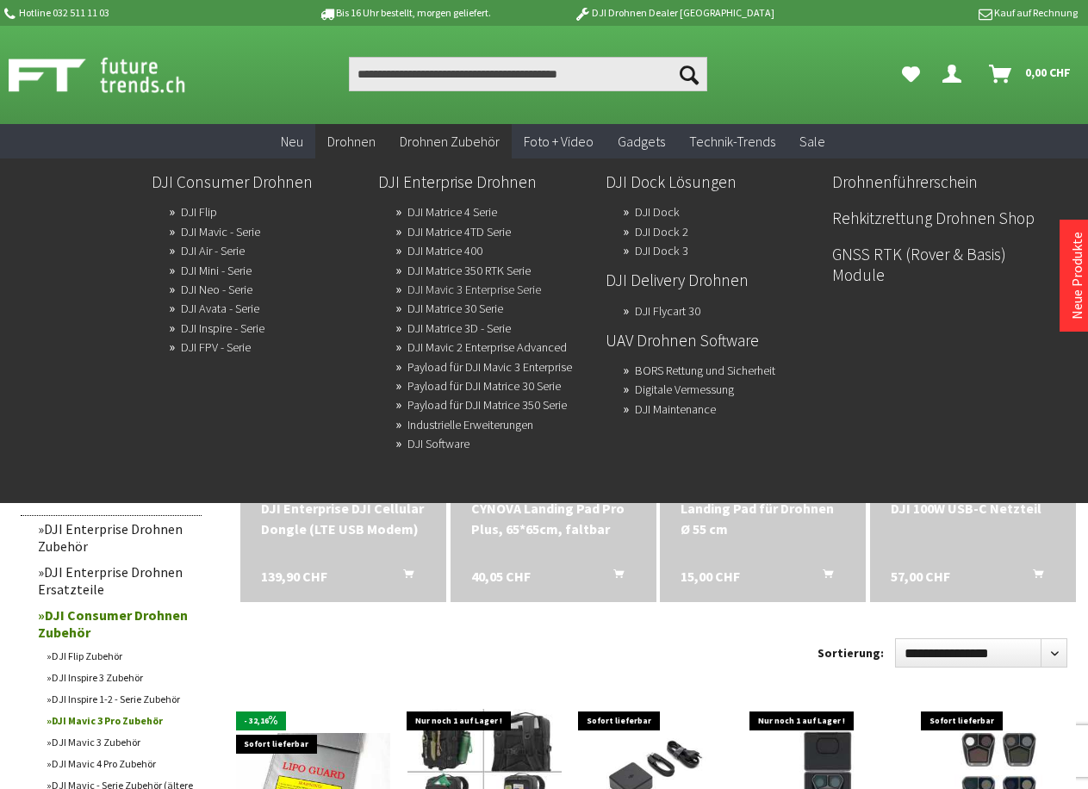
click at [418, 295] on link "DJI Mavic 3 Enterprise Serie" at bounding box center [474, 289] width 134 height 24
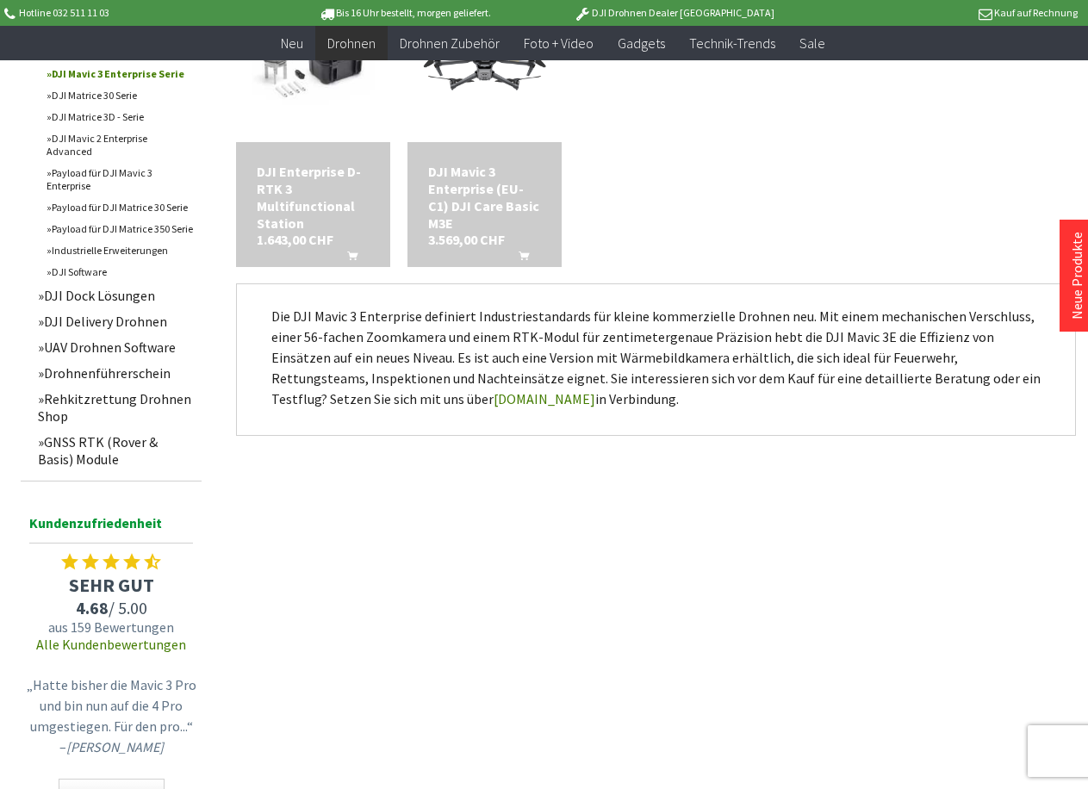
scroll to position [775, 0]
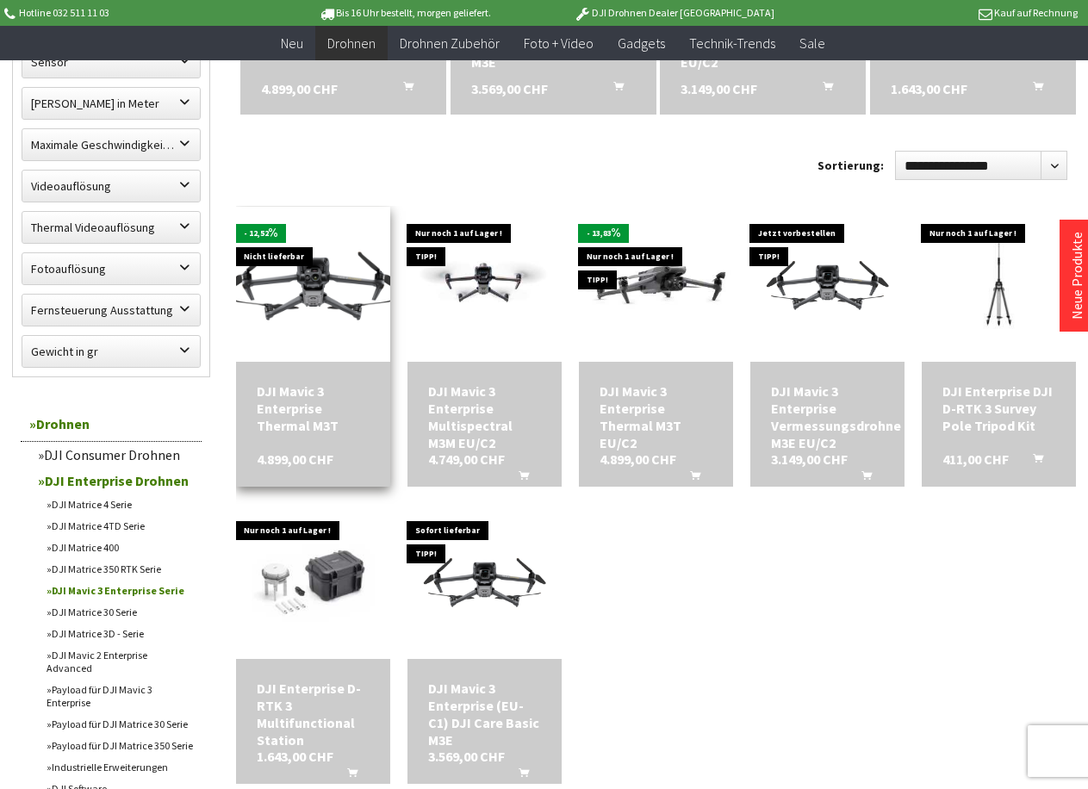
click at [305, 317] on img at bounding box center [314, 283] width 216 height 121
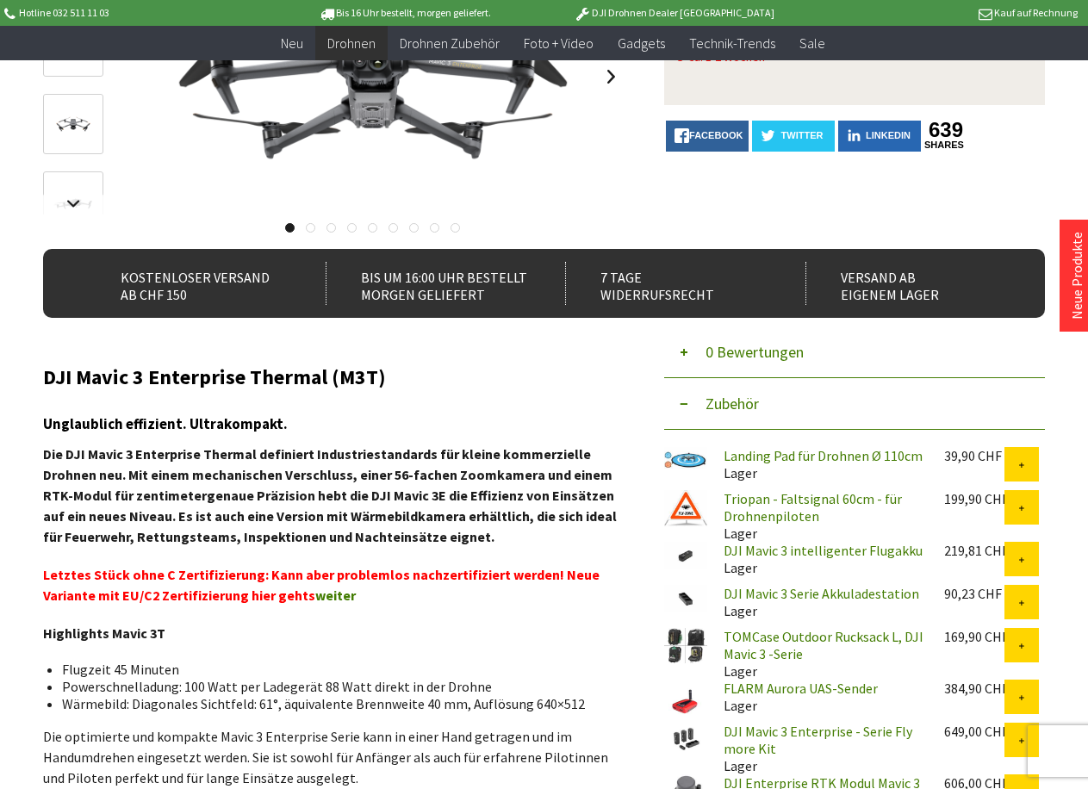
scroll to position [345, 0]
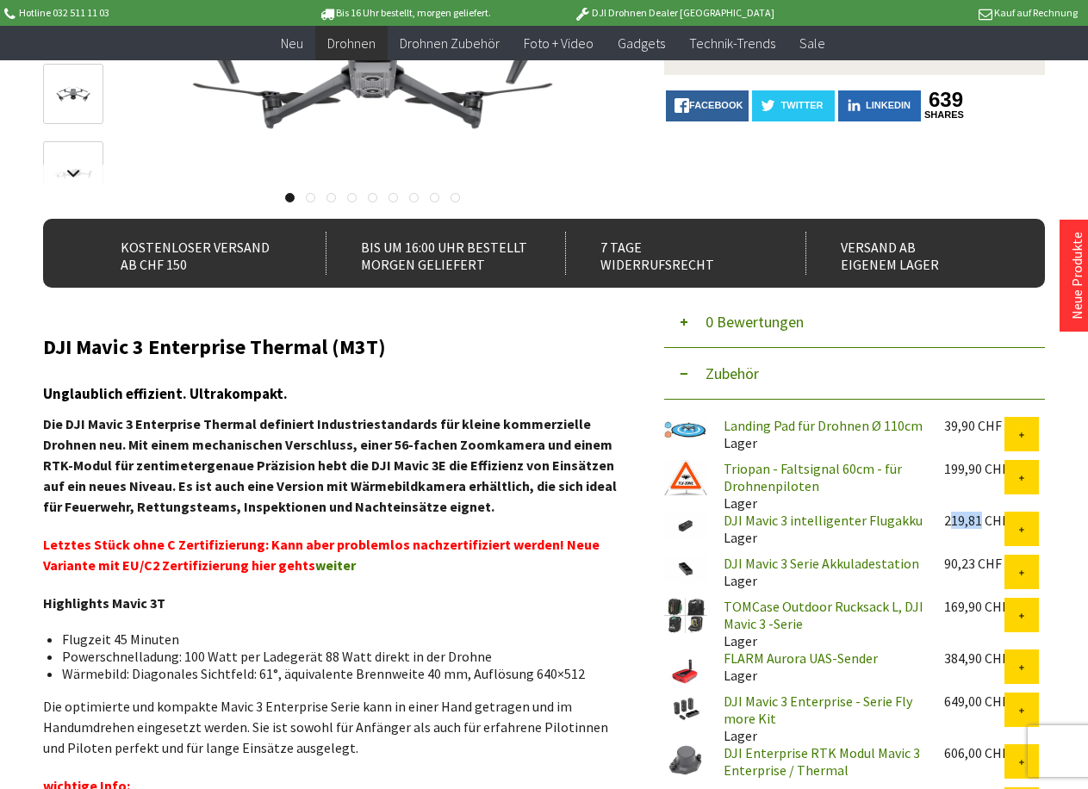
drag, startPoint x: 944, startPoint y: 520, endPoint x: 978, endPoint y: 519, distance: 33.6
click at [978, 519] on div "219,81 CHF" at bounding box center [974, 520] width 60 height 17
